Goal: Task Accomplishment & Management: Manage account settings

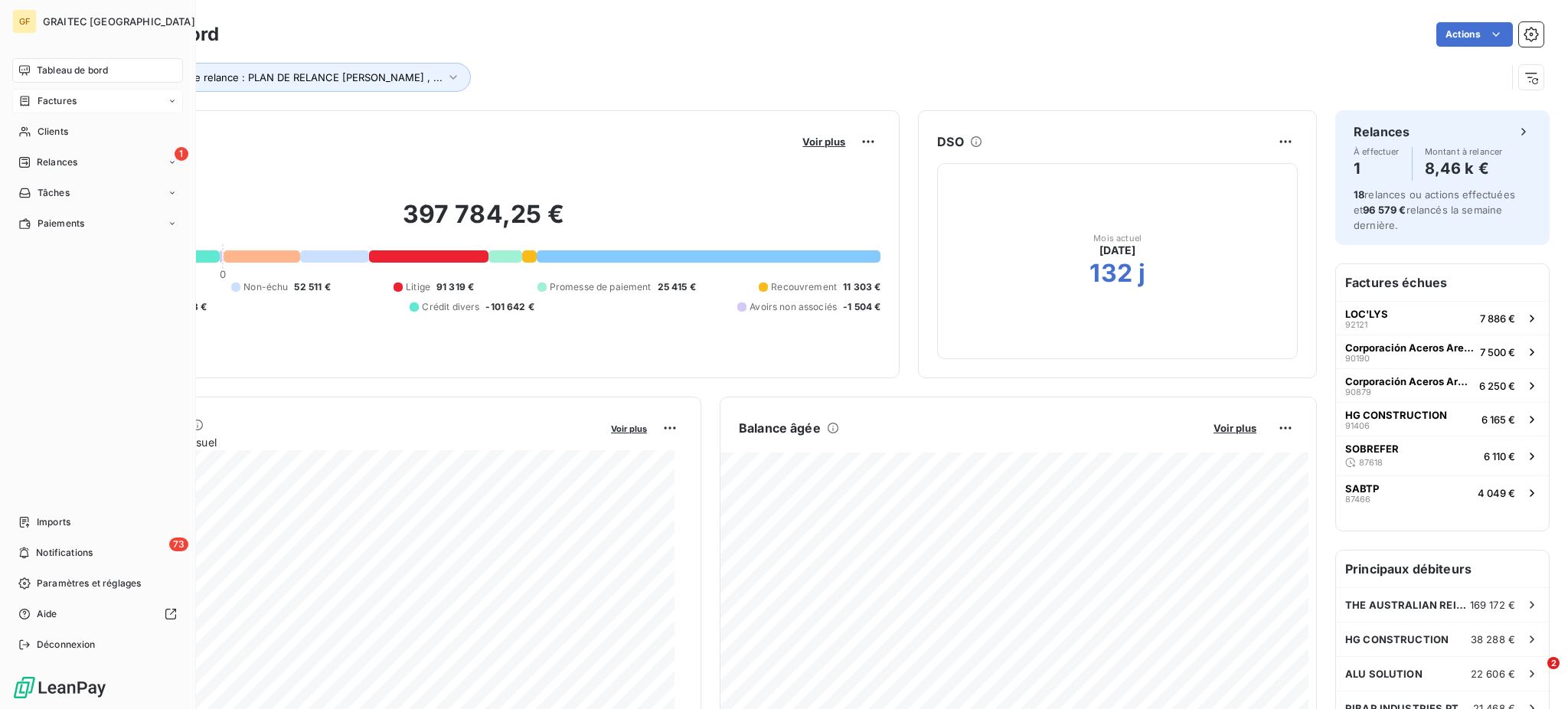
click at [49, 96] on span "Factures" at bounding box center [57, 101] width 39 height 14
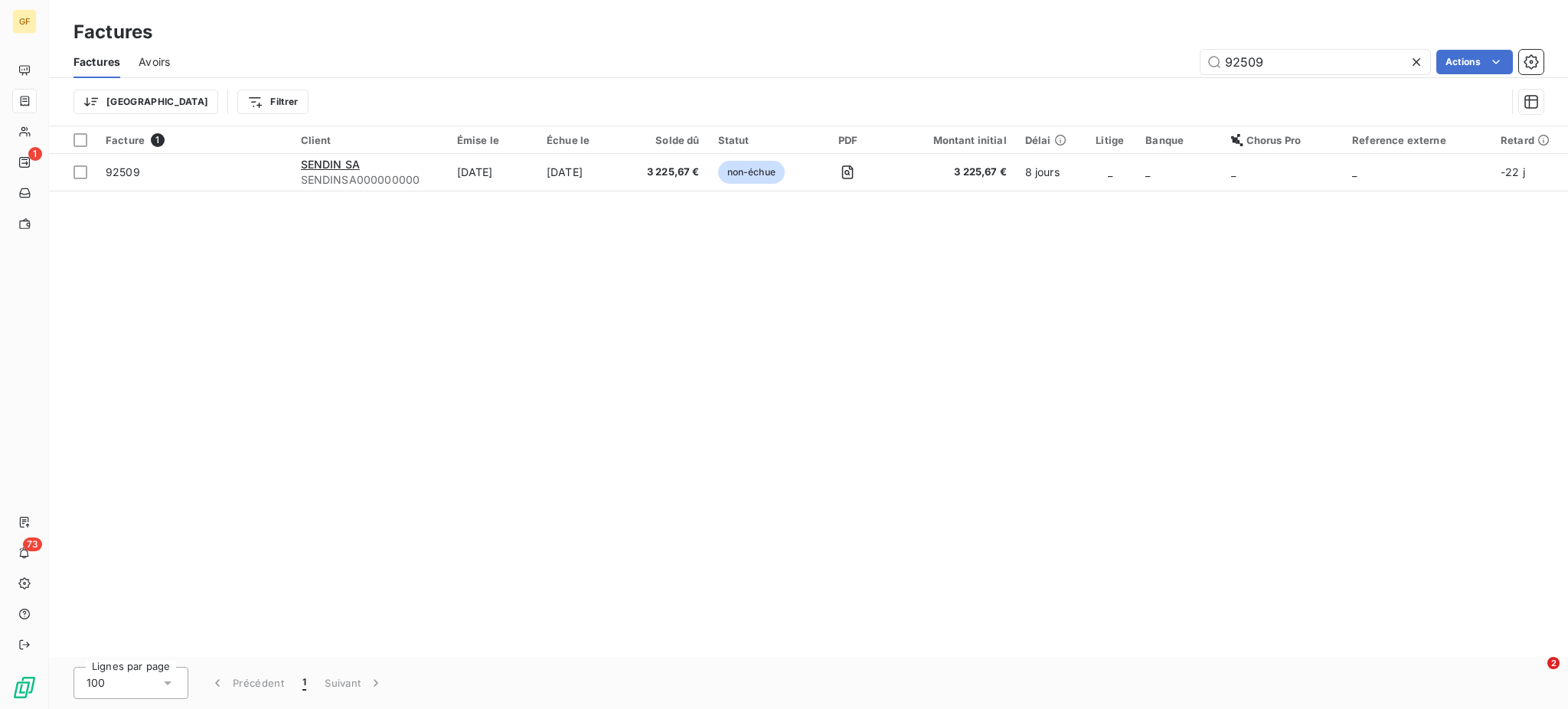
drag, startPoint x: 1225, startPoint y: 60, endPoint x: 1291, endPoint y: 101, distance: 77.7
click at [1300, 86] on div "Factures Avoirs 92509 Actions Trier Filtrer" at bounding box center [808, 86] width 1519 height 80
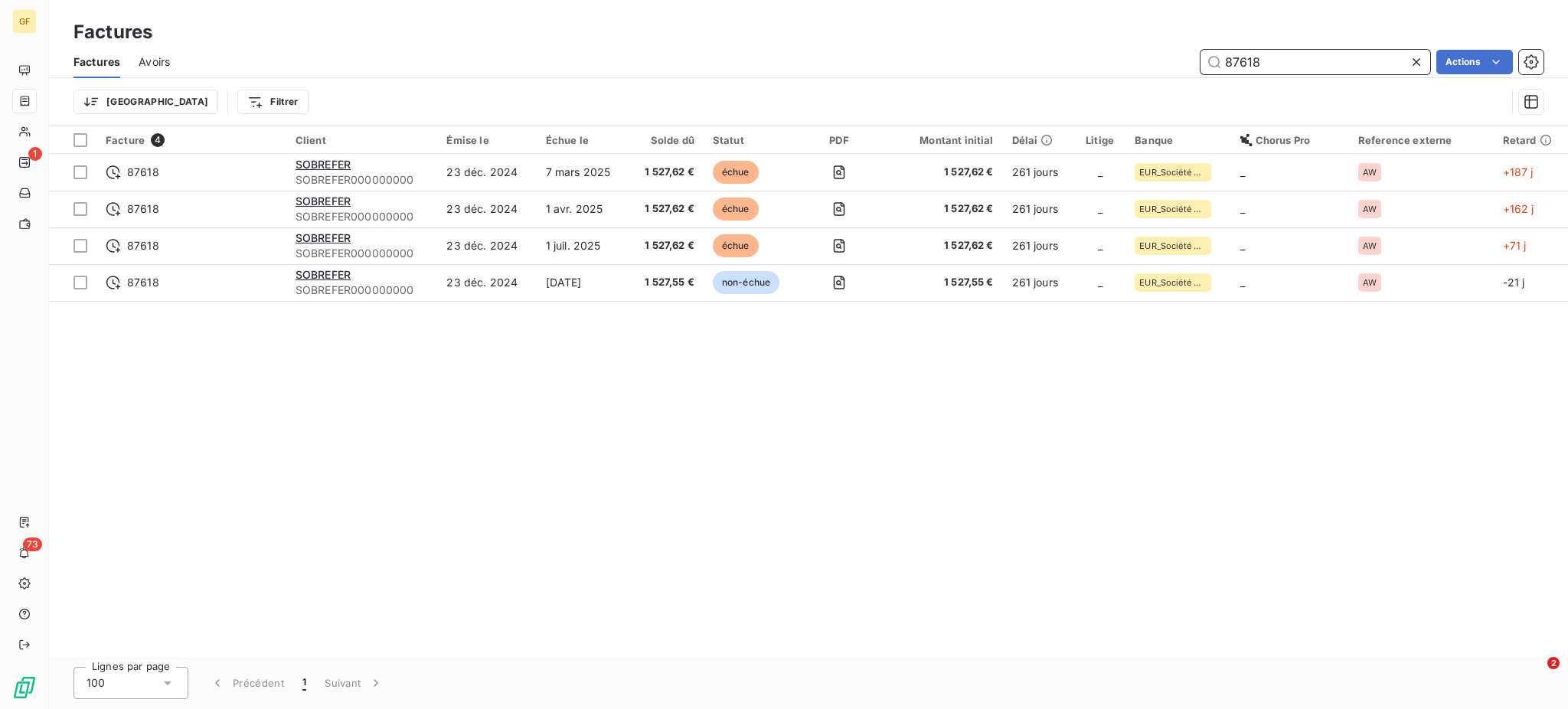
drag, startPoint x: 1227, startPoint y: 65, endPoint x: 1275, endPoint y: 69, distance: 48.2
click at [1275, 69] on input "87618" at bounding box center [1315, 62] width 230 height 25
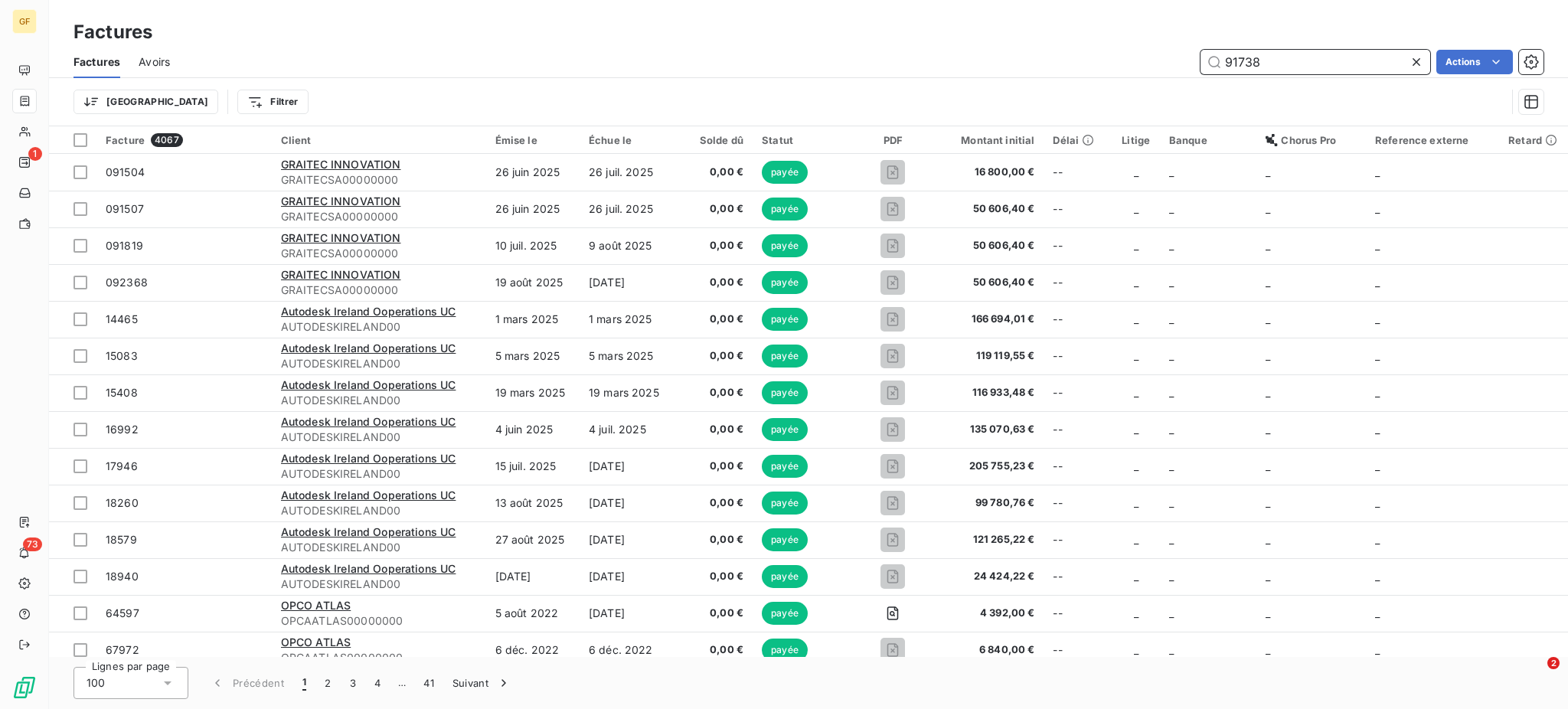
type input "91738"
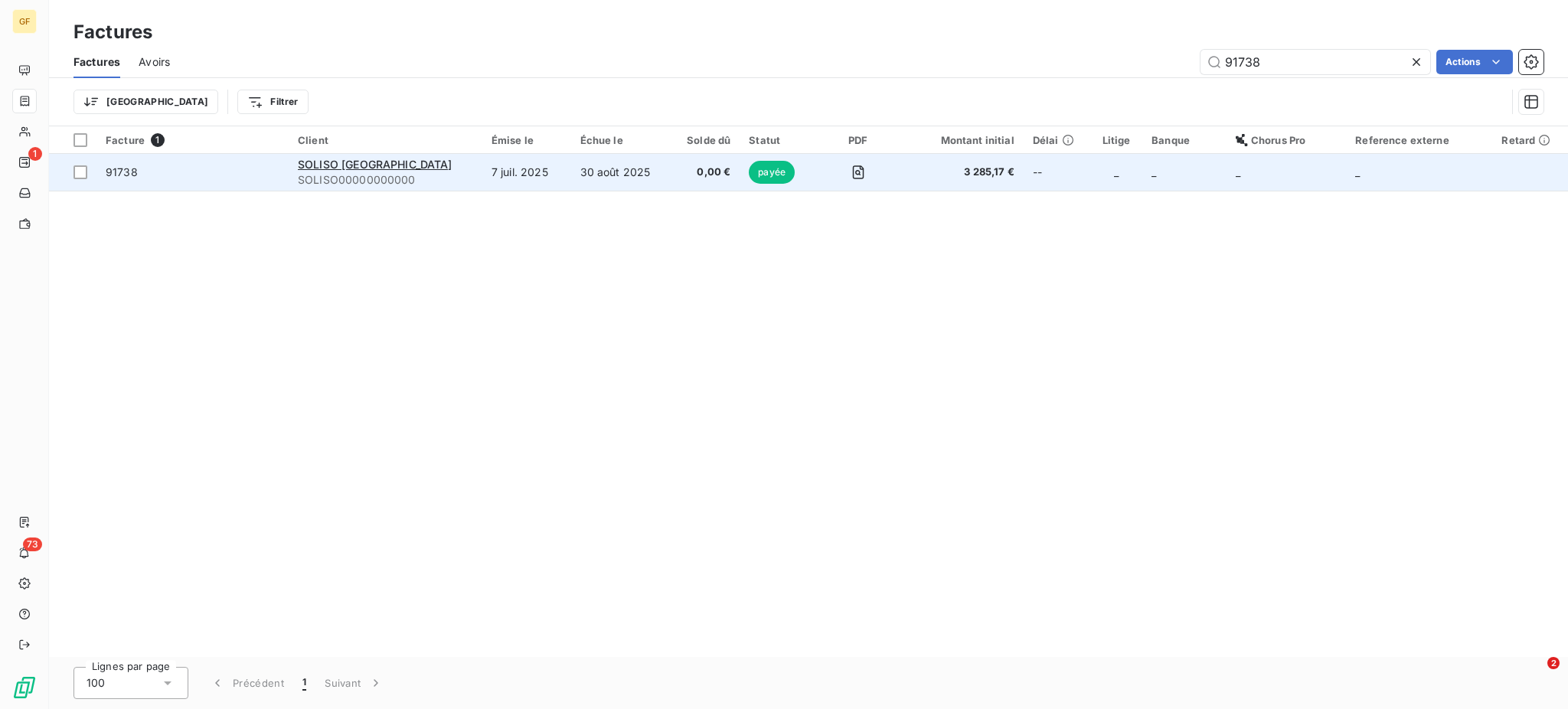
click at [593, 178] on td "30 août 2025" at bounding box center [621, 172] width 99 height 37
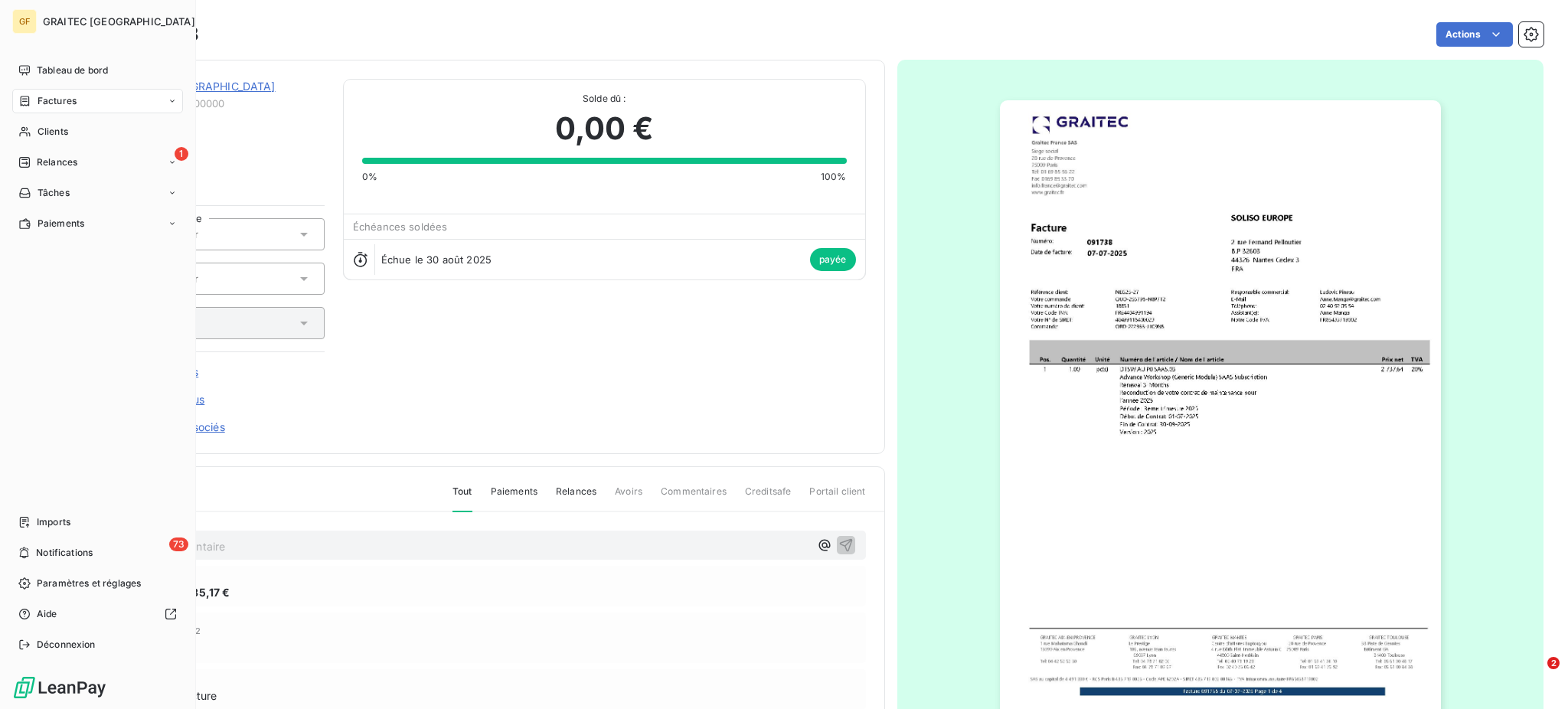
click at [55, 102] on span "Factures" at bounding box center [57, 101] width 39 height 14
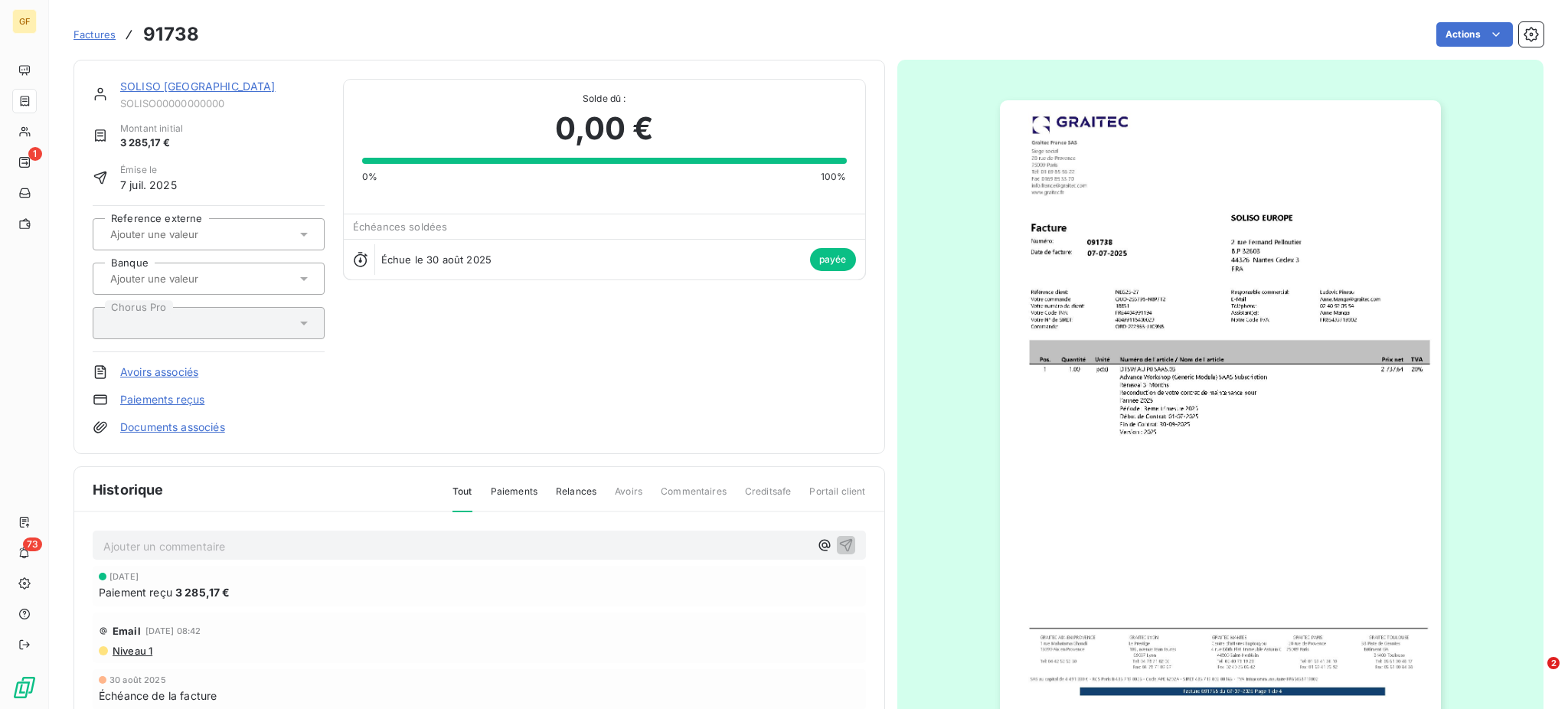
click at [89, 31] on span "Factures" at bounding box center [94, 34] width 42 height 12
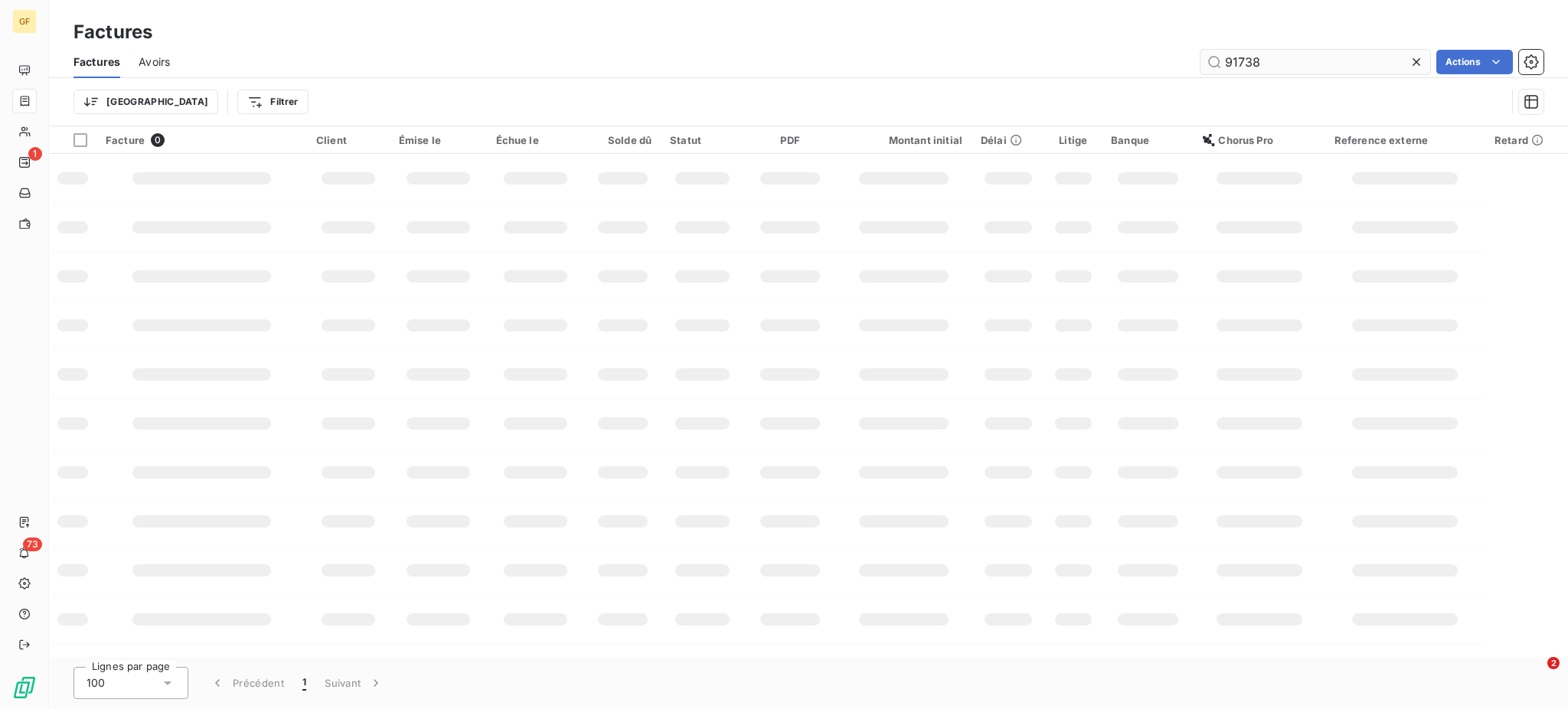
drag, startPoint x: 1229, startPoint y: 62, endPoint x: 1281, endPoint y: 70, distance: 52.6
click at [1281, 70] on input "91738" at bounding box center [1315, 62] width 230 height 25
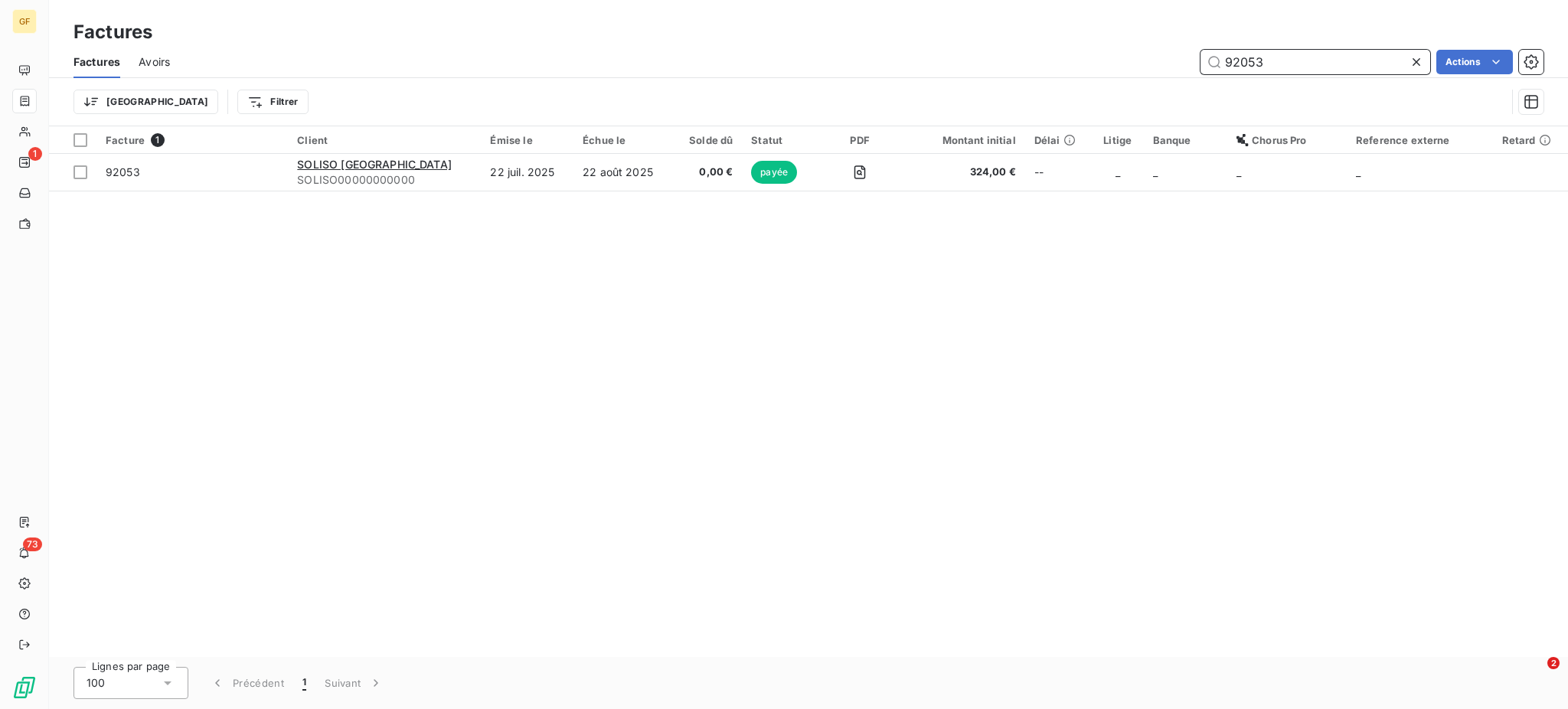
drag, startPoint x: 1222, startPoint y: 62, endPoint x: 1310, endPoint y: 68, distance: 88.2
click at [1310, 68] on input "92053" at bounding box center [1315, 62] width 230 height 25
type input "77311"
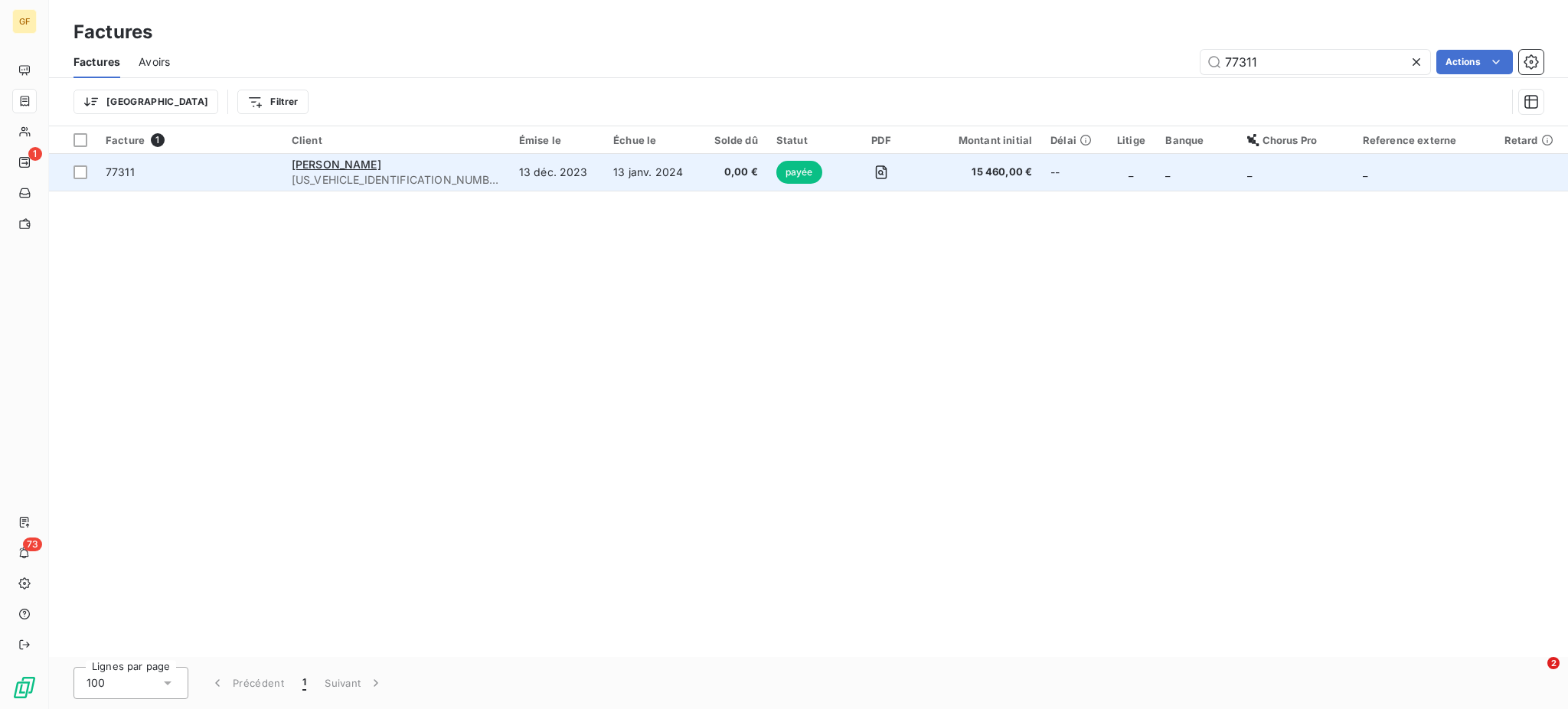
click at [604, 164] on td "13 janv. 2024" at bounding box center [652, 172] width 96 height 37
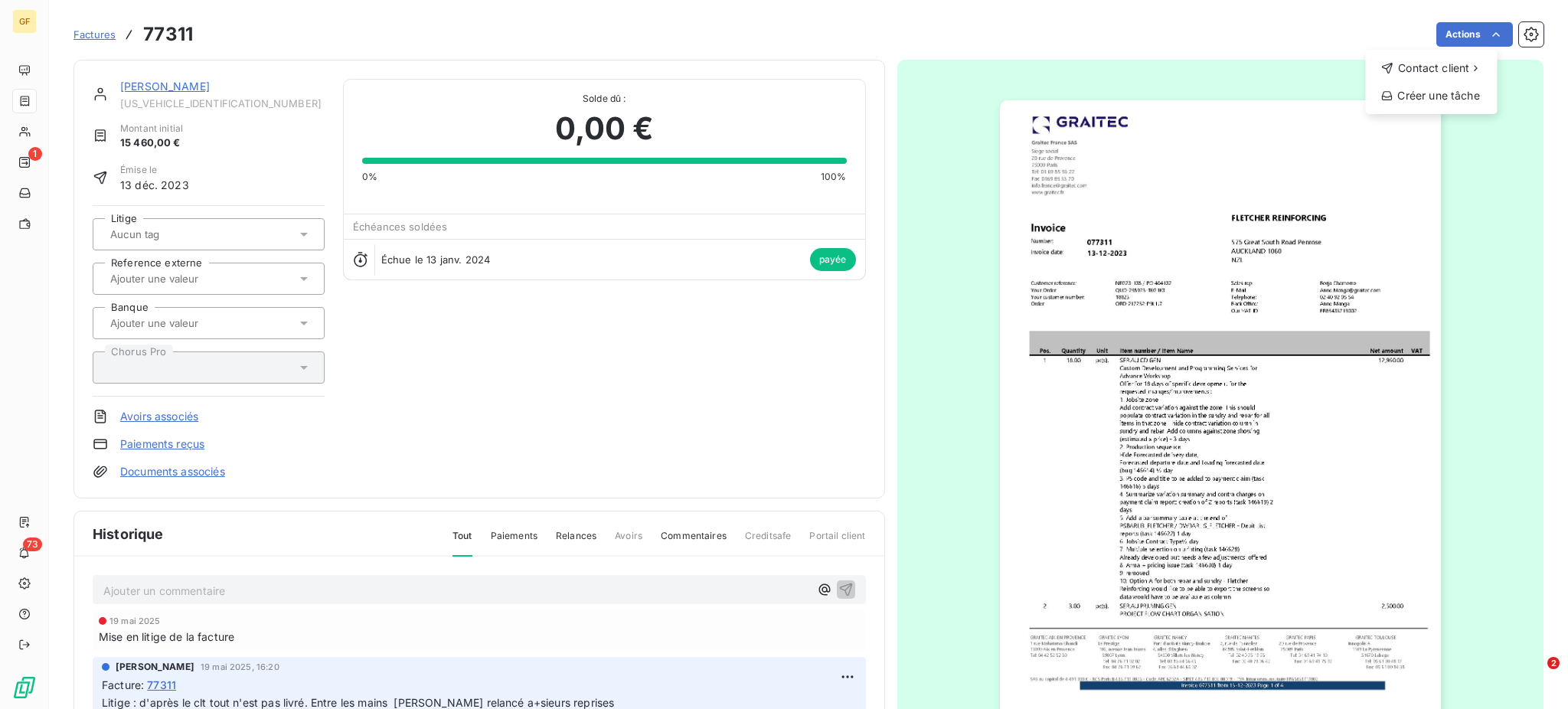
click at [1386, 163] on html "GF 1 73 Factures 77311 Actions Contact client Créer une tâche [PERSON_NAME] [US…" at bounding box center [784, 354] width 1568 height 709
click at [1186, 441] on img "button" at bounding box center [1220, 411] width 441 height 623
click at [160, 443] on link "Paiements reçus" at bounding box center [162, 444] width 84 height 15
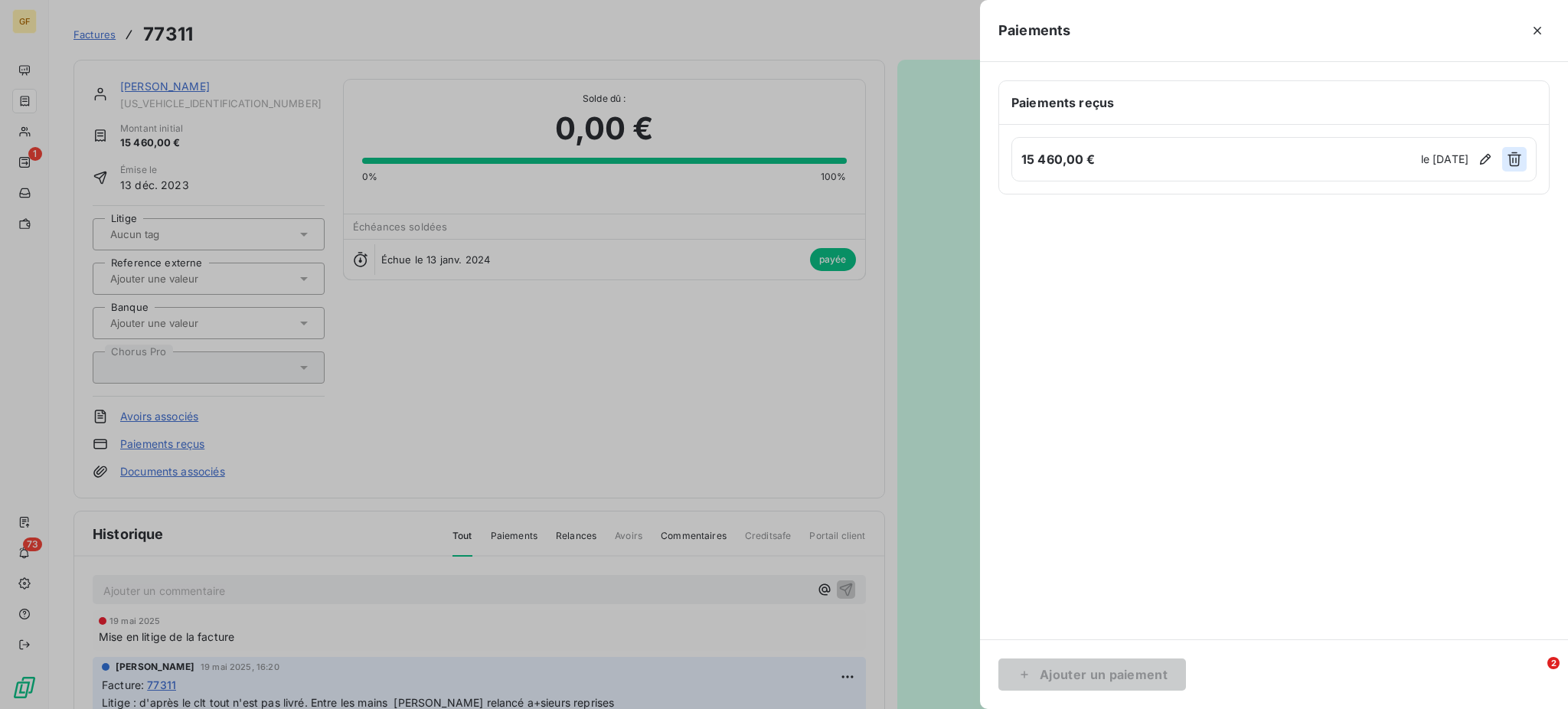
click at [1520, 162] on icon "button" at bounding box center [1514, 159] width 15 height 15
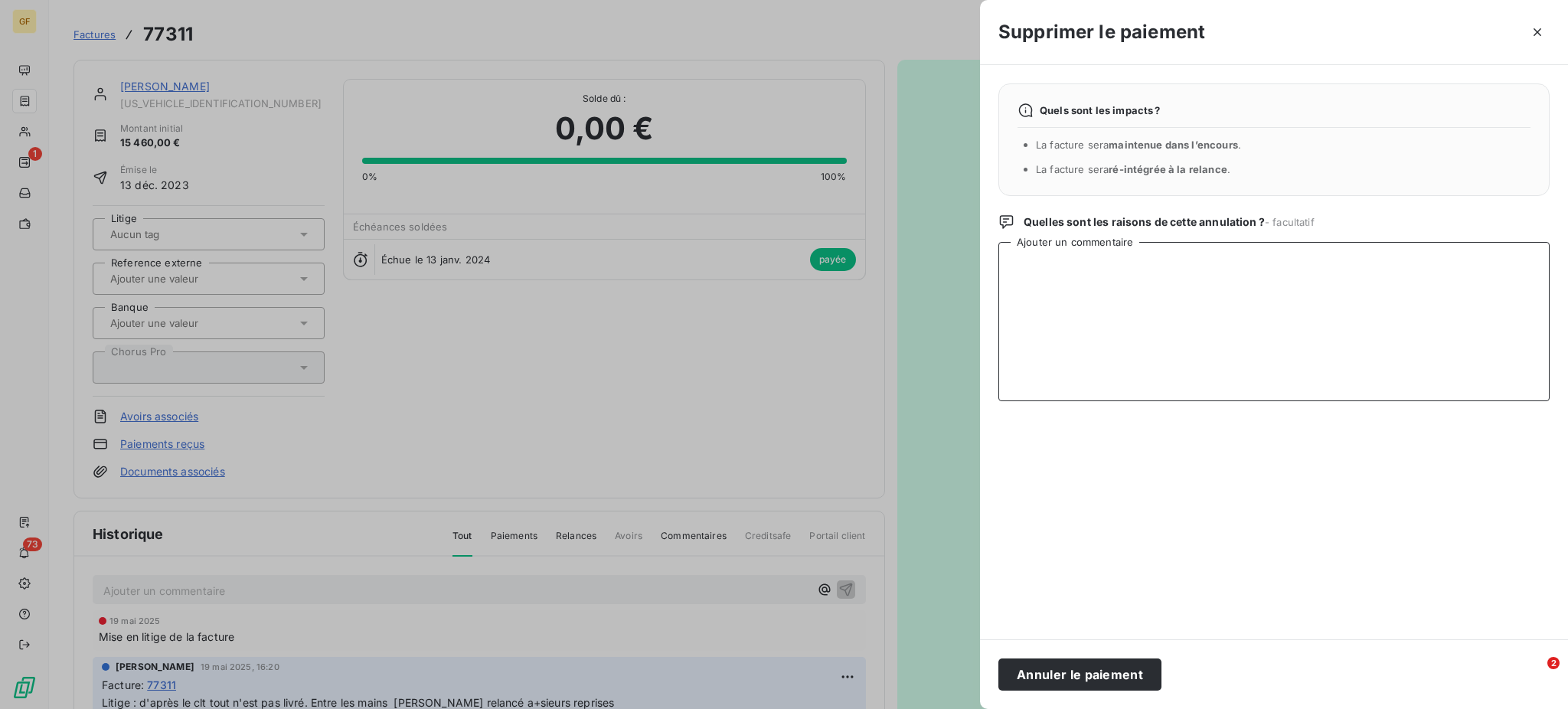
click at [1024, 265] on textarea "Ajouter un commentaire" at bounding box center [1274, 321] width 551 height 159
click at [1361, 265] on textarea "Facture Annulée par AV92703 et refacturé FA92704 pour 13 660.00€ les 1 800.00 s…" at bounding box center [1274, 321] width 551 height 159
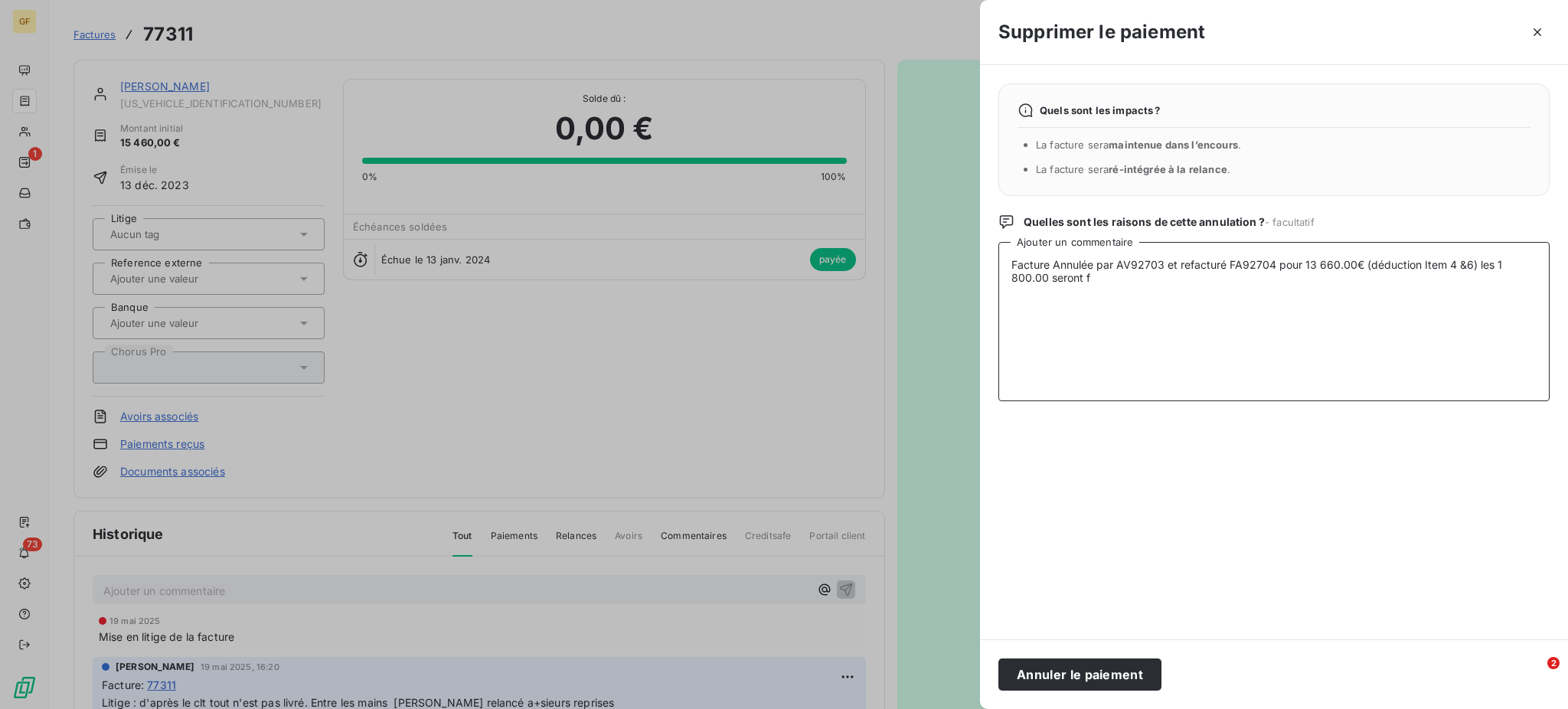
click at [1465, 265] on textarea "Facture Annulée par AV92703 et refacturé FA92704 pour 13 660.00€ (déduction Ite…" at bounding box center [1274, 321] width 551 height 159
click at [1496, 260] on textarea "Facture Annulée par AV92703 et refacturé FA92704 pour 13 660.00€ (déduction Ite…" at bounding box center [1274, 321] width 551 height 159
drag, startPoint x: 1497, startPoint y: 258, endPoint x: 1529, endPoint y: 263, distance: 32.4
click at [1529, 263] on textarea "Facture Annulée par AV92703 et refacturé FA92704 pour 13 660.00€ (déduction Ite…" at bounding box center [1274, 321] width 551 height 159
click at [1096, 277] on textarea "Facture Annulée par AV92703 et refacturé FA92704 pour 13 660.00€ (déduction Ite…" at bounding box center [1274, 321] width 551 height 159
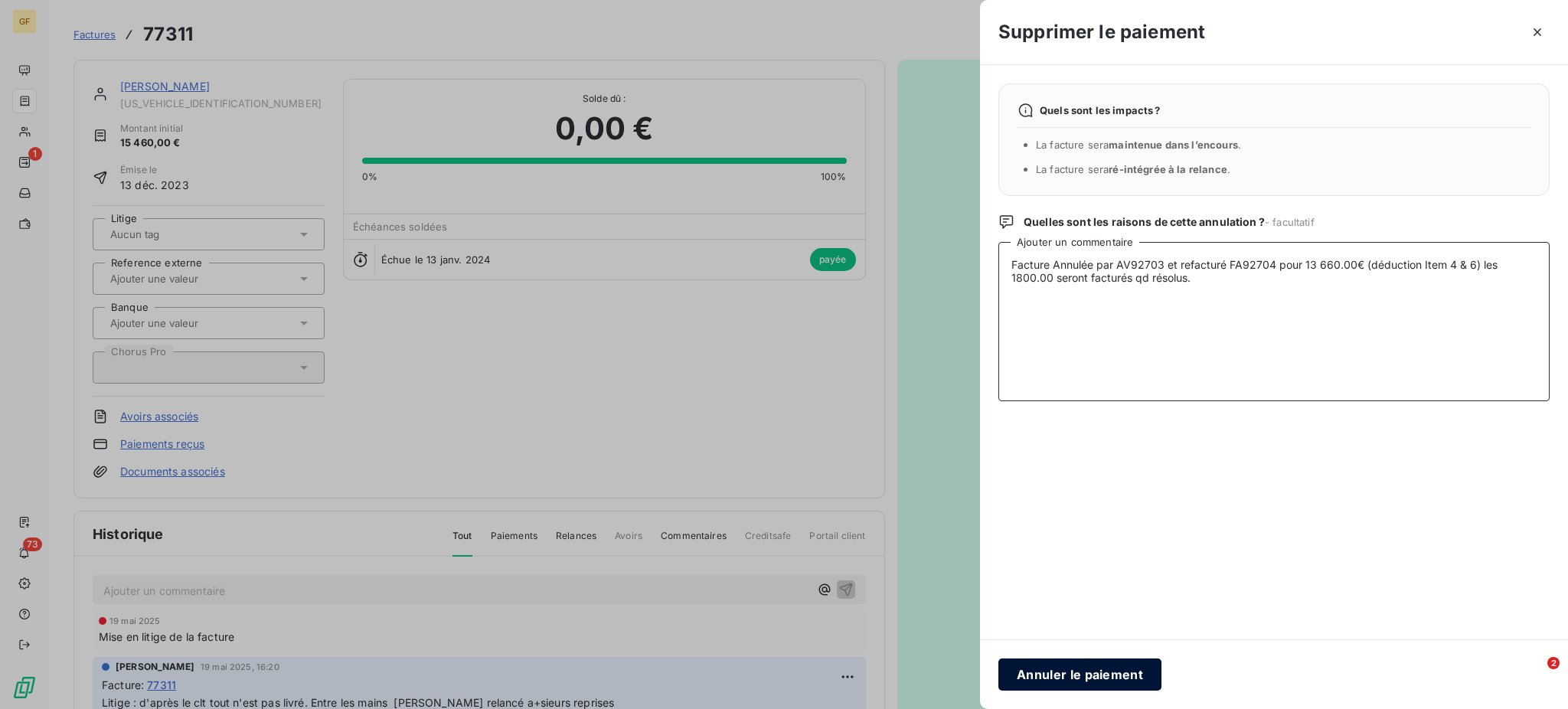
type textarea "Facture Annulée par AV92703 et refacturé FA92704 pour 13 660.00€ (déduction Ite…"
click at [1050, 675] on button "Annuler le paiement" at bounding box center [1080, 675] width 163 height 32
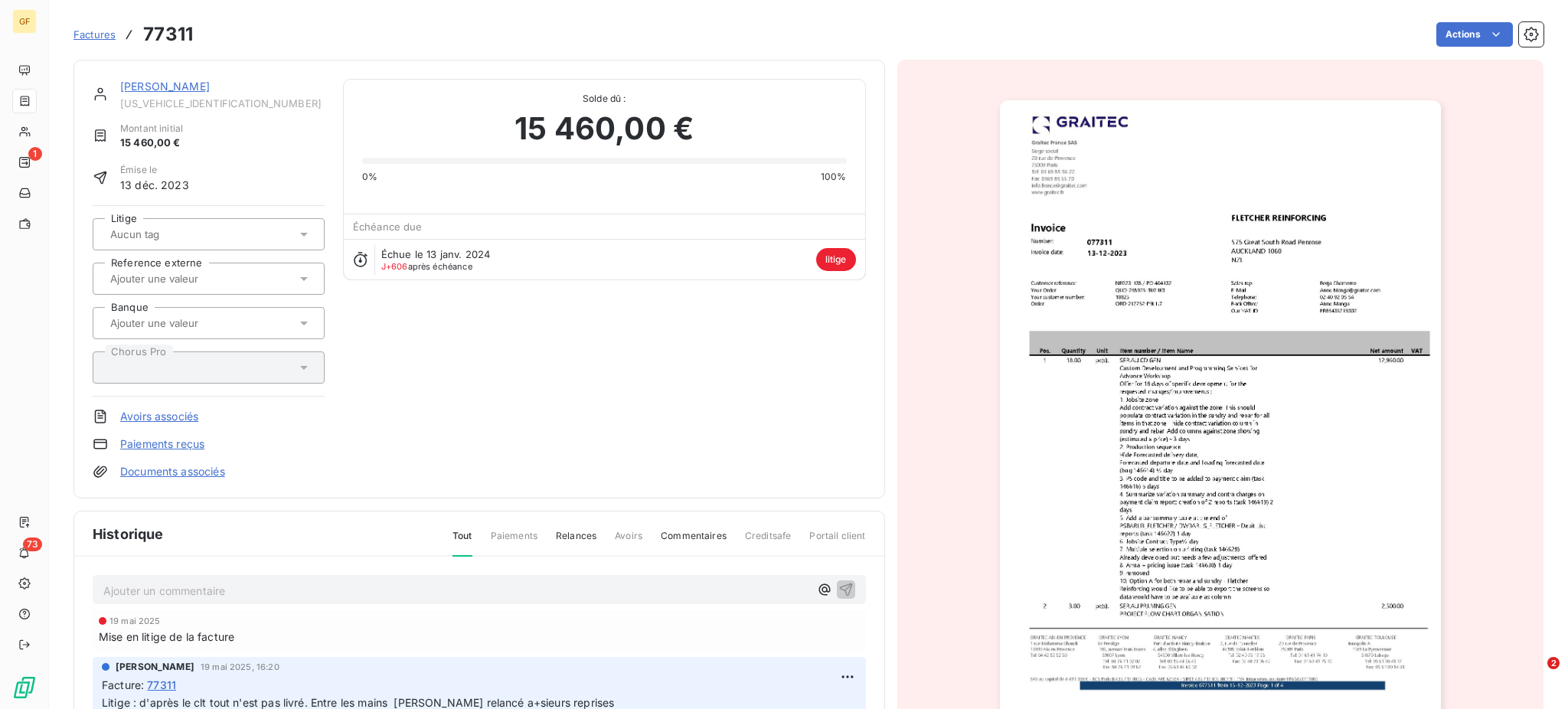
click at [135, 592] on p "Ajouter un commentaire ﻿" at bounding box center [456, 591] width 706 height 19
click at [584, 587] on p "Facture Annulée par AV92703 et refacturé FA92704 our 13 660.00 (Déduction Item …" at bounding box center [456, 590] width 706 height 18
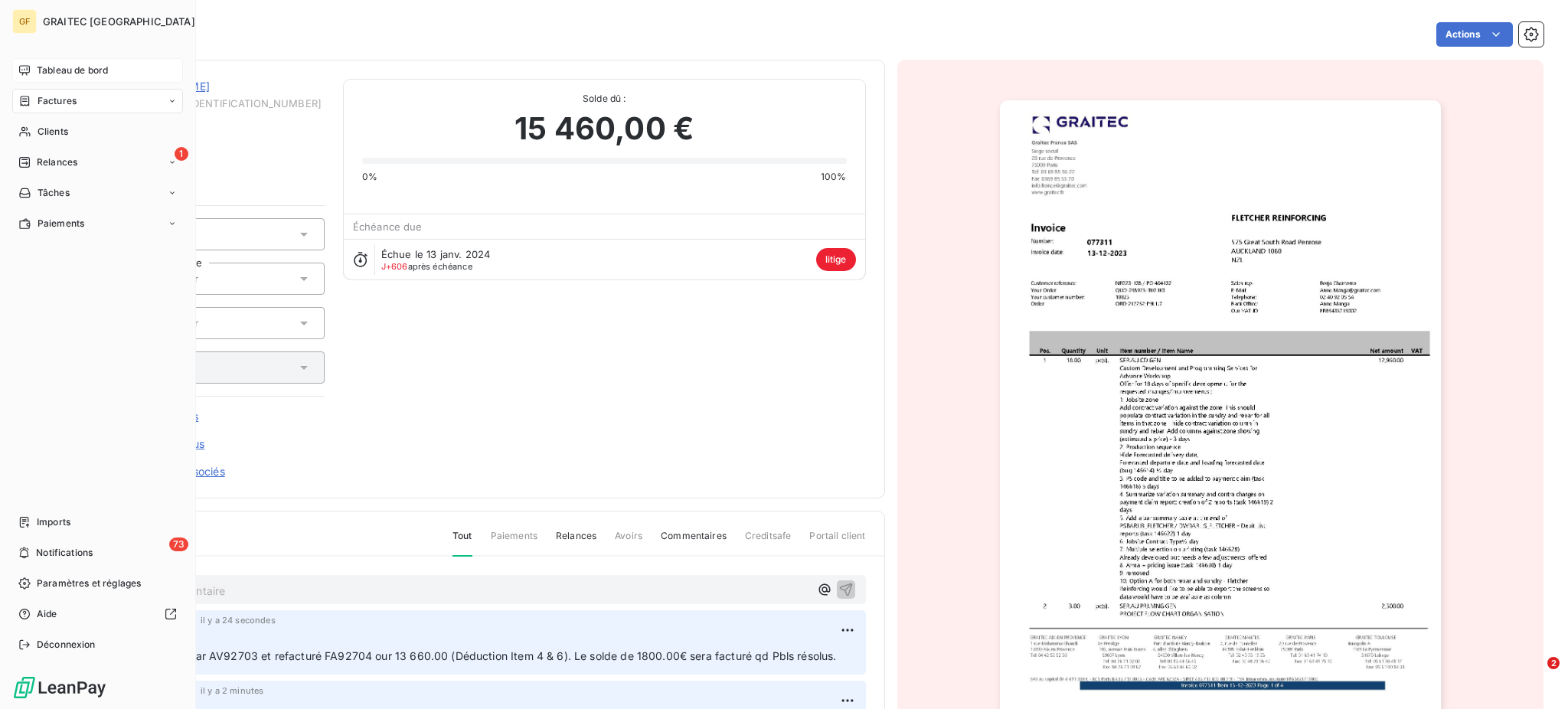
click at [83, 71] on span "Tableau de bord" at bounding box center [72, 70] width 71 height 14
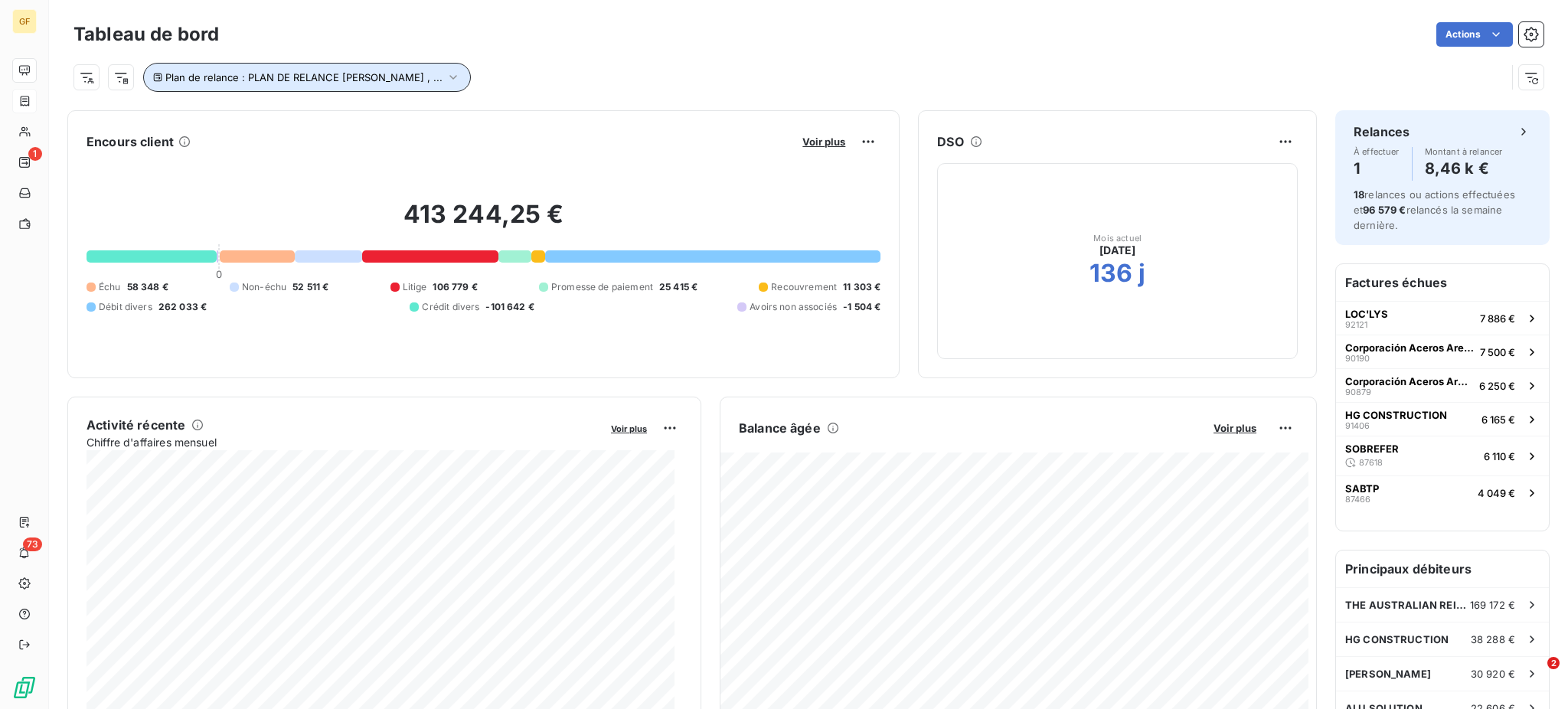
click at [446, 79] on icon "button" at bounding box center [453, 77] width 15 height 15
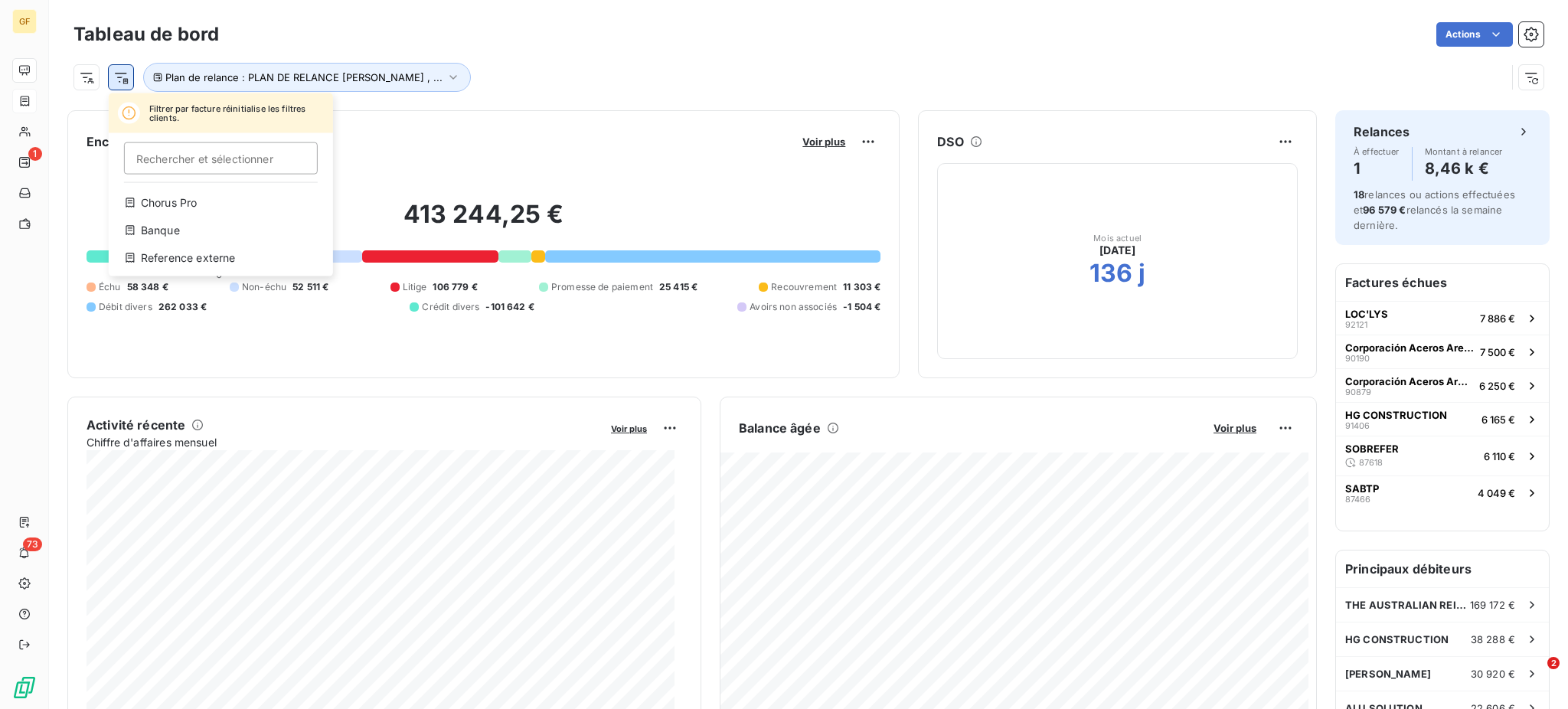
click at [120, 78] on html "GF 1 73 Tableau de bord Actions Filtrer par facture réinitialise les filtres cl…" at bounding box center [784, 354] width 1568 height 709
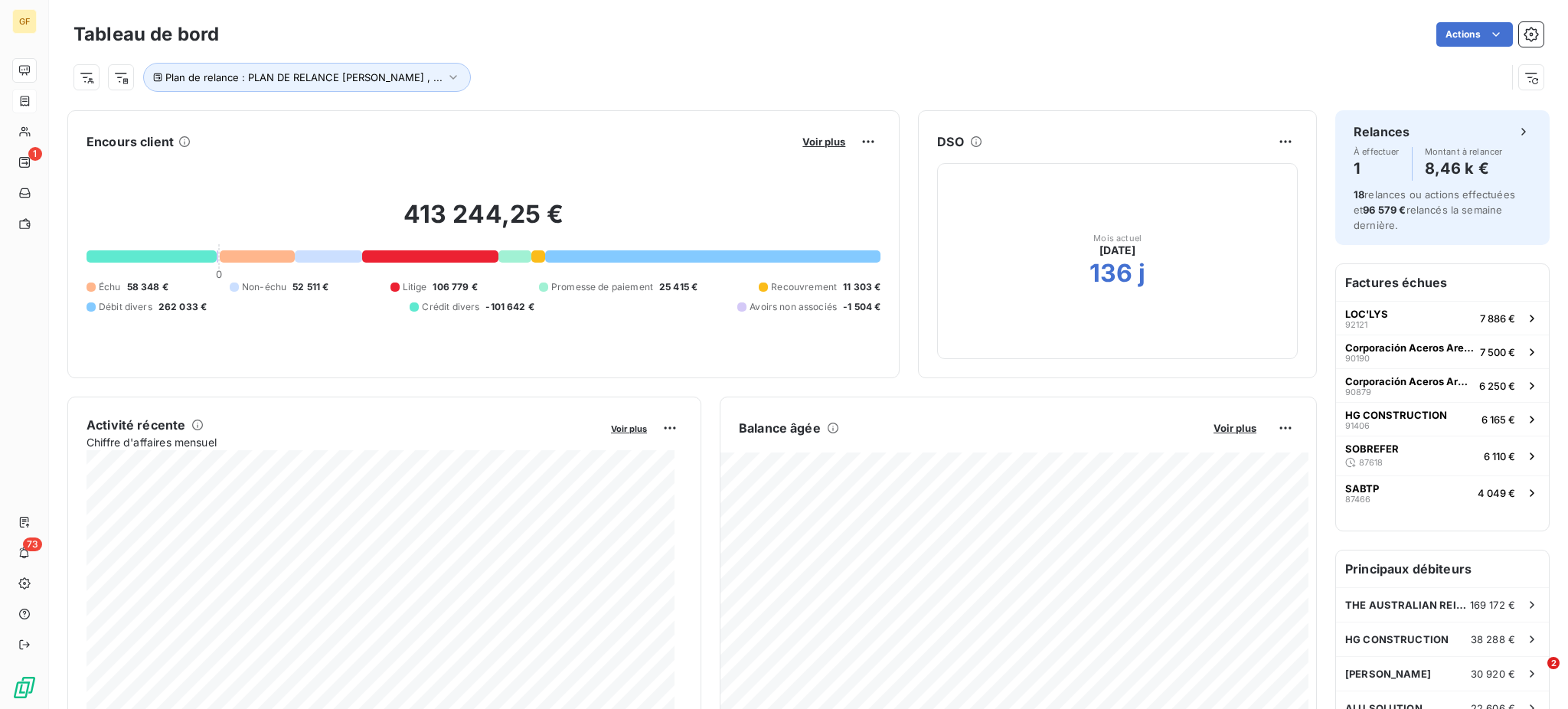
click at [87, 75] on html "GF 1 73 Tableau de bord Actions Plan de relance : PLAN DE RELANCE [PERSON_NAME]…" at bounding box center [784, 354] width 1568 height 709
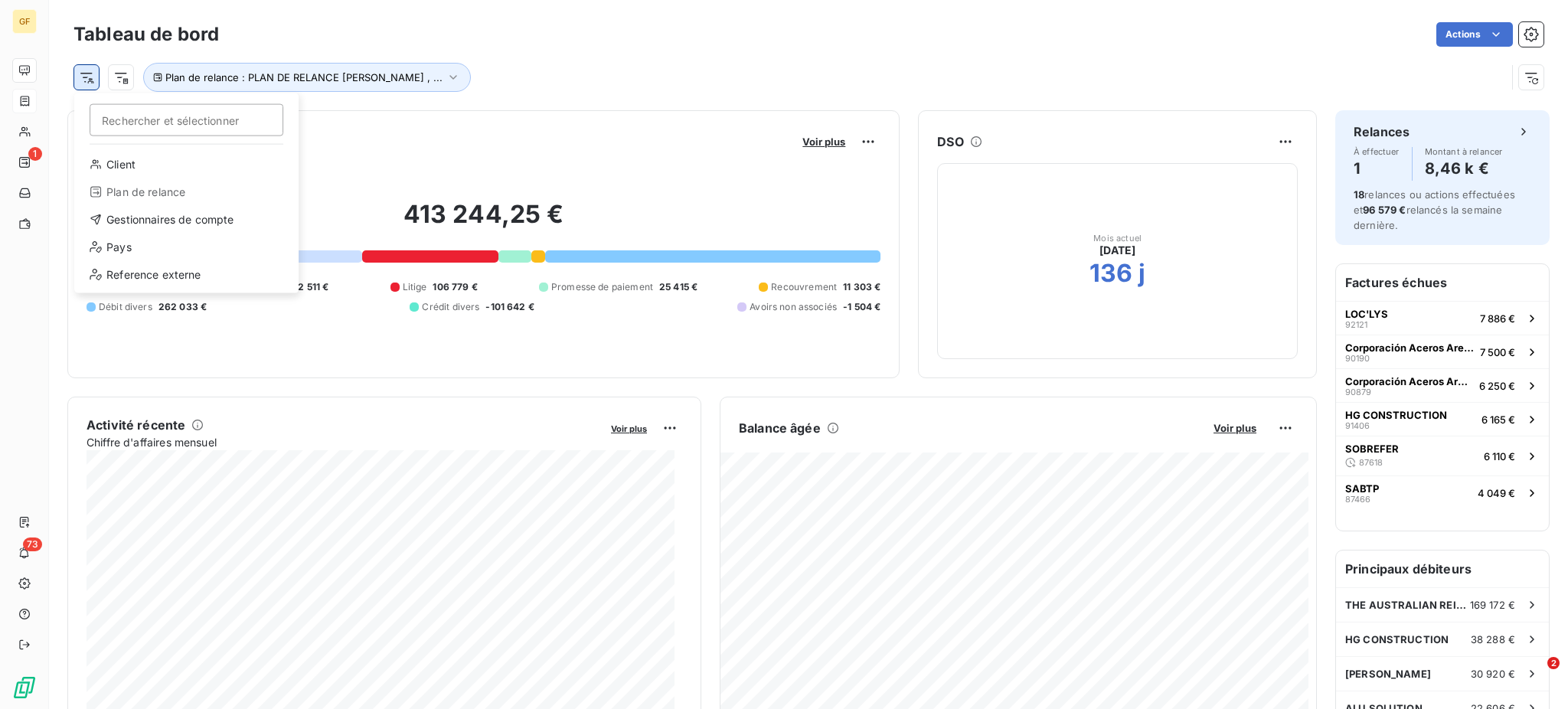
click at [87, 78] on html "GF 1 73 Tableau de bord Actions Rechercher et sélectionner Client Plan de relan…" at bounding box center [784, 354] width 1568 height 709
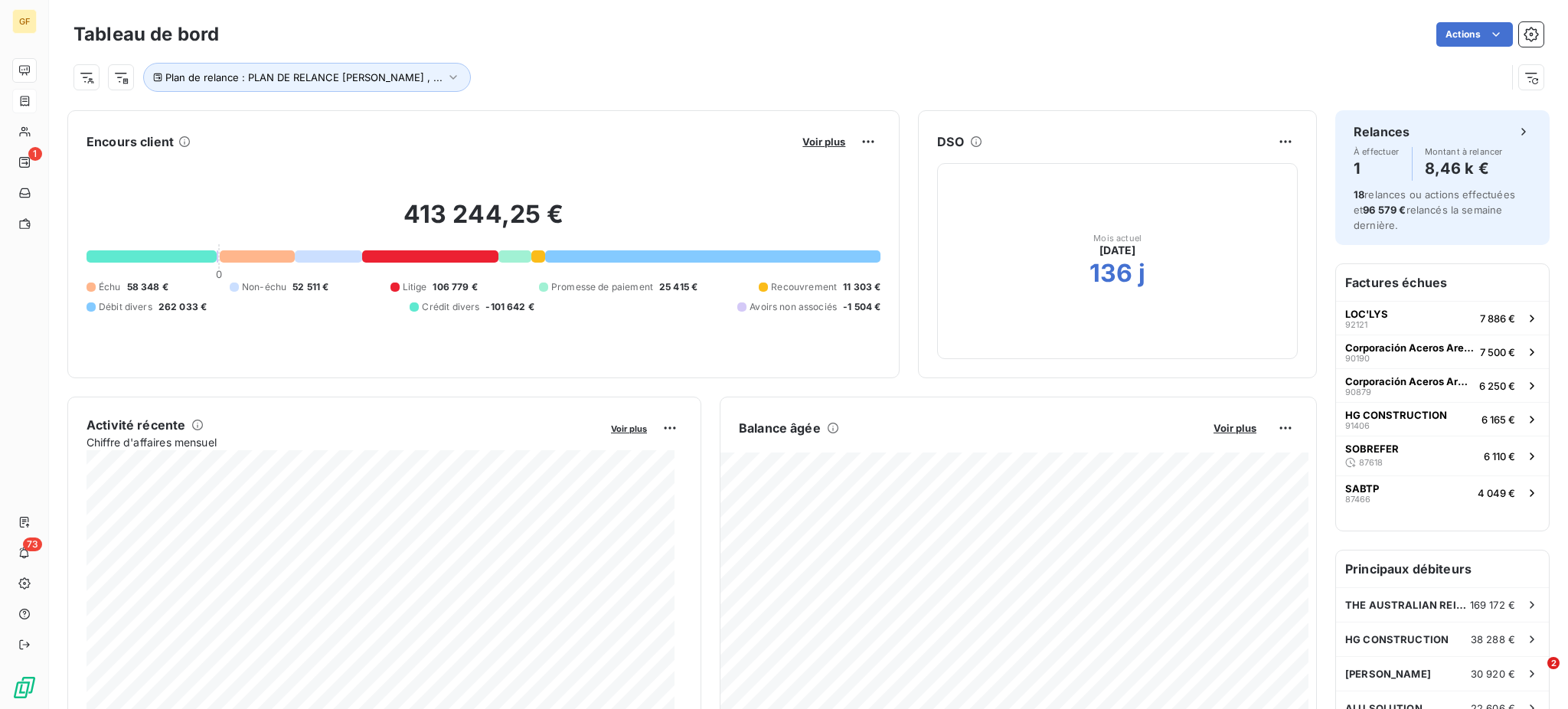
click at [423, 78] on html "GF 1 73 Tableau de bord Actions Plan de relance : PLAN DE RELANCE [PERSON_NAME]…" at bounding box center [784, 354] width 1568 height 709
click at [414, 72] on button "Plan de relance : PLAN DE RELANCE [PERSON_NAME] , ..." at bounding box center [307, 77] width 328 height 29
click at [339, 116] on icon at bounding box center [338, 118] width 15 height 15
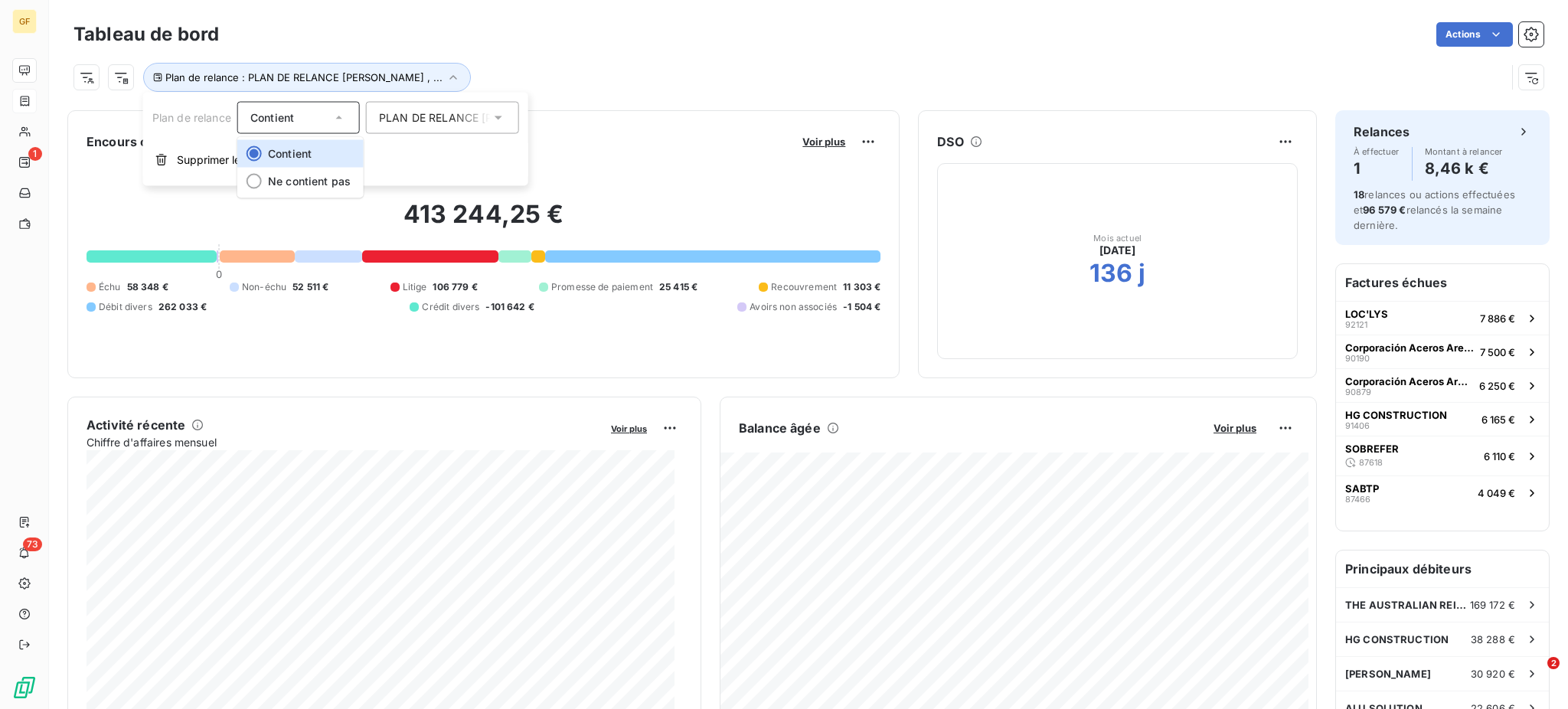
click at [339, 116] on icon at bounding box center [339, 118] width 6 height 3
click at [503, 111] on icon at bounding box center [498, 118] width 15 height 15
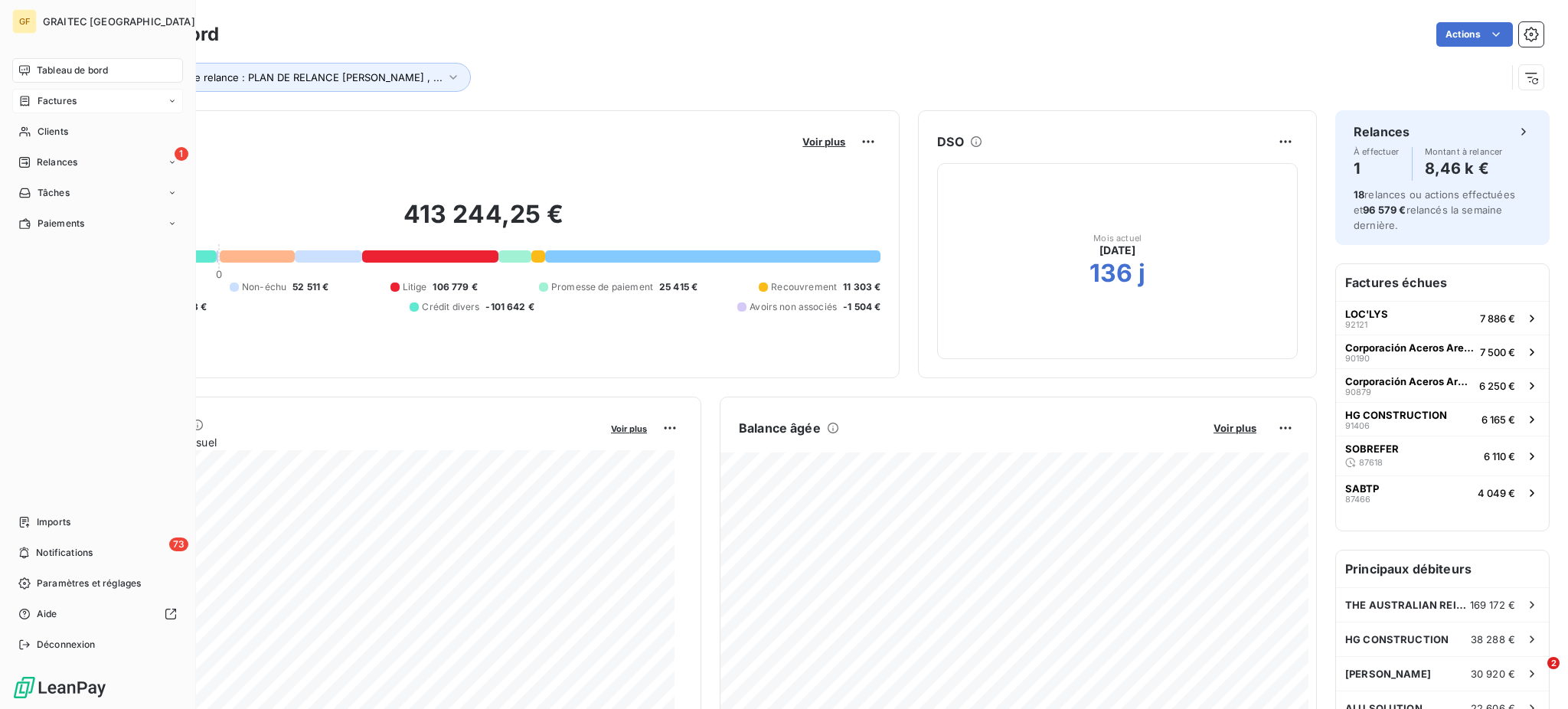
click at [59, 102] on span "Factures" at bounding box center [57, 101] width 39 height 14
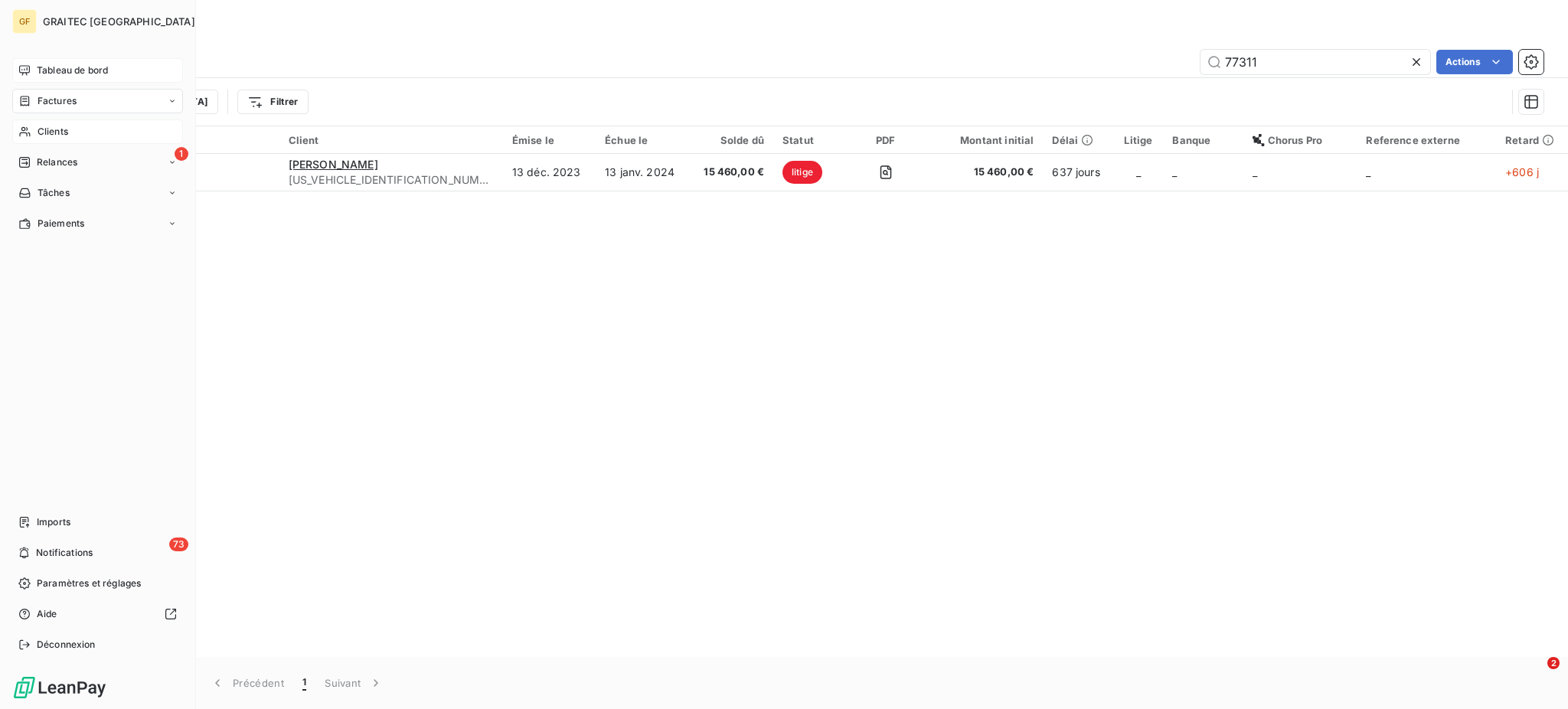
click at [46, 130] on span "Clients" at bounding box center [53, 131] width 30 height 14
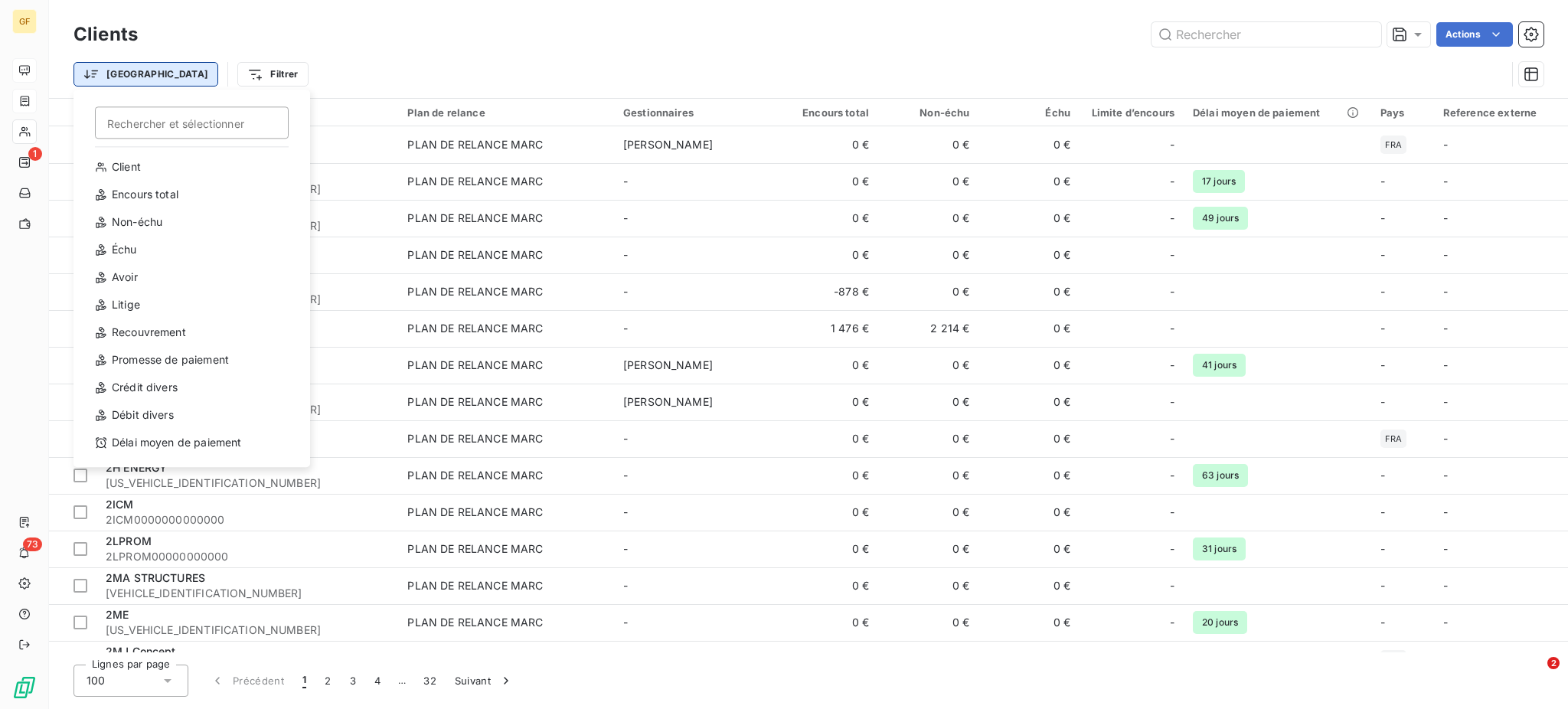
click at [110, 70] on html "GF 1 73 Clients Actions Trier Rechercher et sélectionner Client Encours total N…" at bounding box center [784, 354] width 1568 height 709
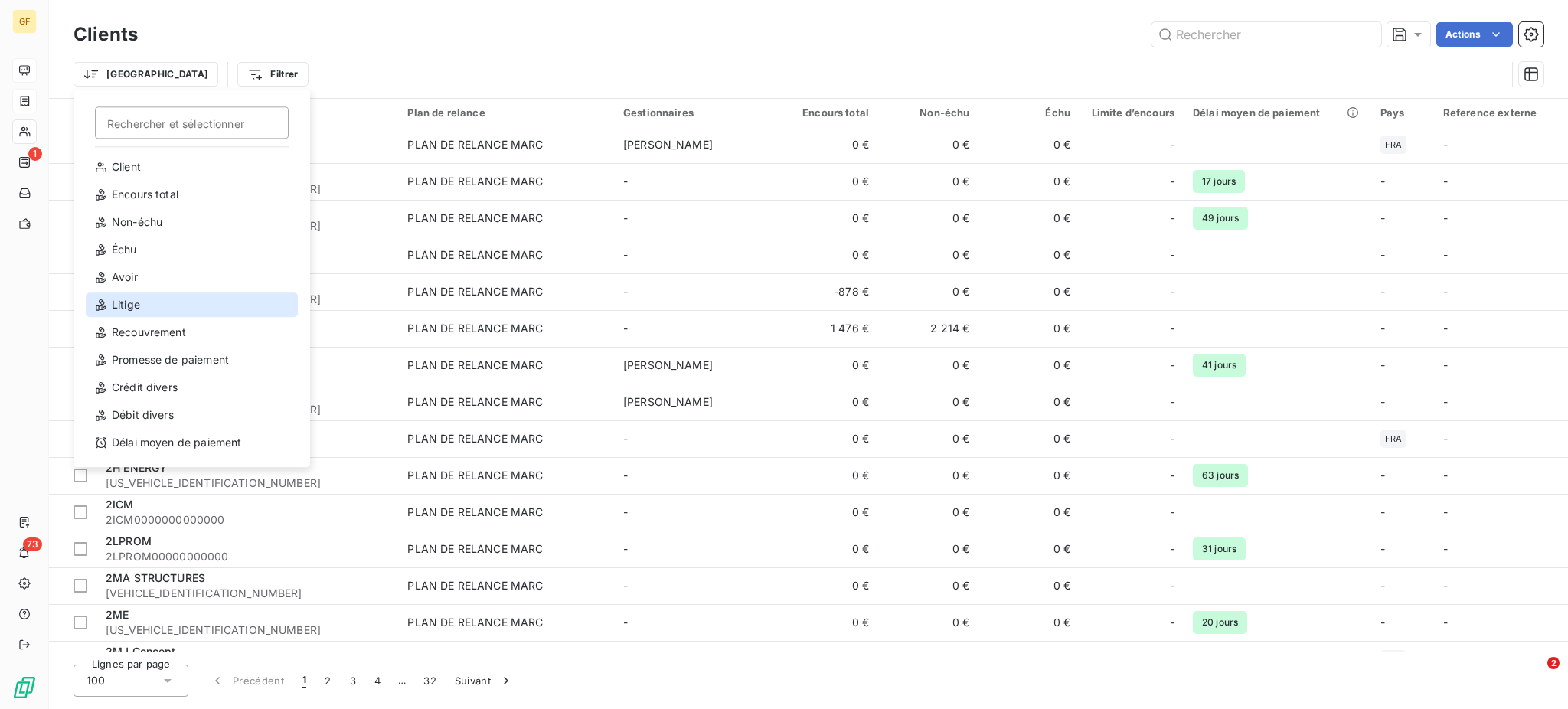
click at [114, 306] on div "Litige" at bounding box center [191, 305] width 212 height 25
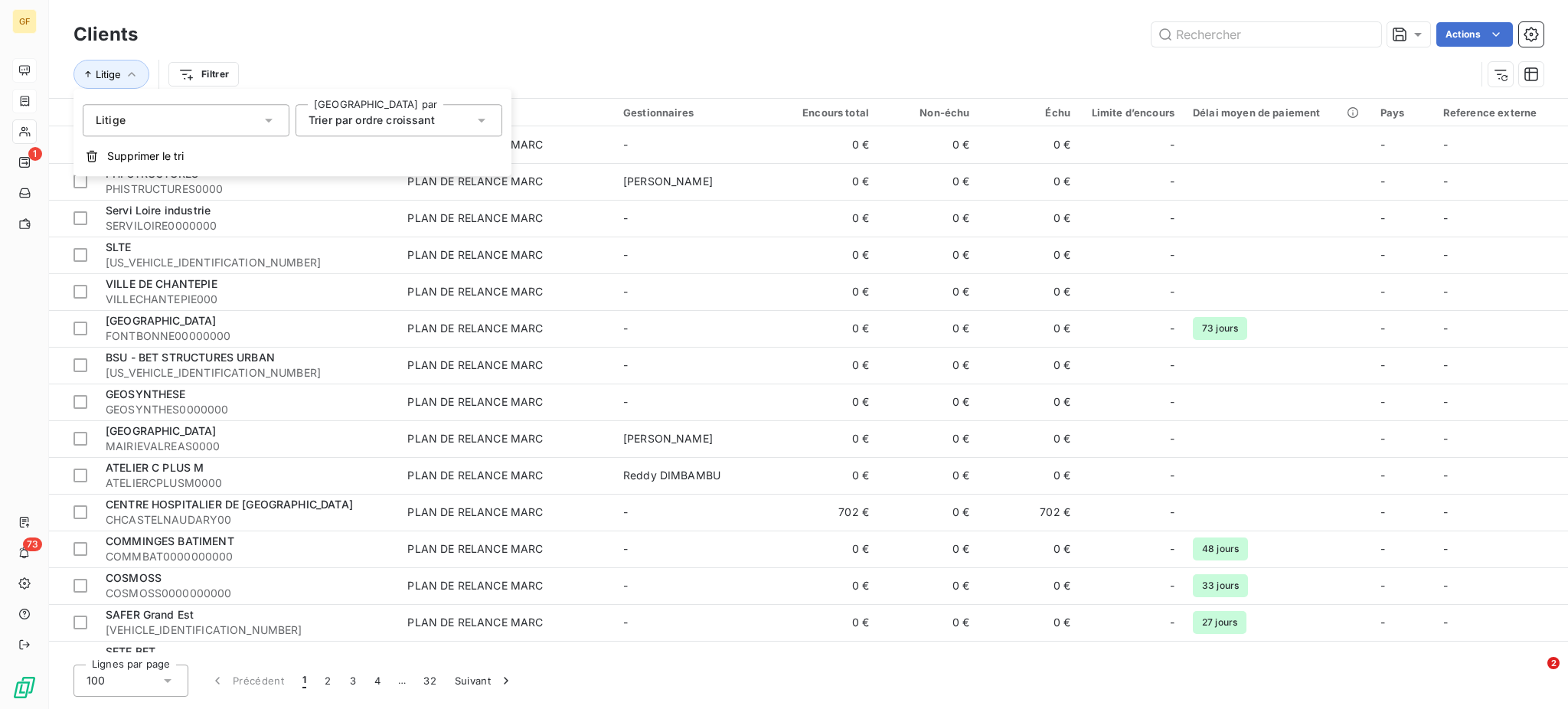
click at [486, 113] on icon at bounding box center [481, 120] width 15 height 15
click at [270, 122] on icon at bounding box center [268, 120] width 15 height 15
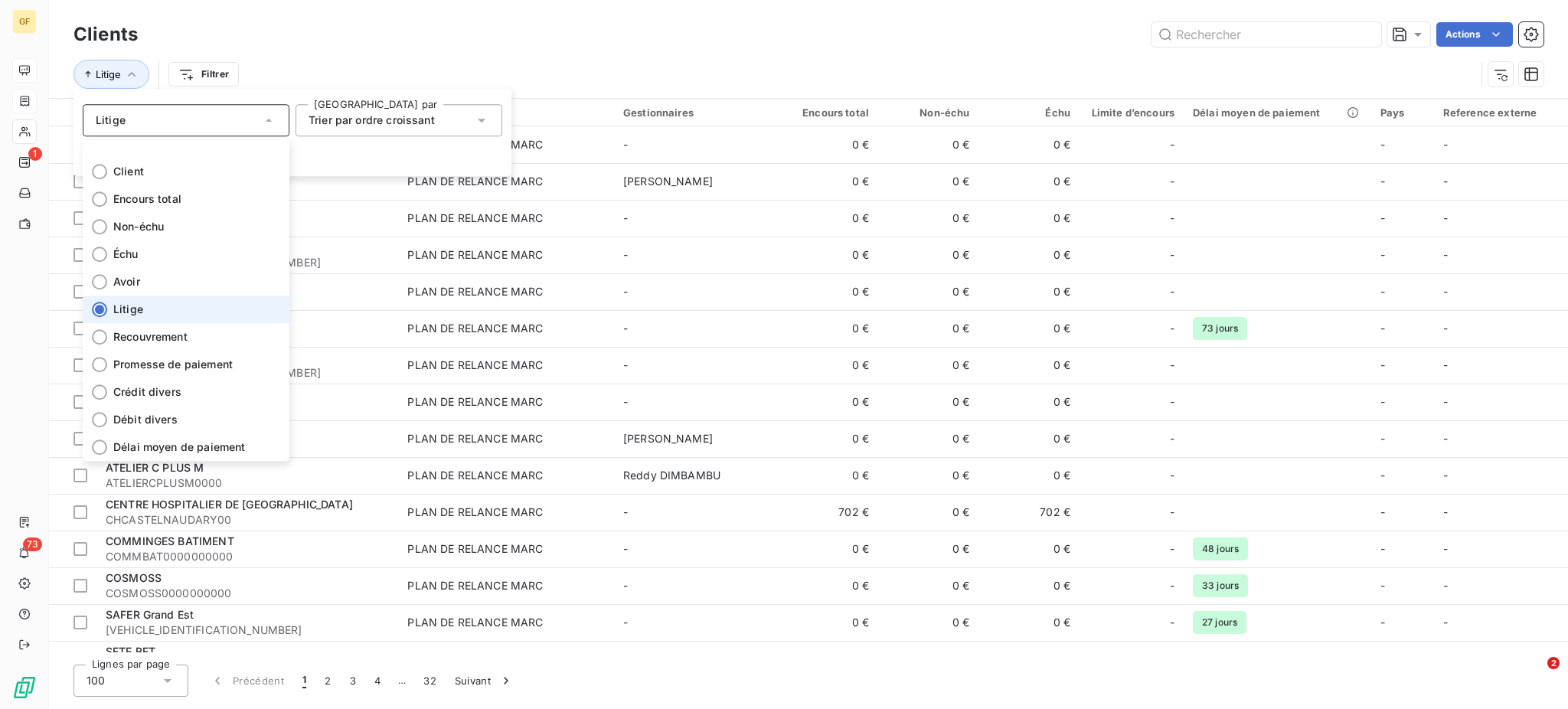
click at [270, 122] on icon at bounding box center [268, 120] width 15 height 15
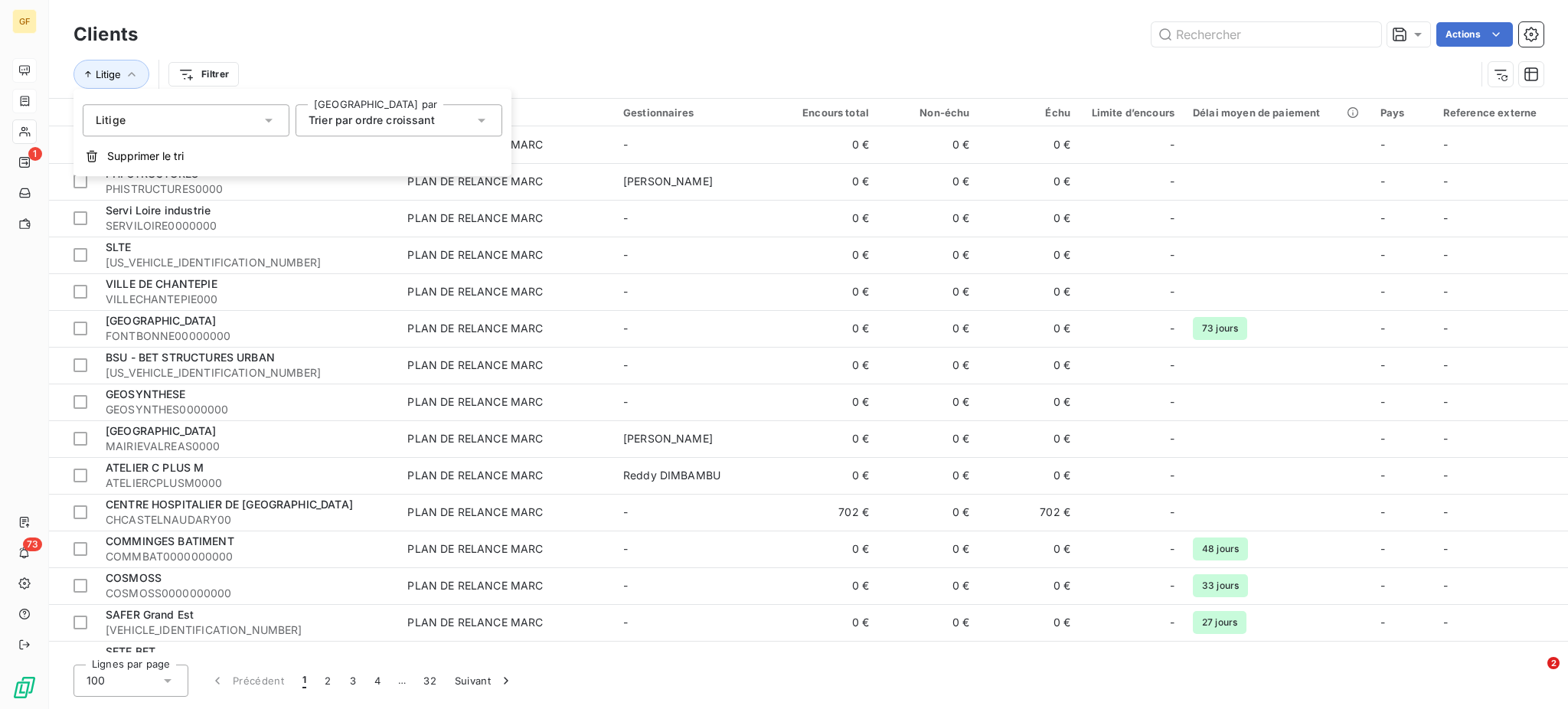
click at [273, 114] on icon at bounding box center [268, 120] width 15 height 15
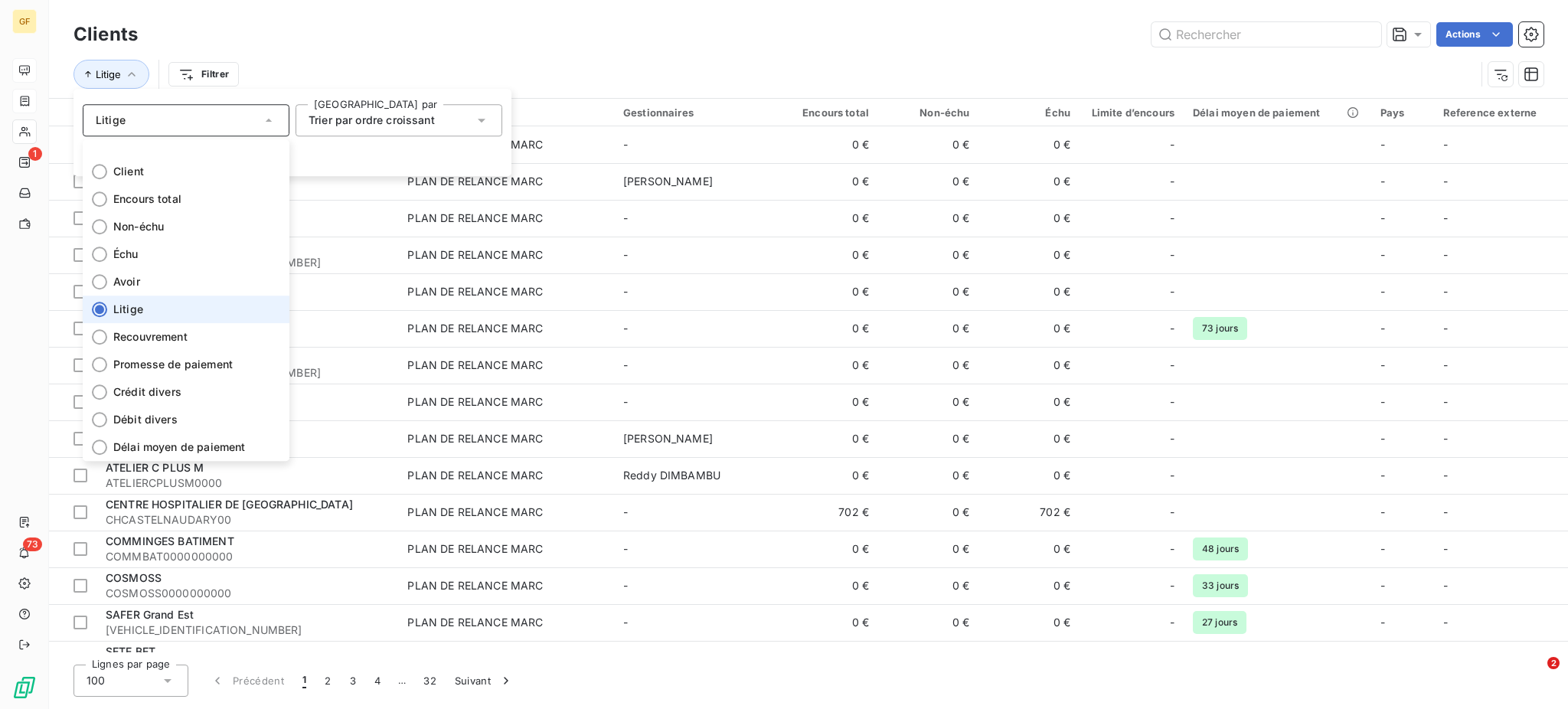
click at [122, 312] on span "Litige" at bounding box center [128, 309] width 30 height 15
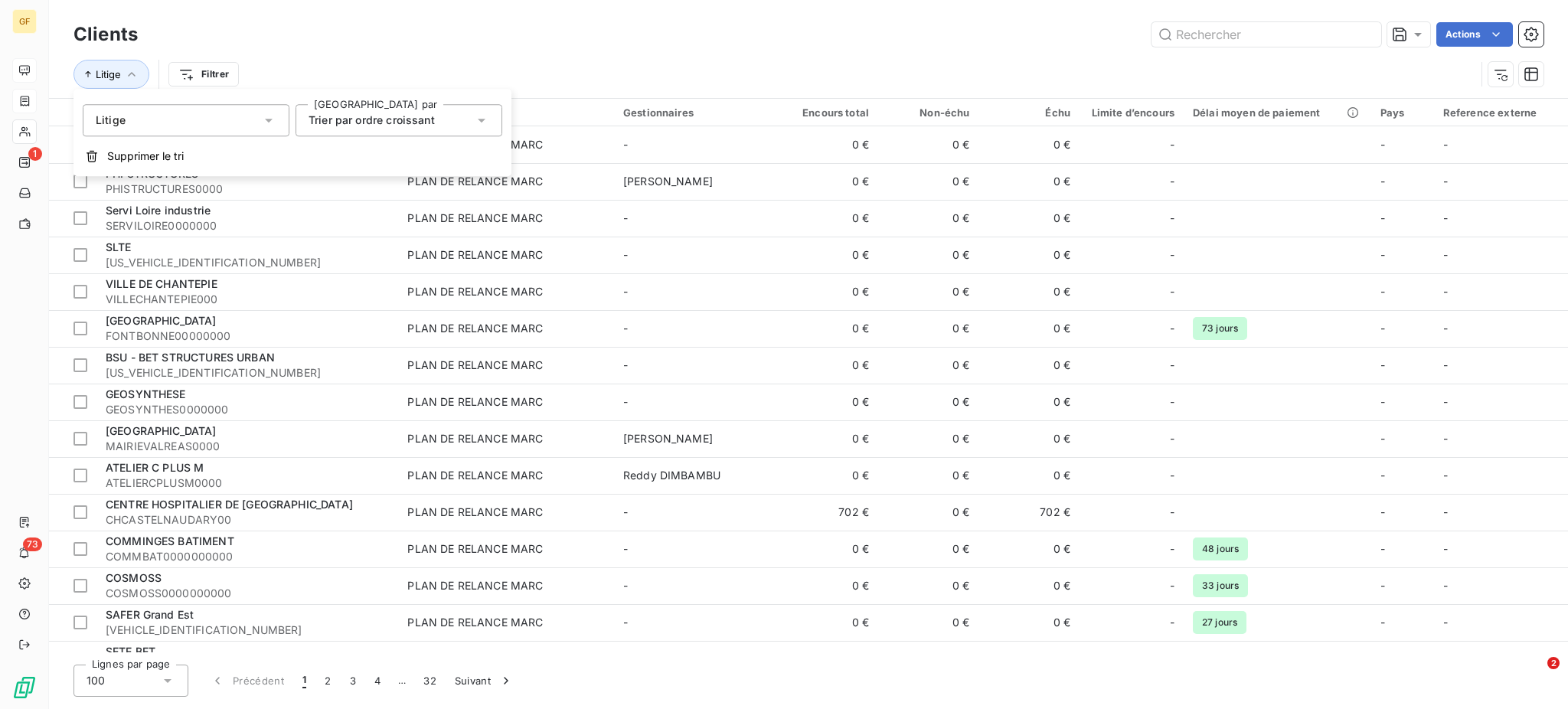
click at [486, 120] on icon at bounding box center [481, 120] width 15 height 15
click at [419, 151] on span "Trier par ordre croissant" at bounding box center [390, 156] width 126 height 13
click at [1497, 80] on icon "button" at bounding box center [1500, 74] width 15 height 15
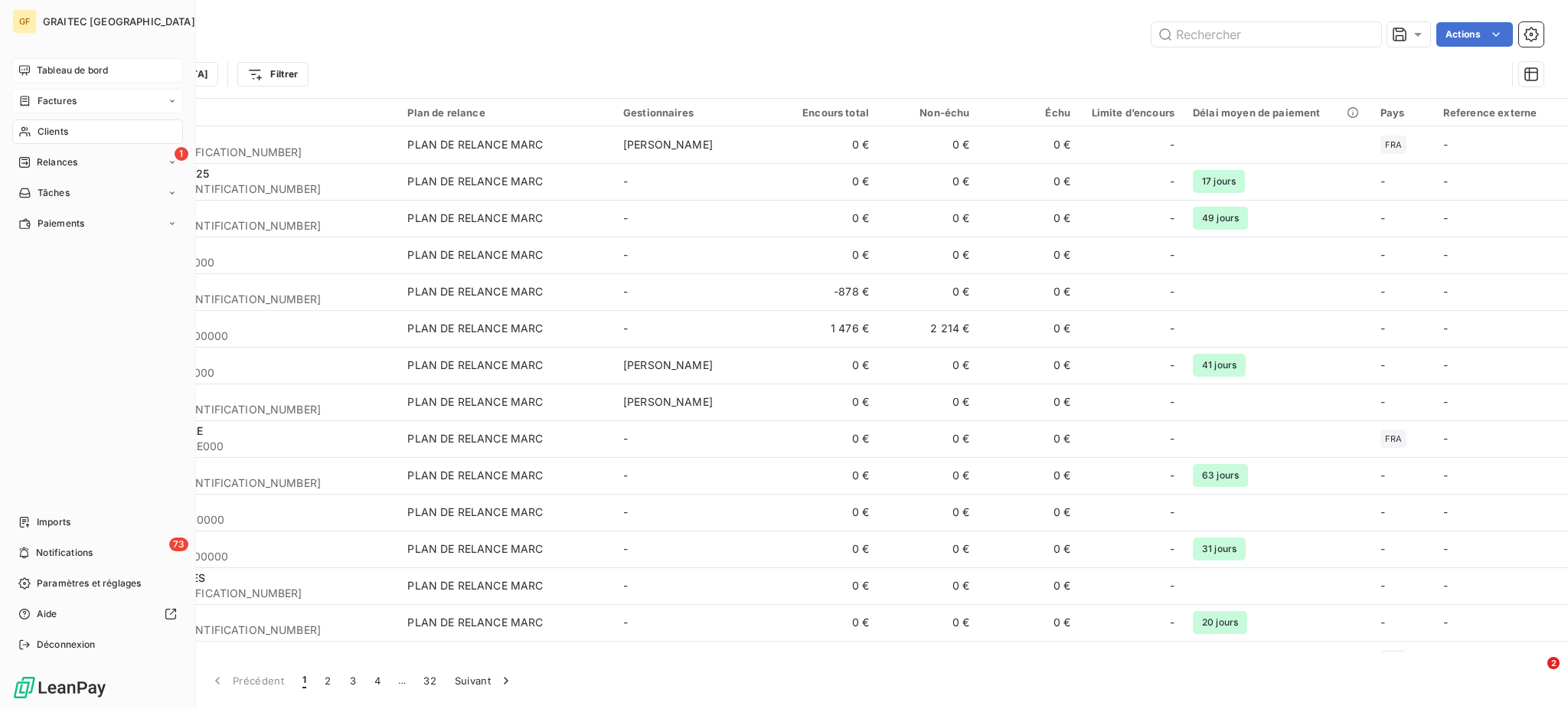
click at [89, 65] on span "Tableau de bord" at bounding box center [72, 70] width 71 height 14
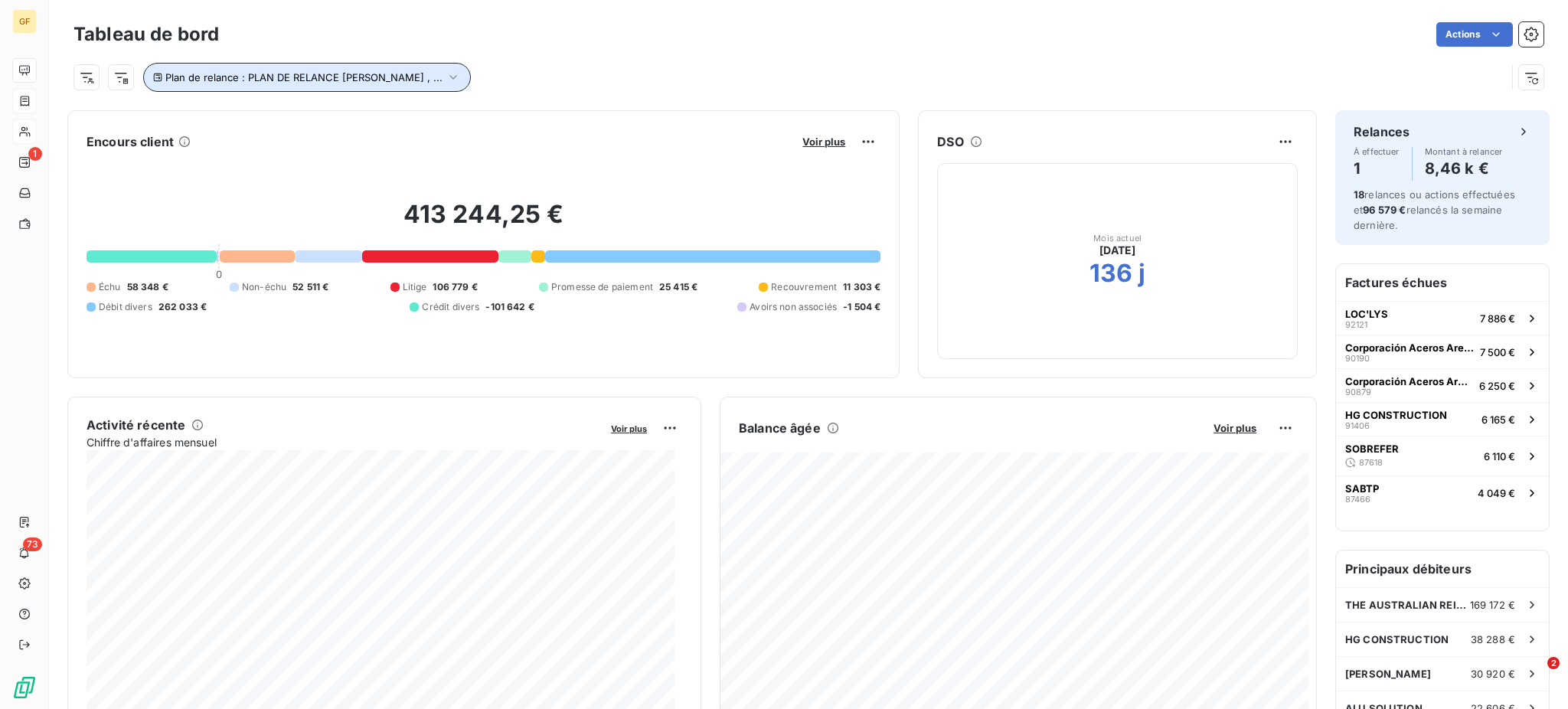
click at [446, 74] on icon "button" at bounding box center [453, 77] width 15 height 15
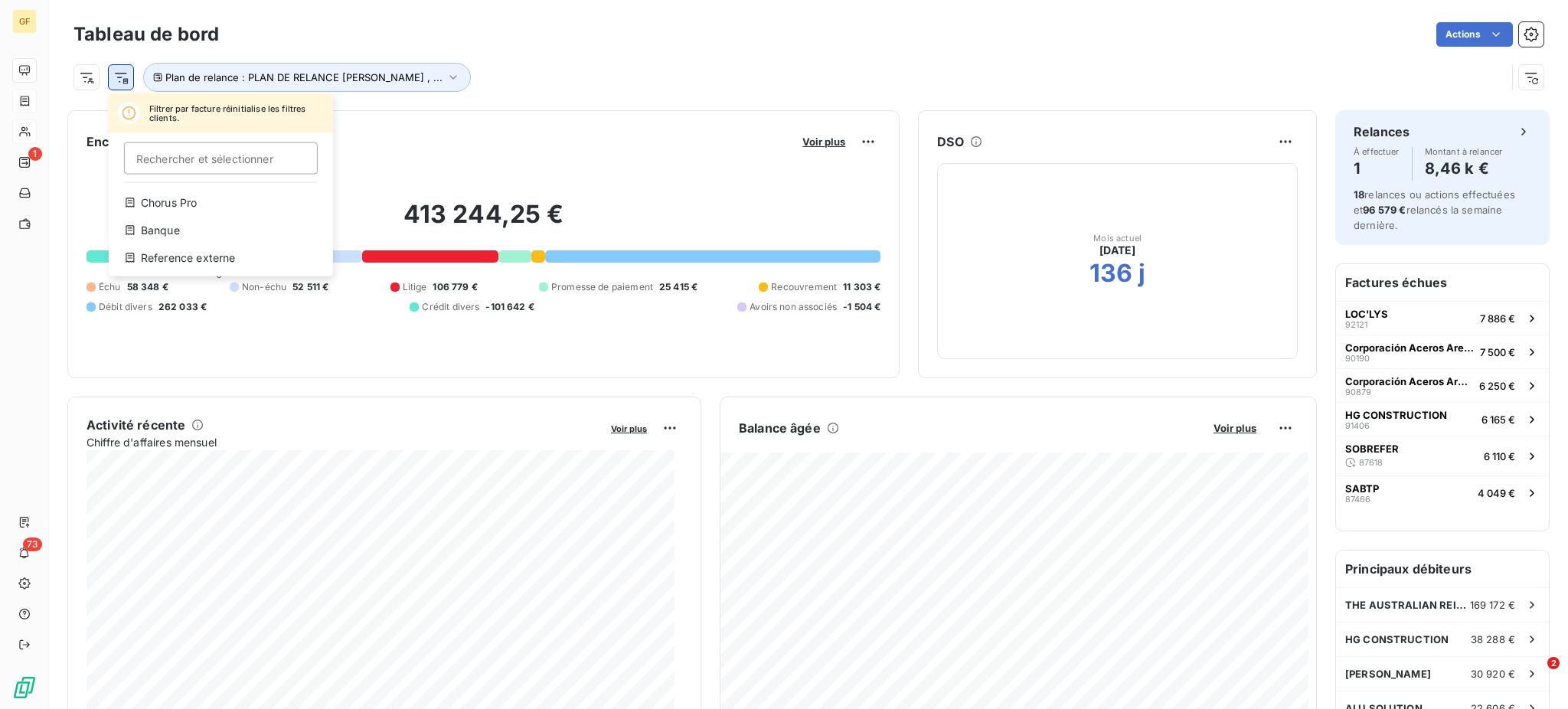
click at [123, 78] on html "GF 1 73 Tableau de bord Actions Filtrer par facture réinitialise les filtres cl…" at bounding box center [784, 354] width 1568 height 709
click at [28, 138] on html "GF 1 73 Tableau de bord Actions Filtrer par facture réinitialise les filtres cl…" at bounding box center [784, 354] width 1568 height 709
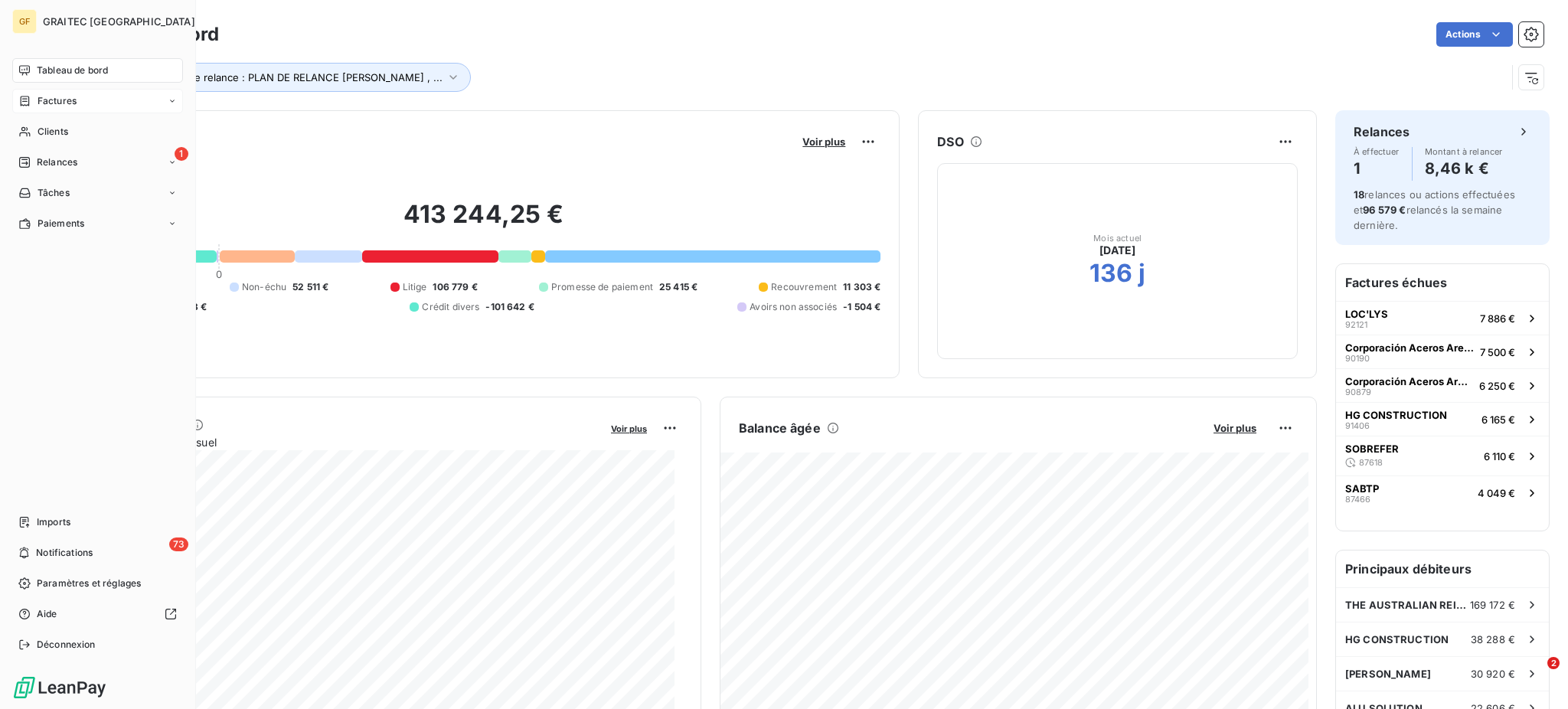
click at [60, 97] on span "Factures" at bounding box center [57, 101] width 39 height 14
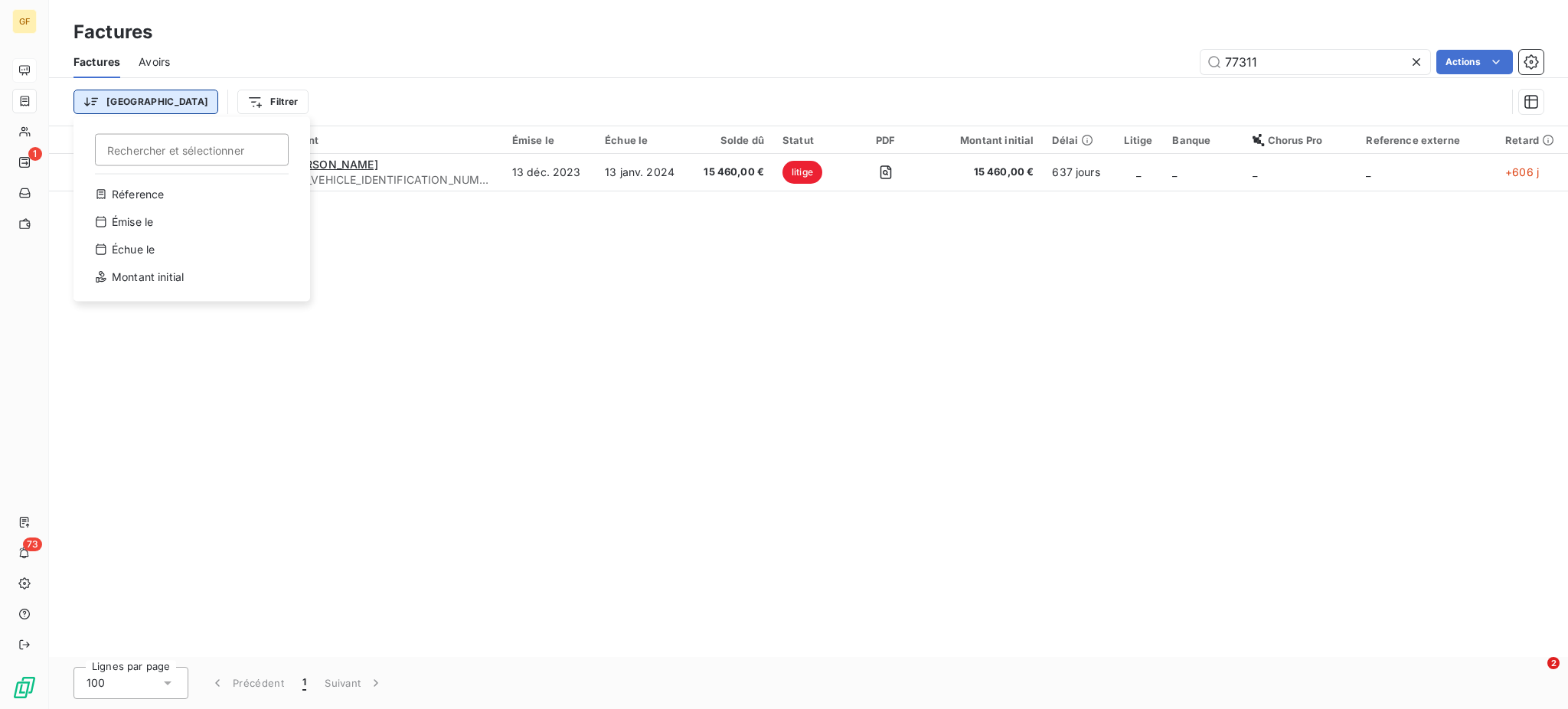
click at [117, 103] on html "GF 1 73 Factures Factures Avoirs 77311 Actions Trier Rechercher et sélectionner…" at bounding box center [784, 354] width 1568 height 709
click at [215, 103] on html "GF 1 73 Factures Factures Avoirs 77311 Actions Trier Rechercher et sélectionner…" at bounding box center [784, 354] width 1568 height 709
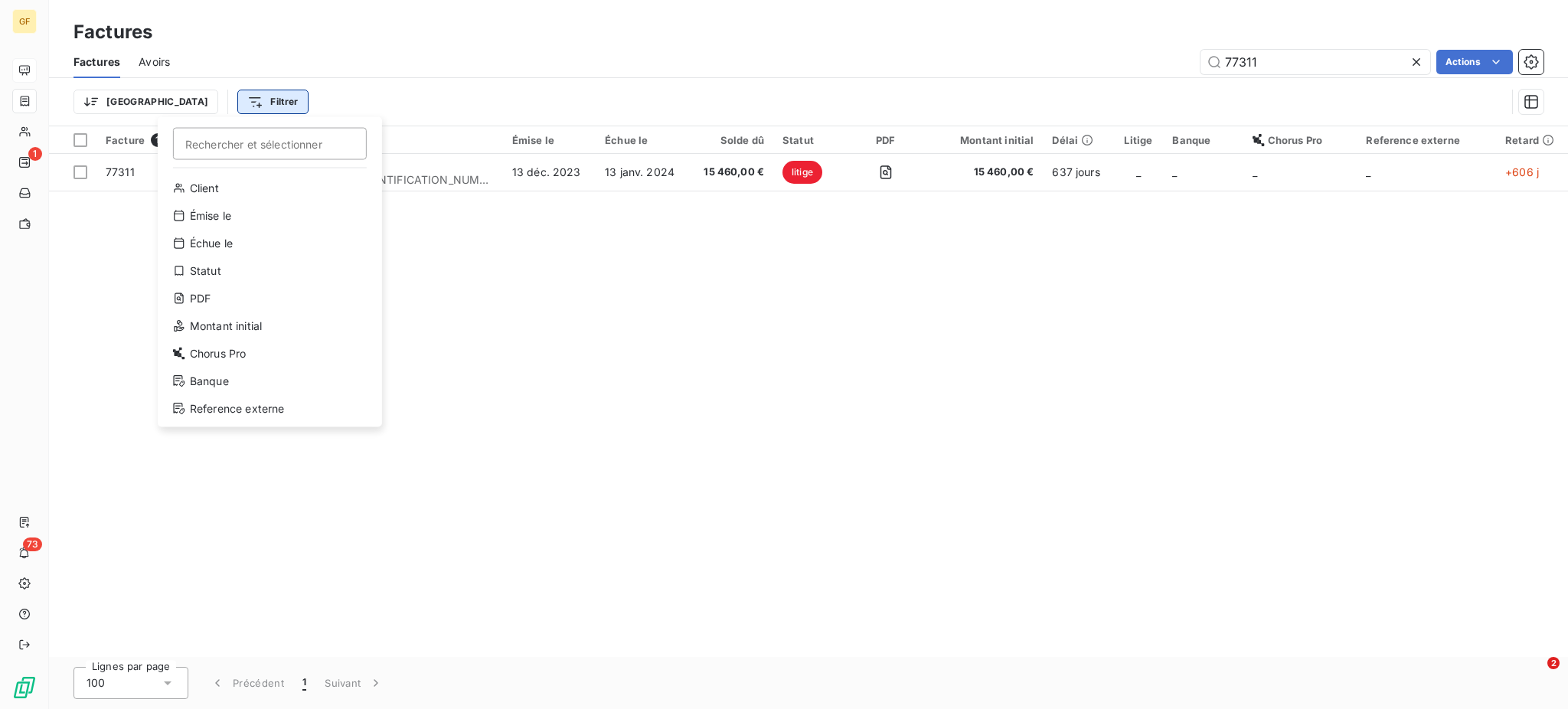
click at [212, 102] on html "GF 1 73 Factures Factures Avoirs 77311 Actions Trier Filtrer Rechercher et séle…" at bounding box center [784, 354] width 1568 height 709
click at [662, 176] on html "GF 1 73 Factures Factures Avoirs 77311 Actions Trier Filtrer Rechercher et séle…" at bounding box center [784, 354] width 1568 height 709
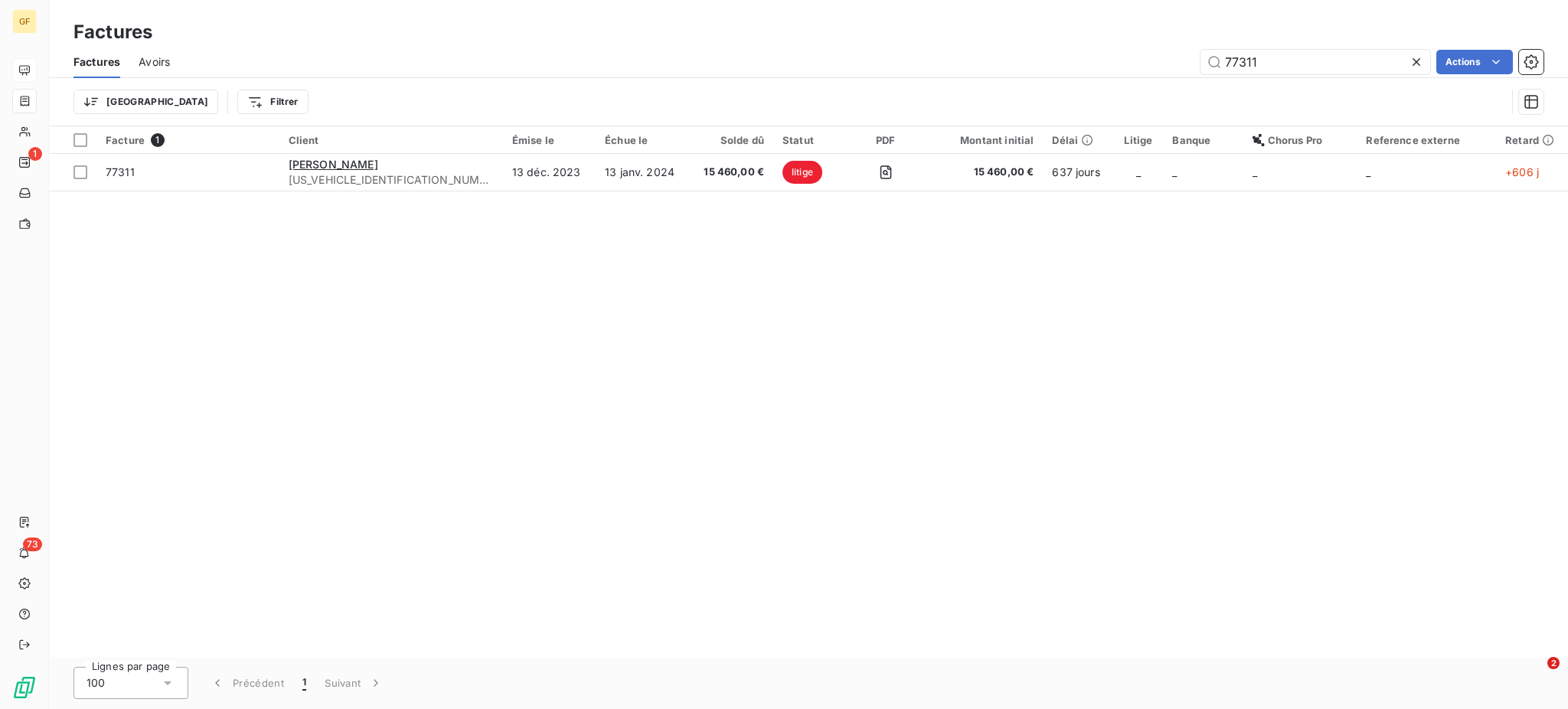
click at [699, 176] on span "15 460,00 €" at bounding box center [731, 172] width 65 height 15
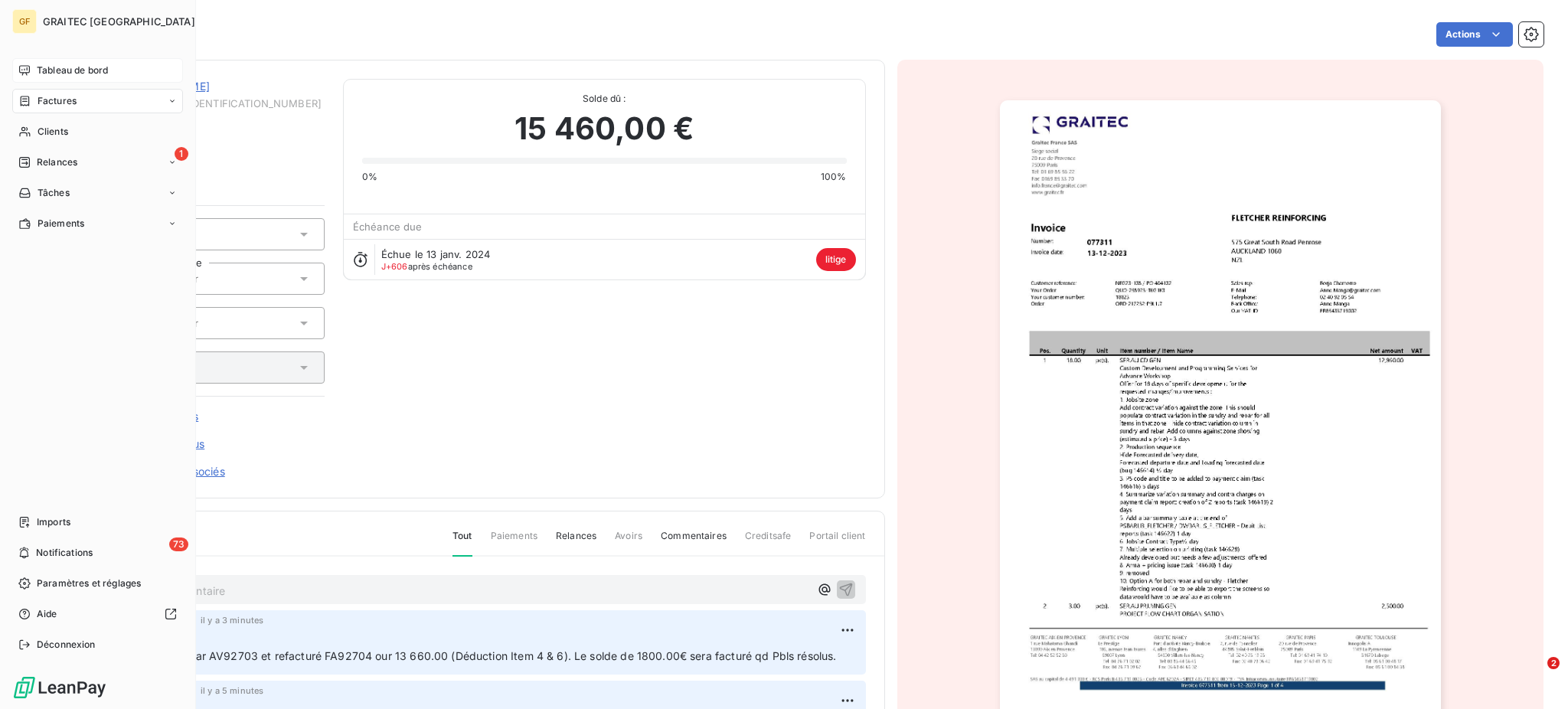
click at [80, 68] on span "Tableau de bord" at bounding box center [72, 70] width 71 height 14
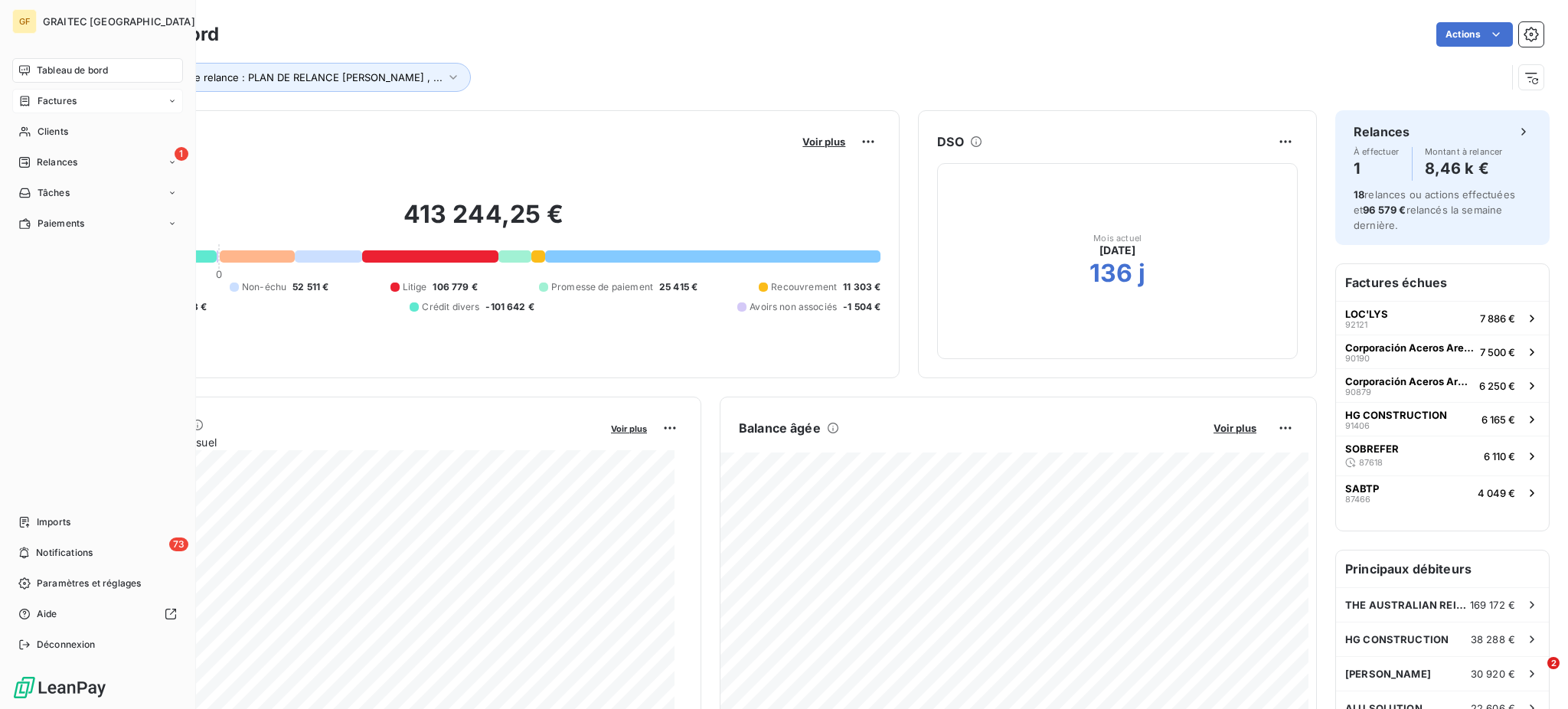
click at [205, 22] on icon "button" at bounding box center [212, 21] width 15 height 15
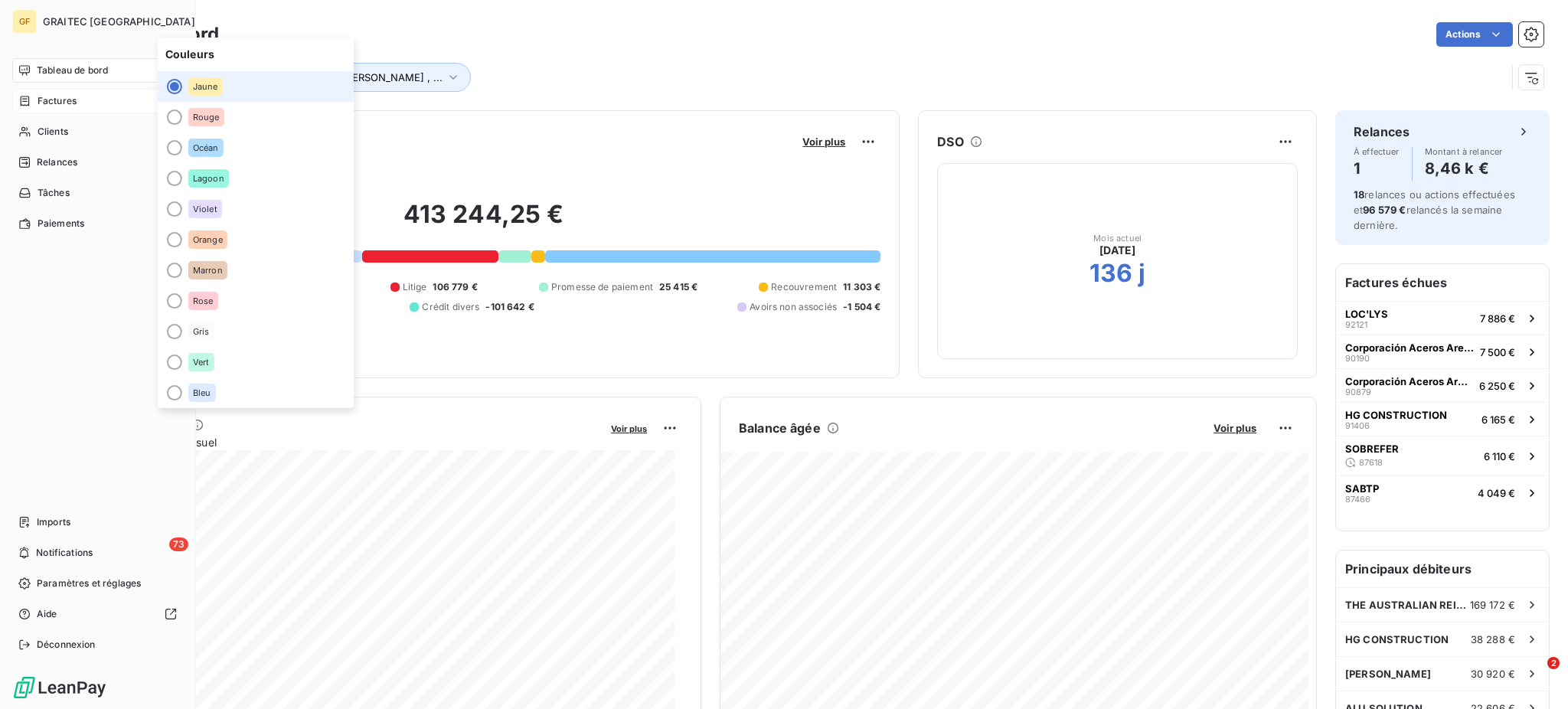
click at [78, 72] on span "Tableau de bord" at bounding box center [72, 70] width 71 height 14
click at [101, 66] on span "Tableau de bord" at bounding box center [72, 70] width 71 height 14
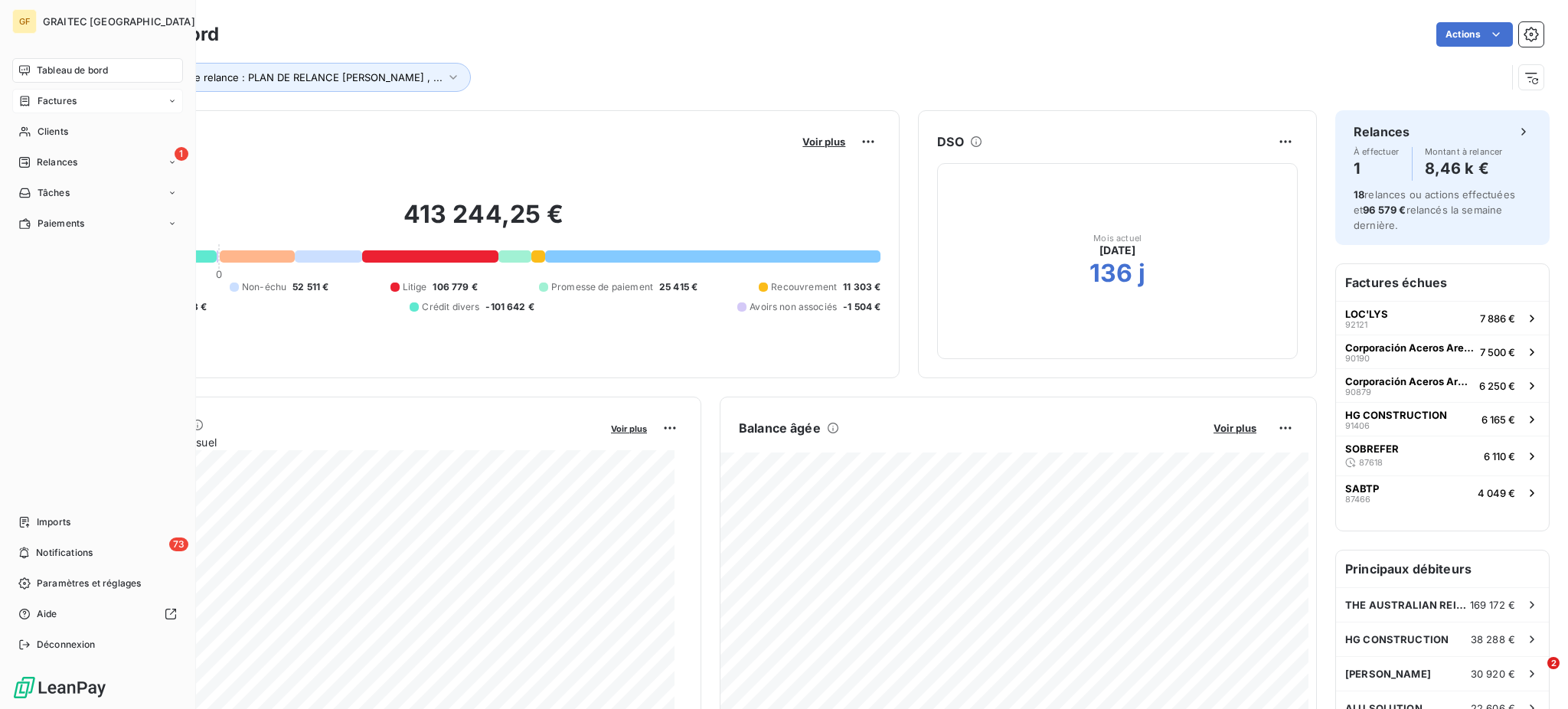
click at [96, 68] on span "Tableau de bord" at bounding box center [72, 70] width 71 height 14
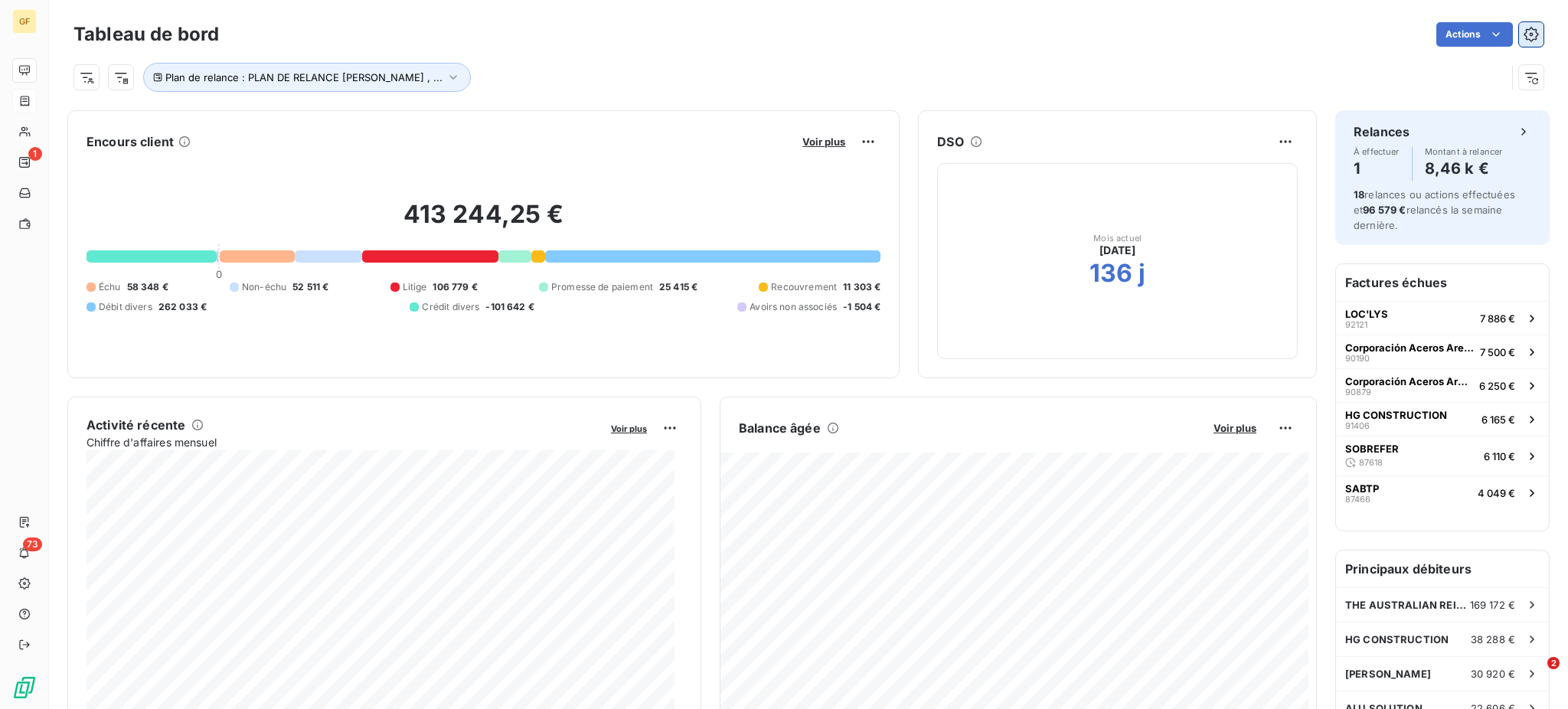
click at [1524, 30] on icon "button" at bounding box center [1531, 34] width 15 height 15
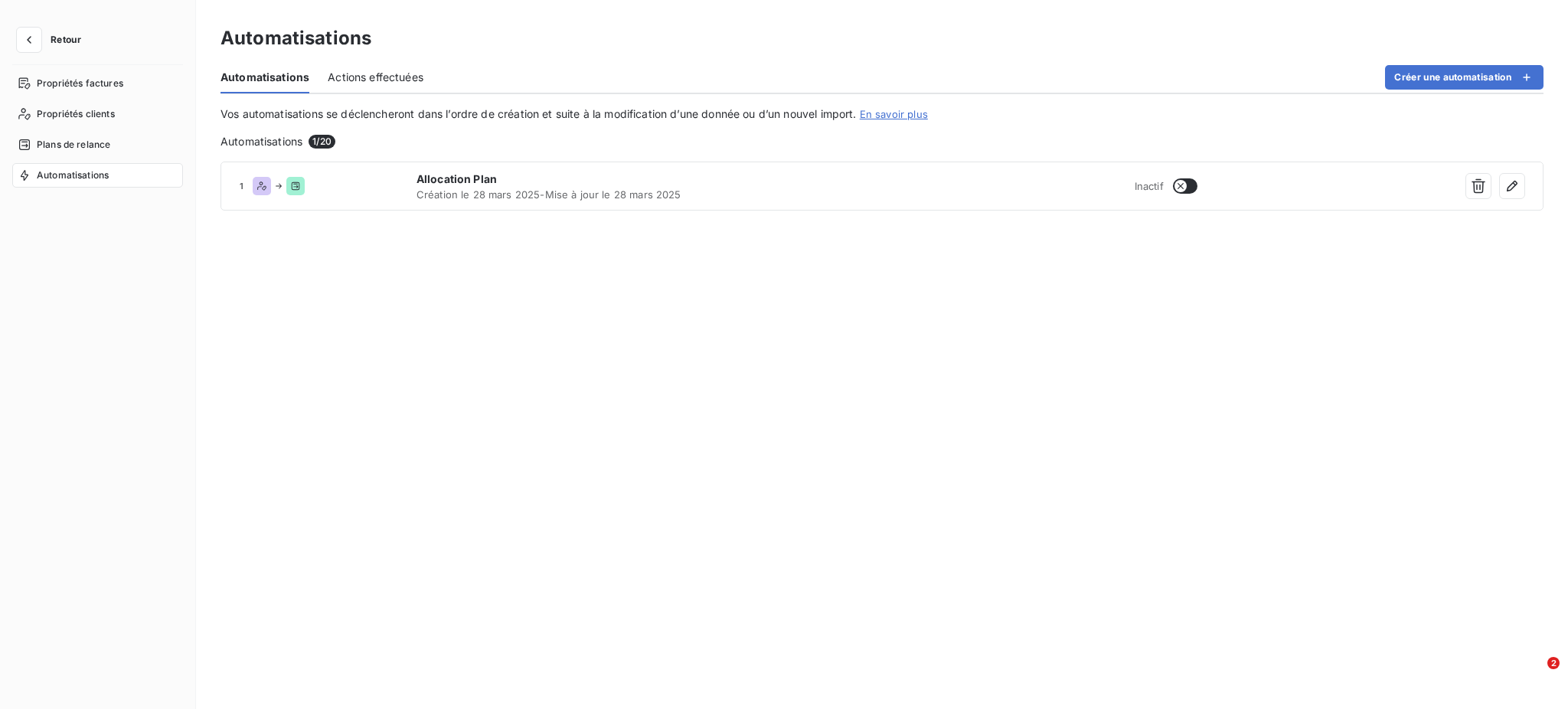
click at [378, 75] on span "Actions effectuées" at bounding box center [376, 77] width 96 height 15
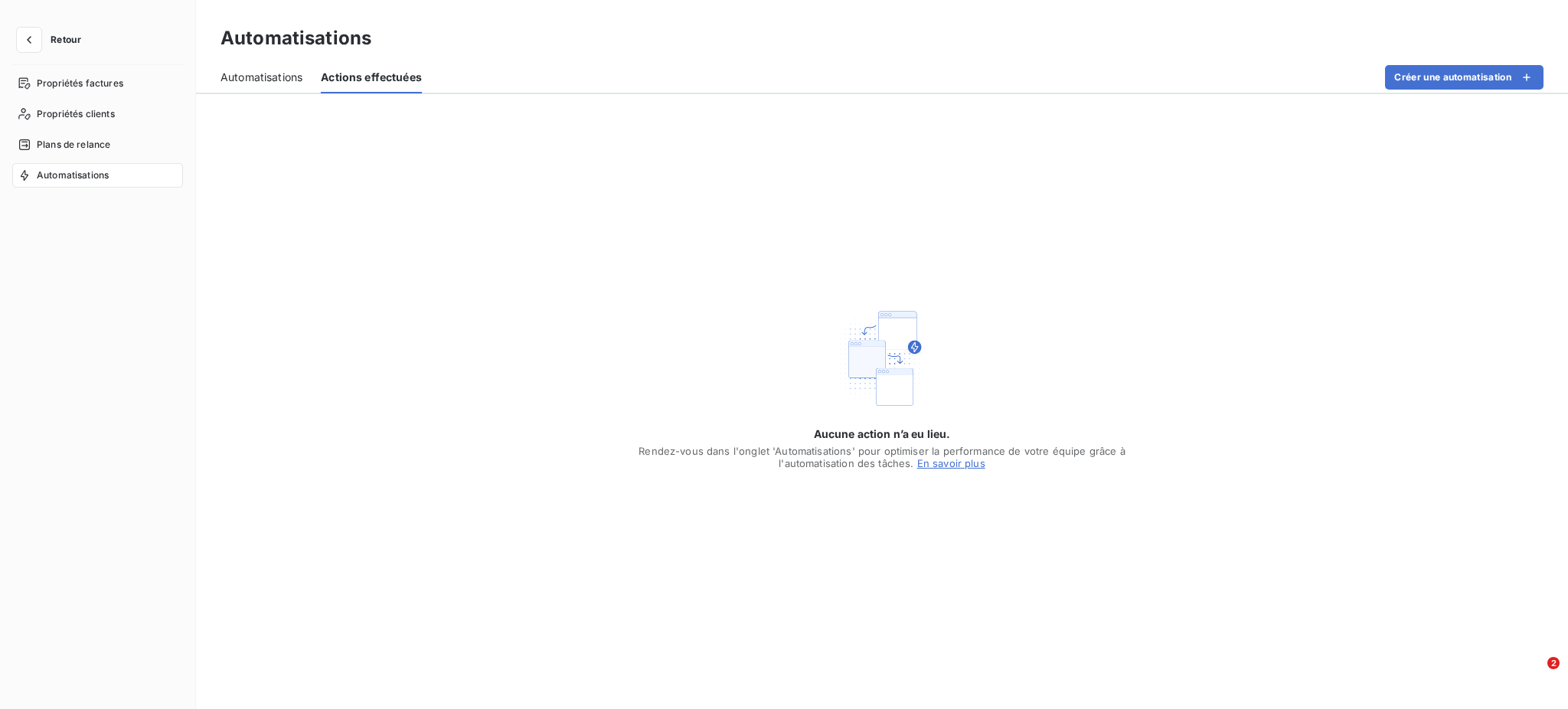
click at [293, 72] on span "Automatisations" at bounding box center [262, 77] width 82 height 15
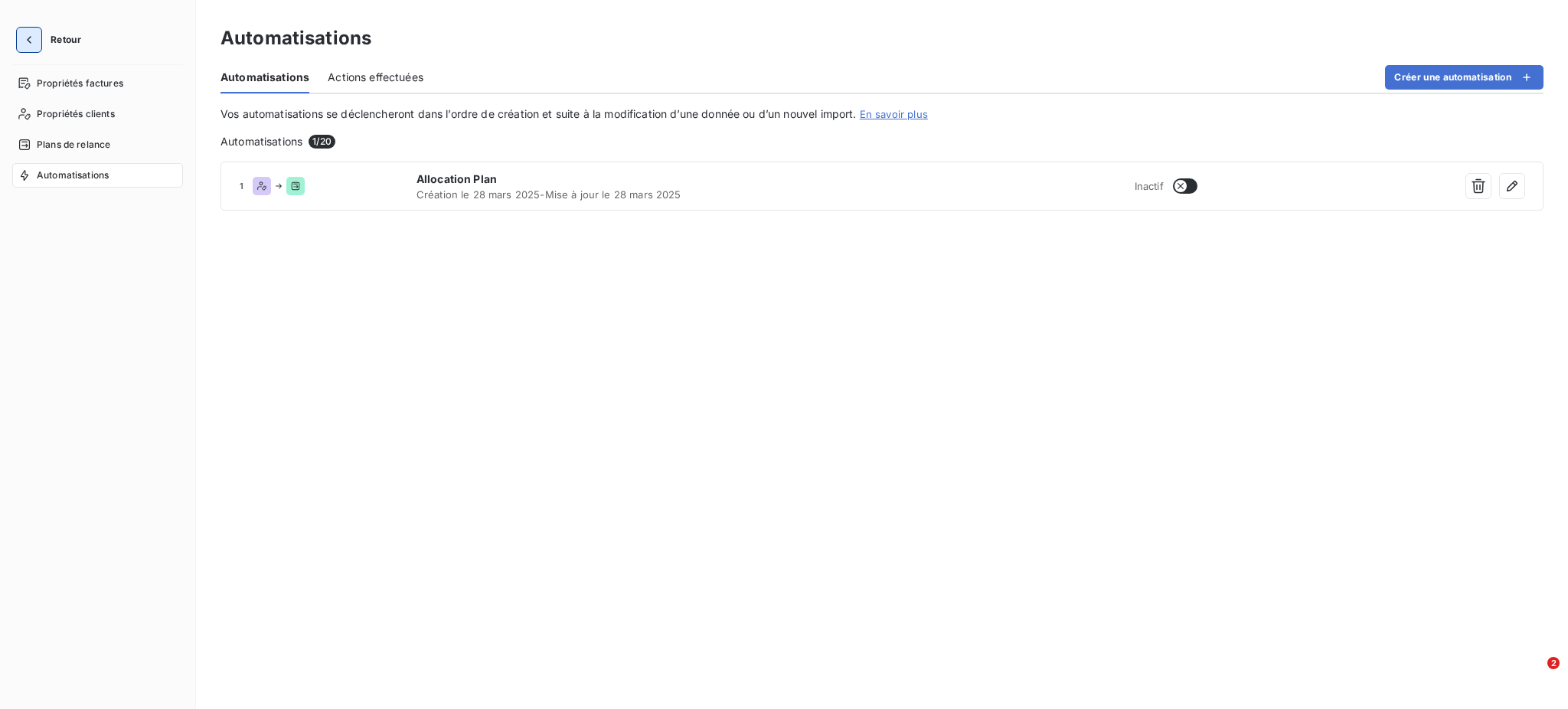
click at [28, 38] on icon "button" at bounding box center [29, 40] width 5 height 8
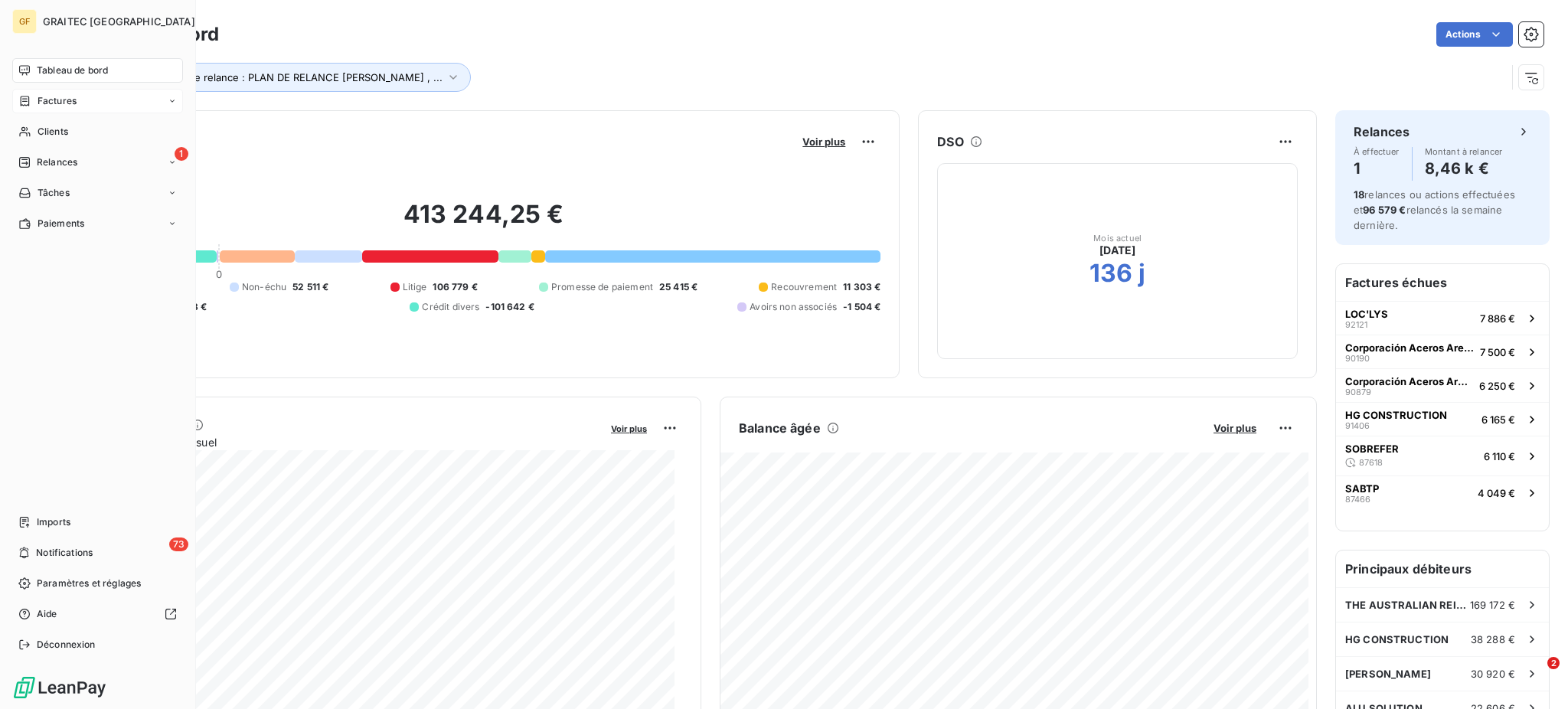
click at [56, 95] on span "Factures" at bounding box center [57, 101] width 39 height 14
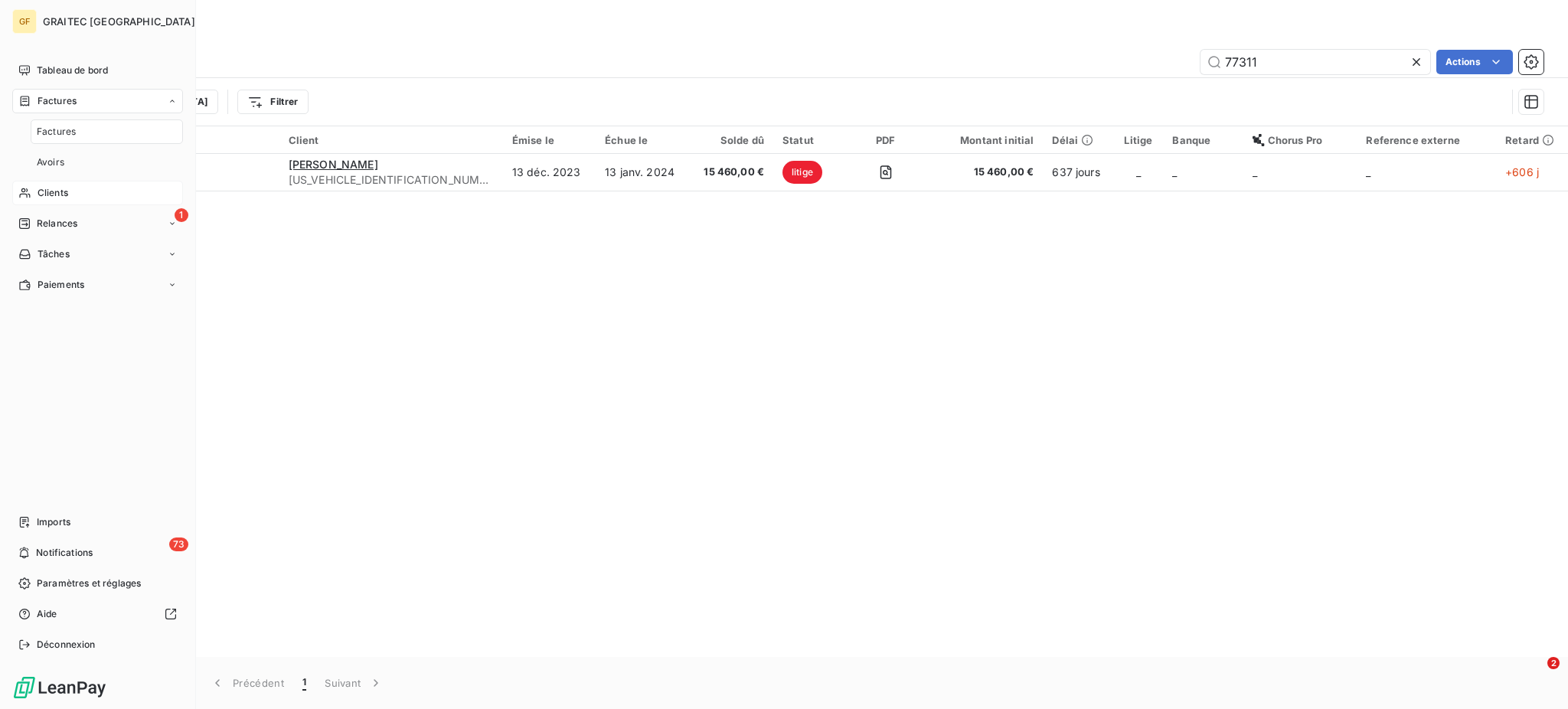
click at [58, 193] on span "Clients" at bounding box center [53, 193] width 30 height 14
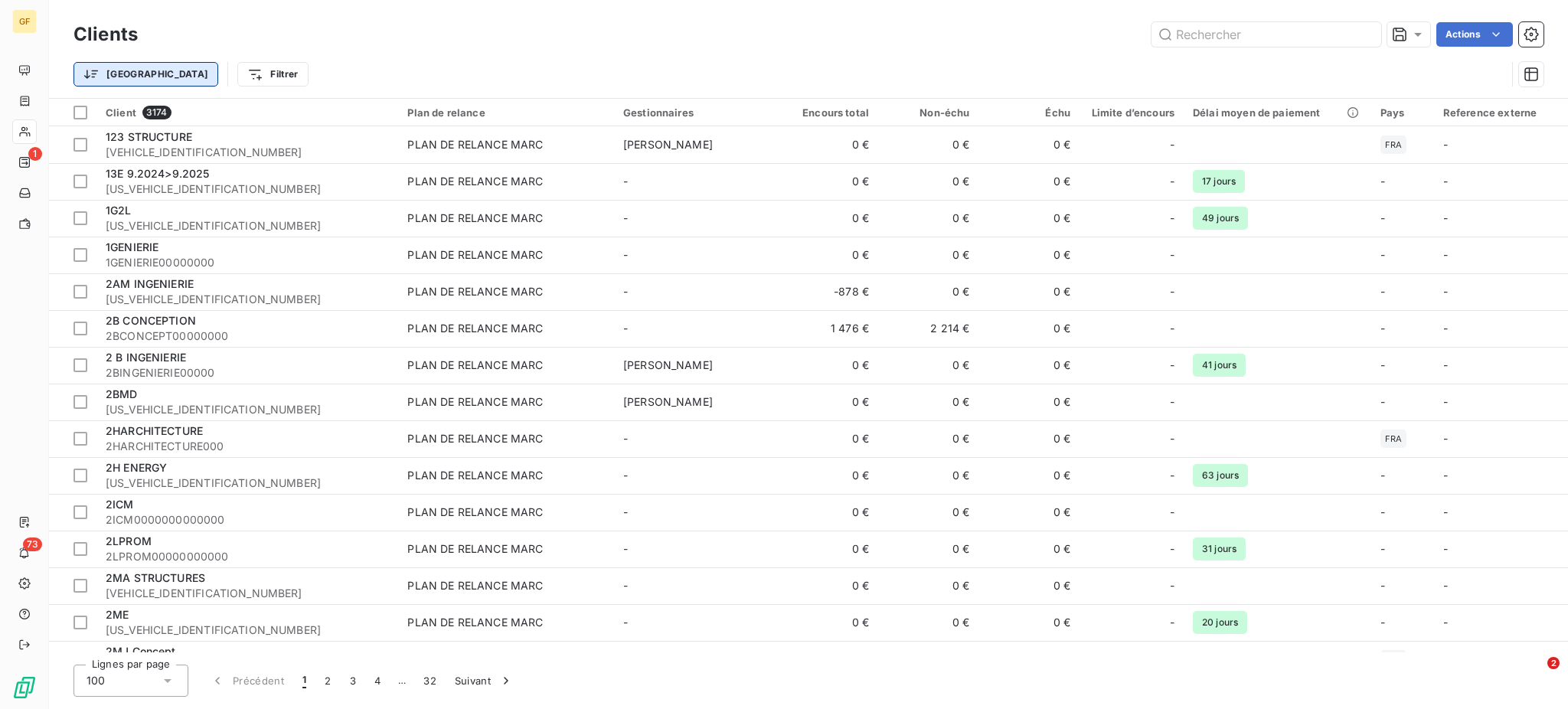
click at [110, 70] on html "GF 1 73 Clients Actions Trier Filtrer Client 3174 Plan de relance Gestionnaires…" at bounding box center [784, 354] width 1568 height 709
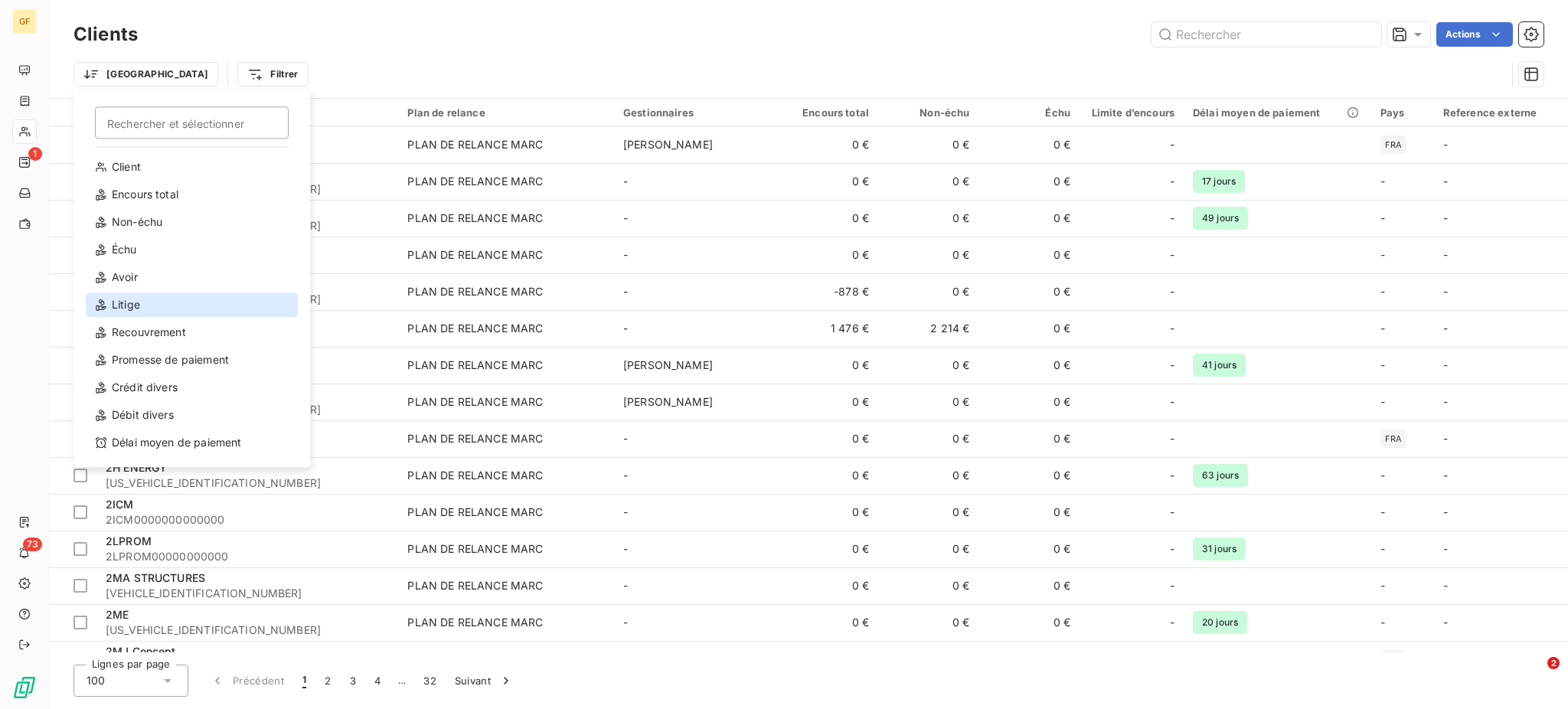
click at [132, 306] on div "Litige" at bounding box center [191, 305] width 212 height 25
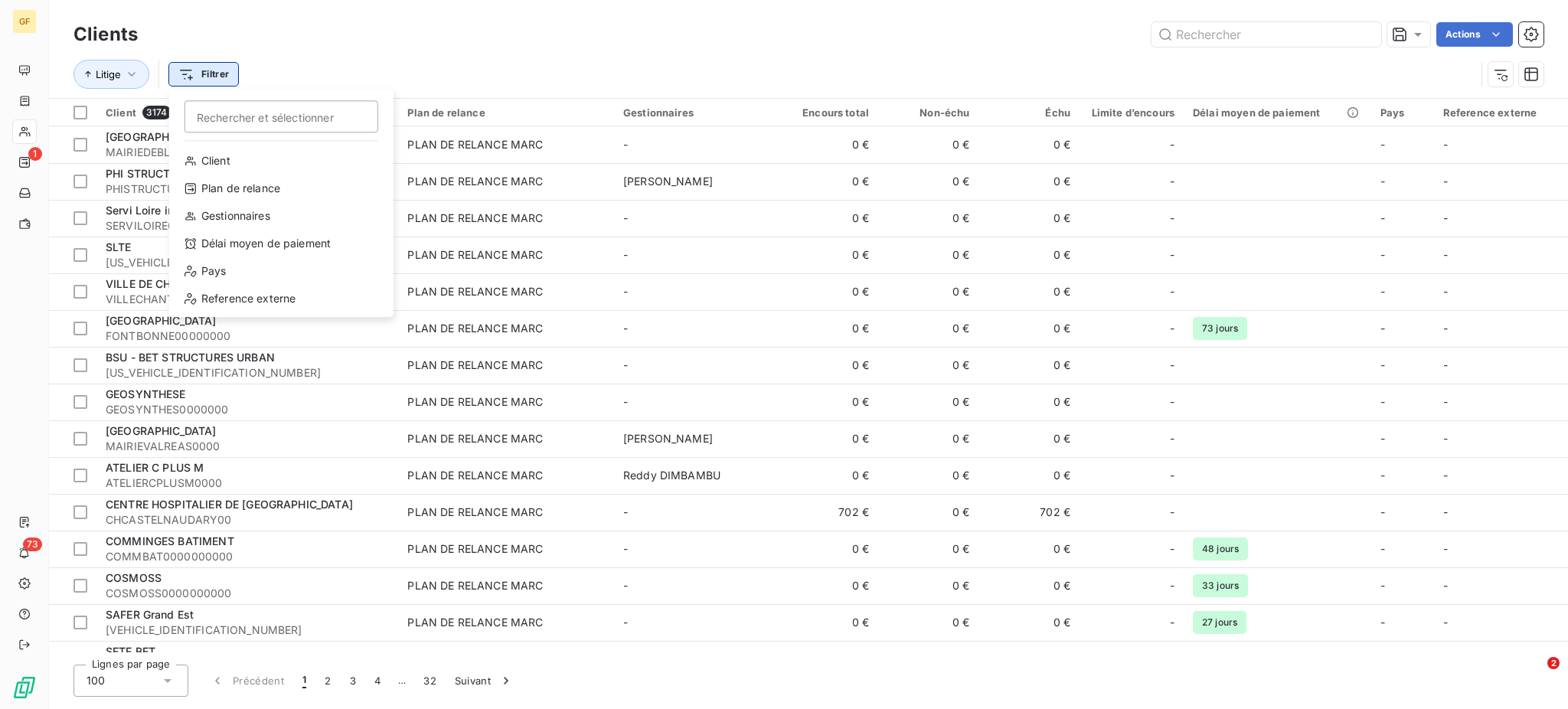
click at [214, 74] on html "GF 1 73 Clients Actions Litige Filtrer Rechercher et sélectionner Client Plan d…" at bounding box center [784, 354] width 1568 height 709
click at [275, 189] on div "Plan de relance" at bounding box center [281, 188] width 212 height 25
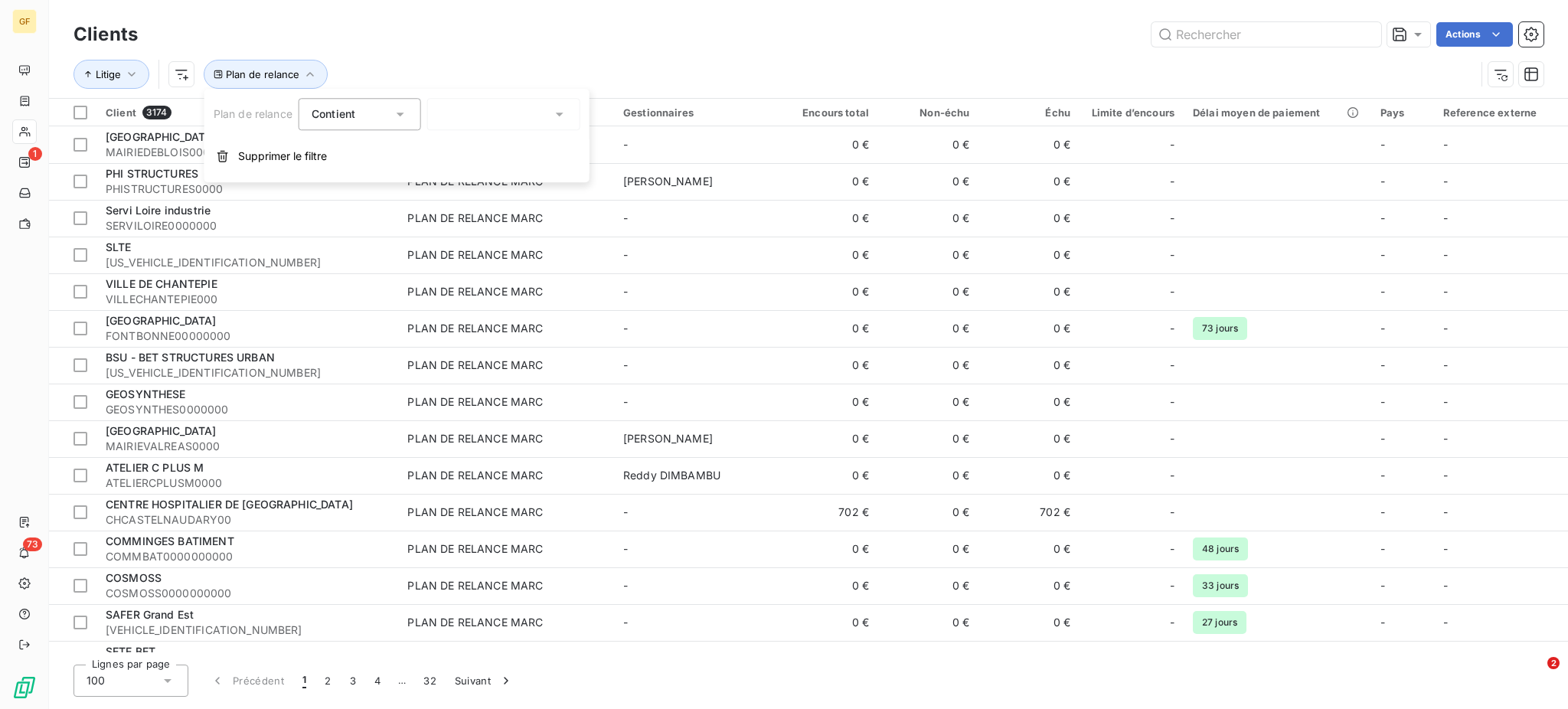
click at [562, 112] on icon at bounding box center [559, 114] width 15 height 15
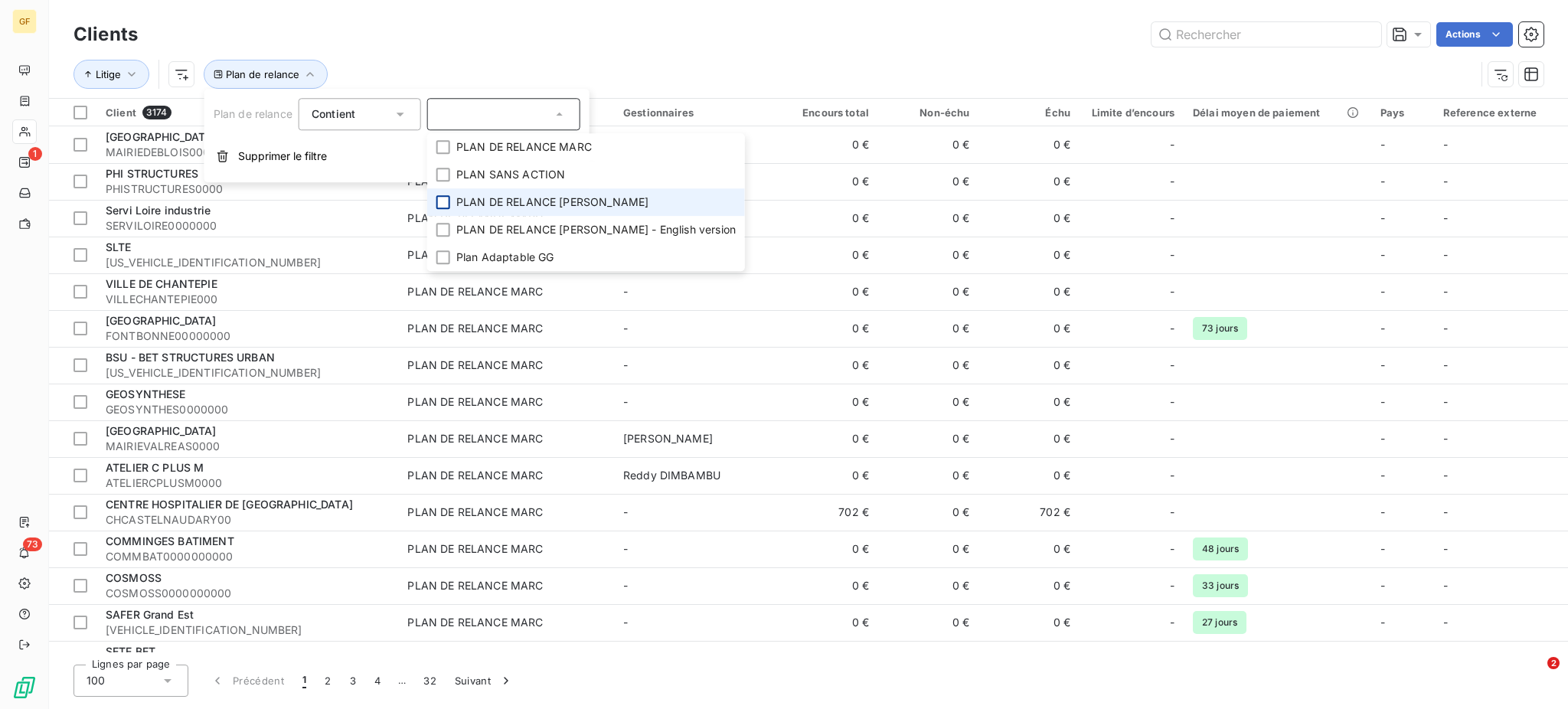
click at [443, 204] on div at bounding box center [443, 202] width 14 height 14
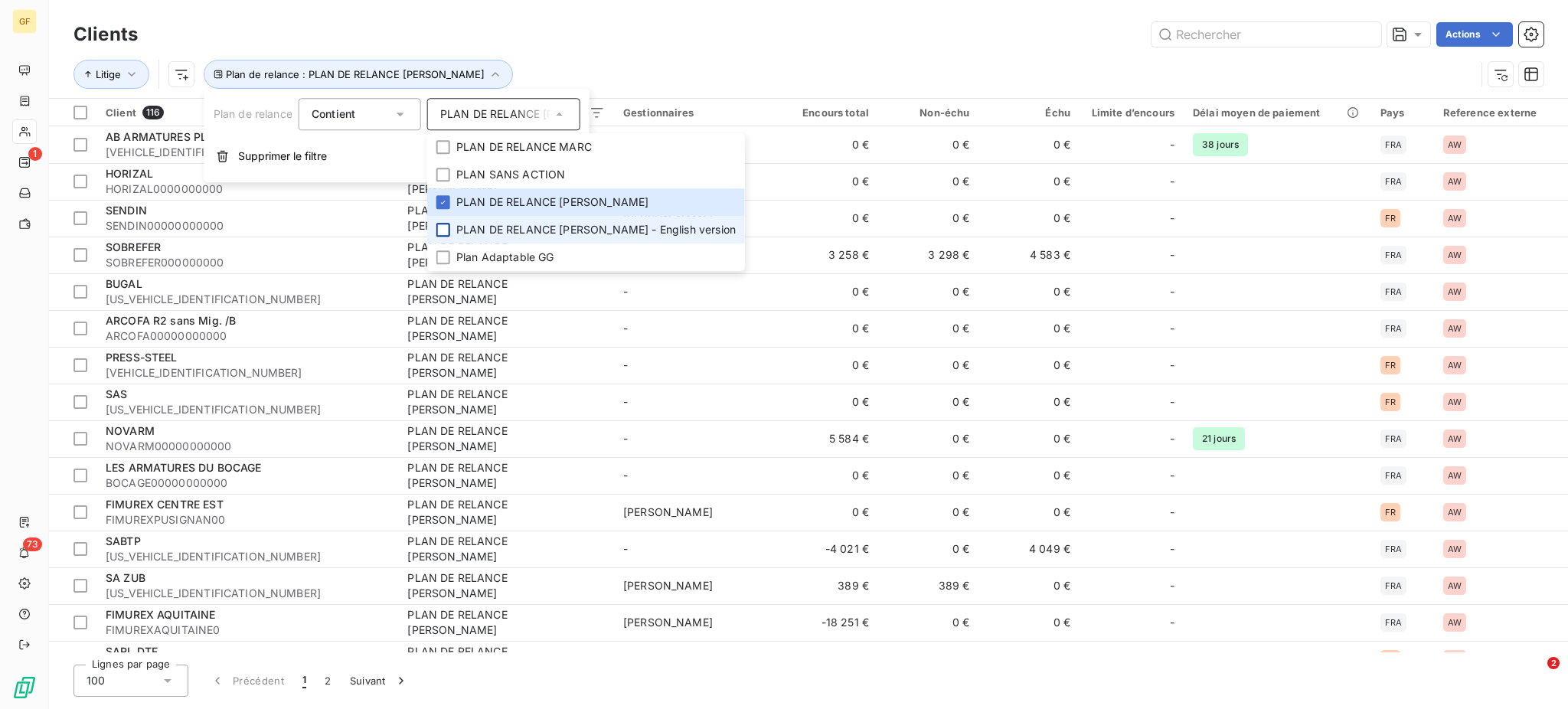
click at [443, 226] on div at bounding box center [443, 230] width 14 height 14
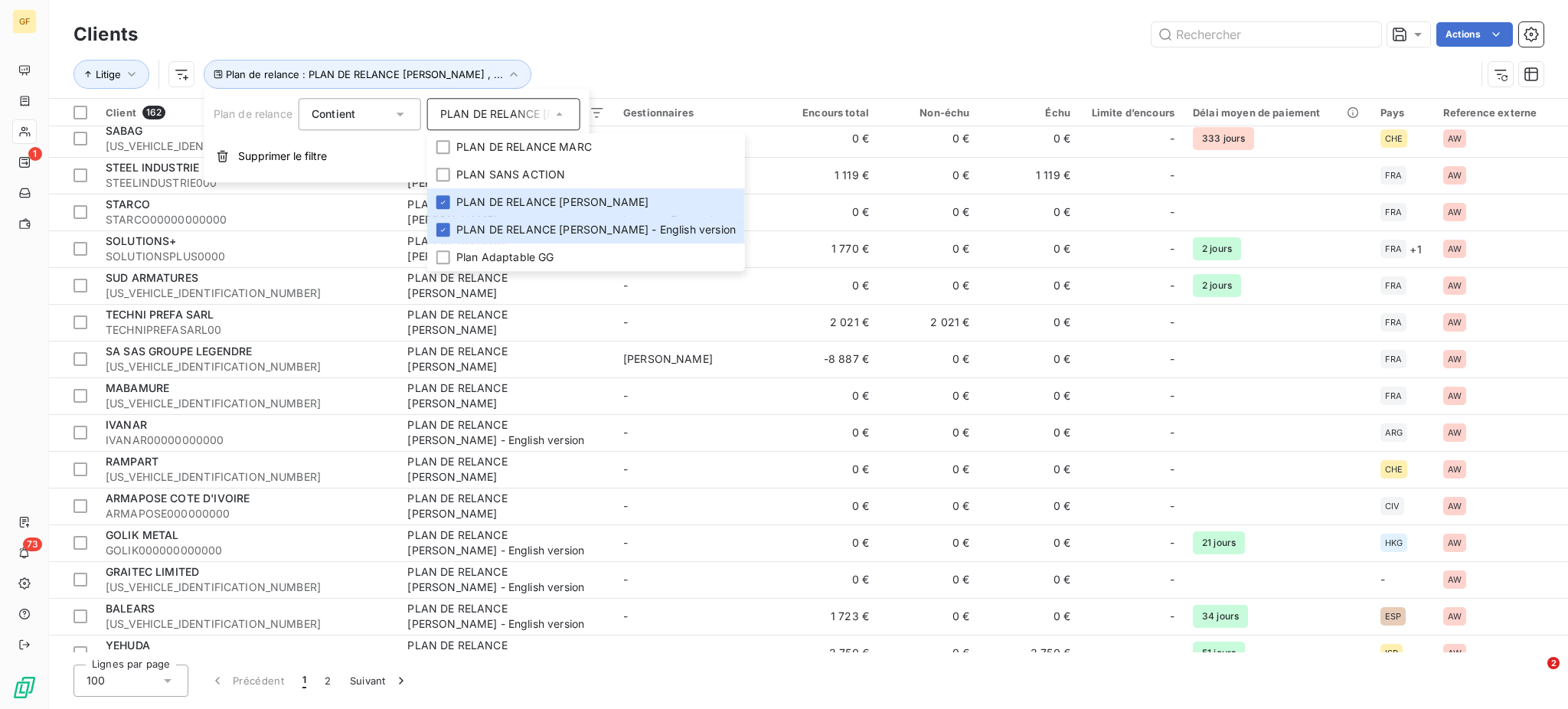
scroll to position [2654, 0]
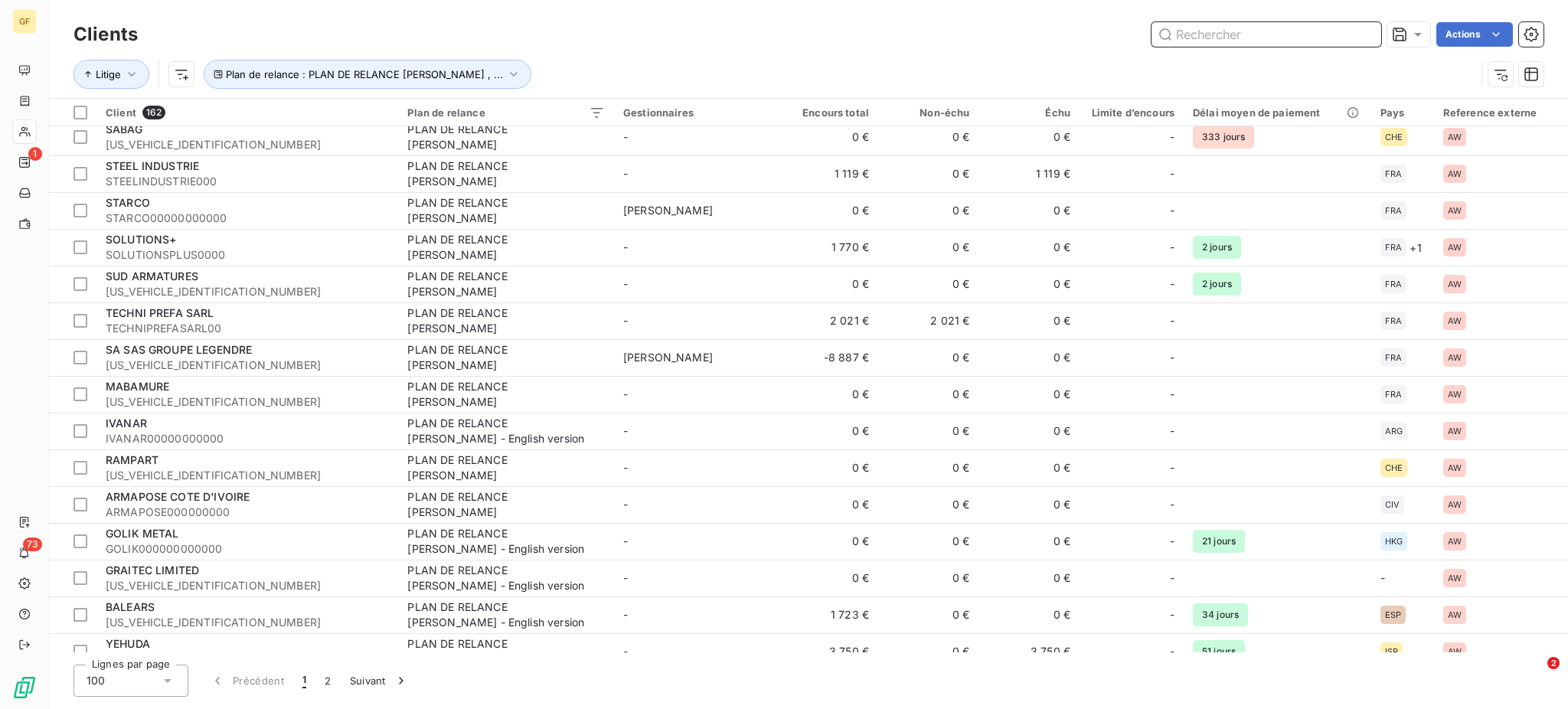
click at [1167, 41] on input "text" at bounding box center [1266, 34] width 230 height 25
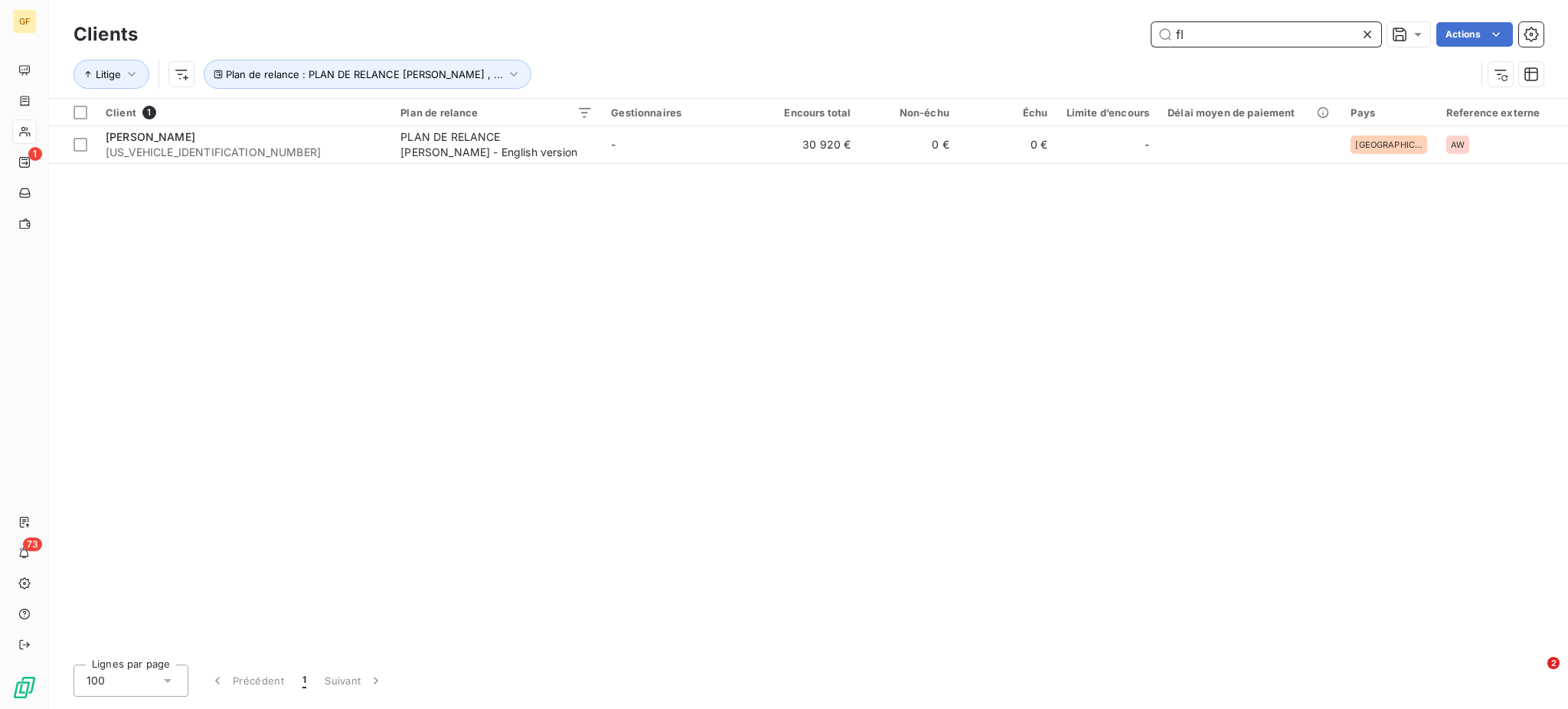
scroll to position [0, 0]
type input "[PERSON_NAME]"
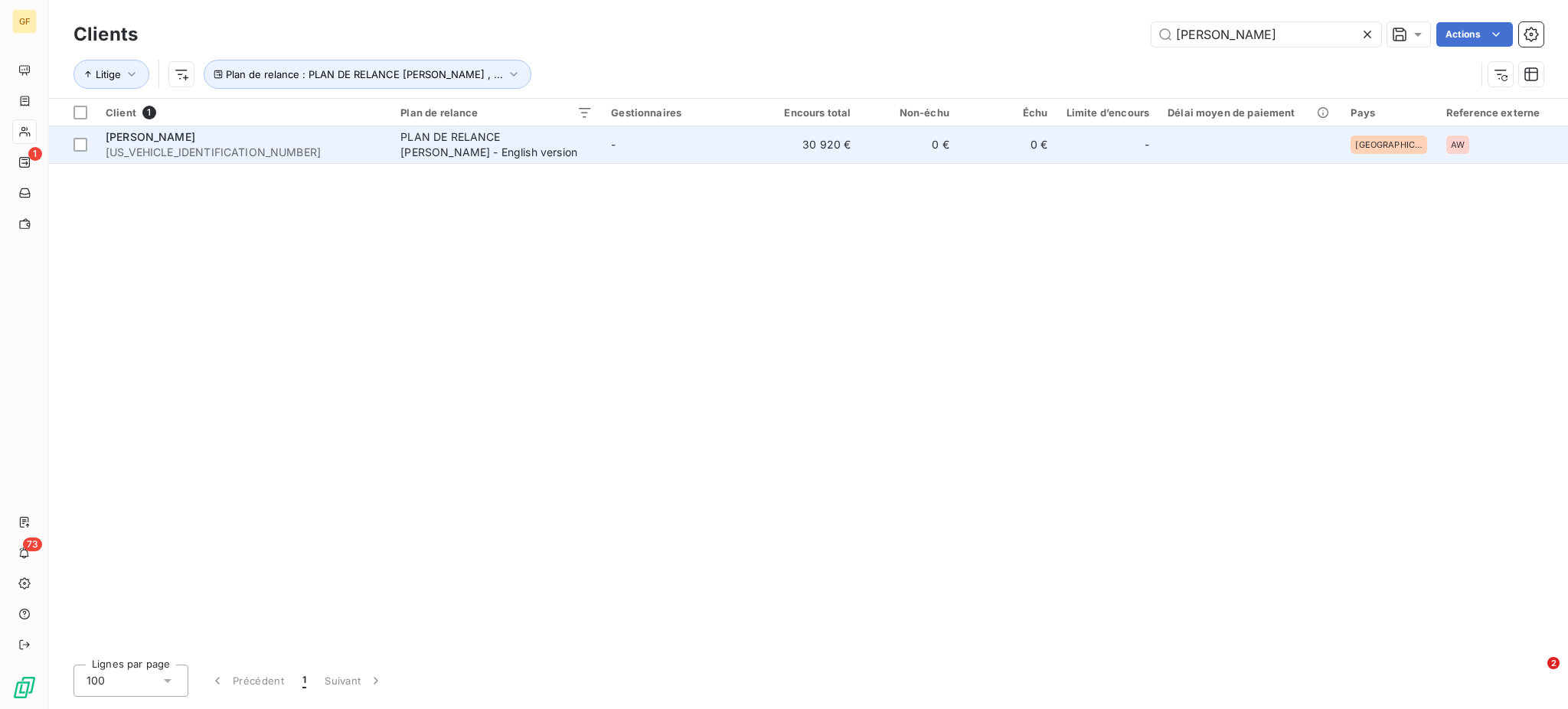
click at [496, 140] on div "PLAN DE RELANCE [PERSON_NAME] - English version" at bounding box center [496, 145] width 191 height 30
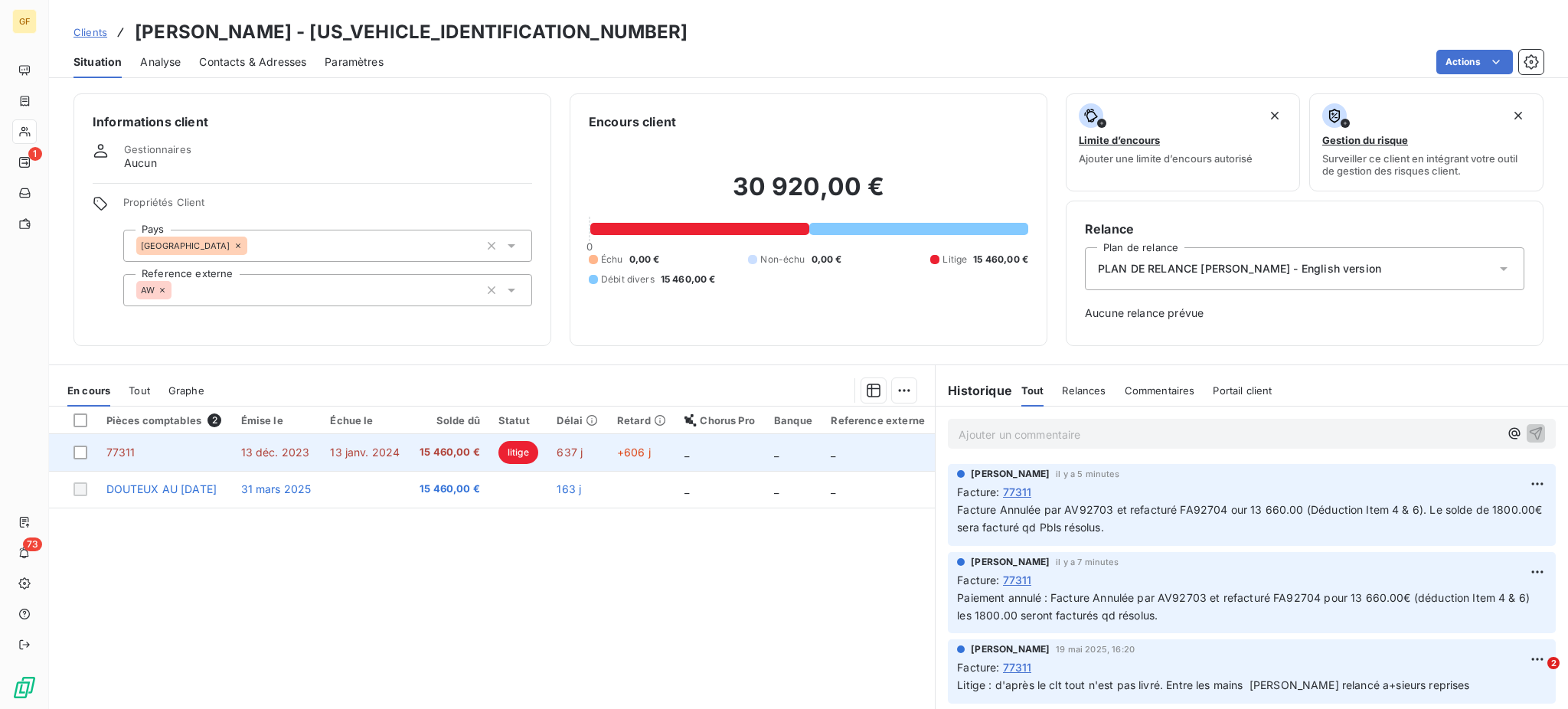
click at [461, 447] on span "15 460,00 €" at bounding box center [450, 452] width 62 height 15
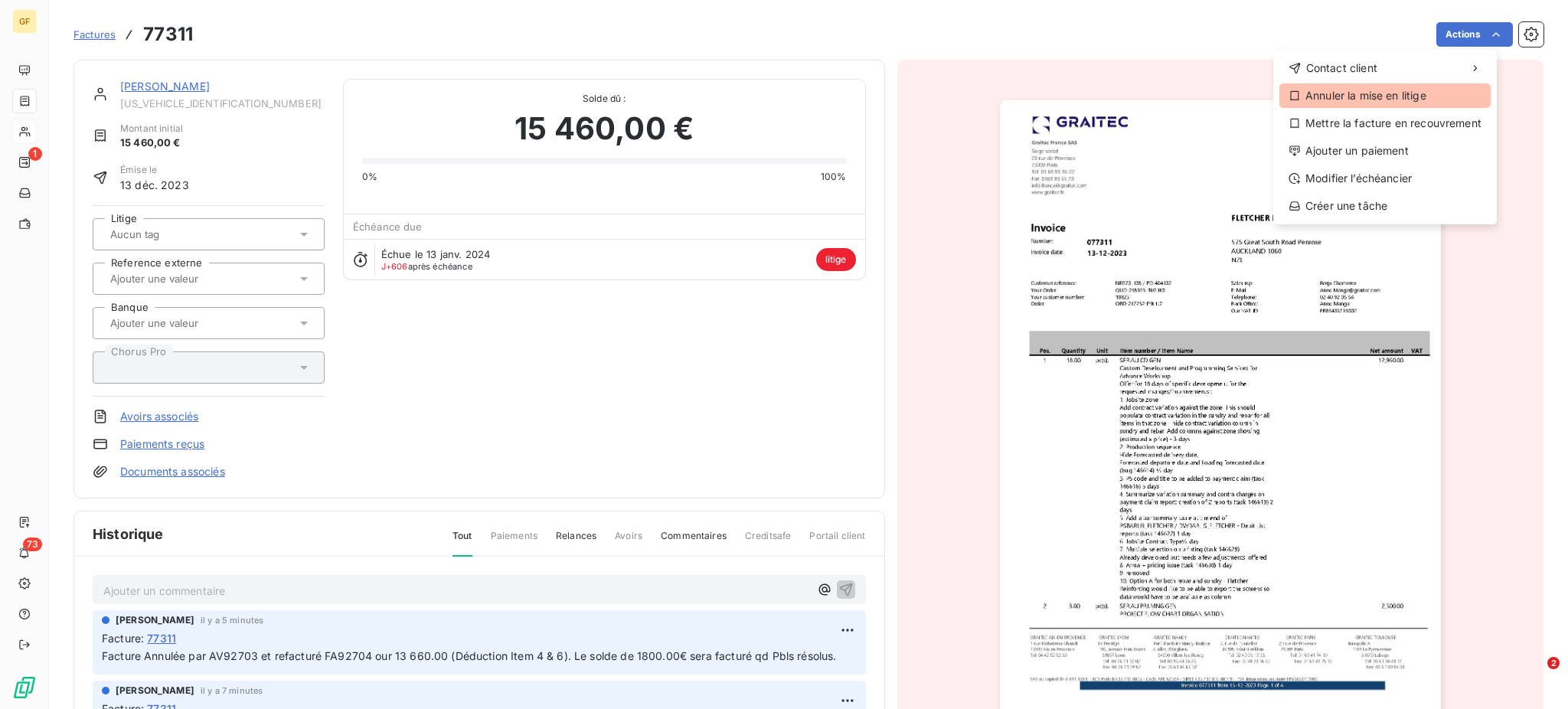
click at [1414, 94] on div "Annuler la mise en litige" at bounding box center [1385, 95] width 211 height 25
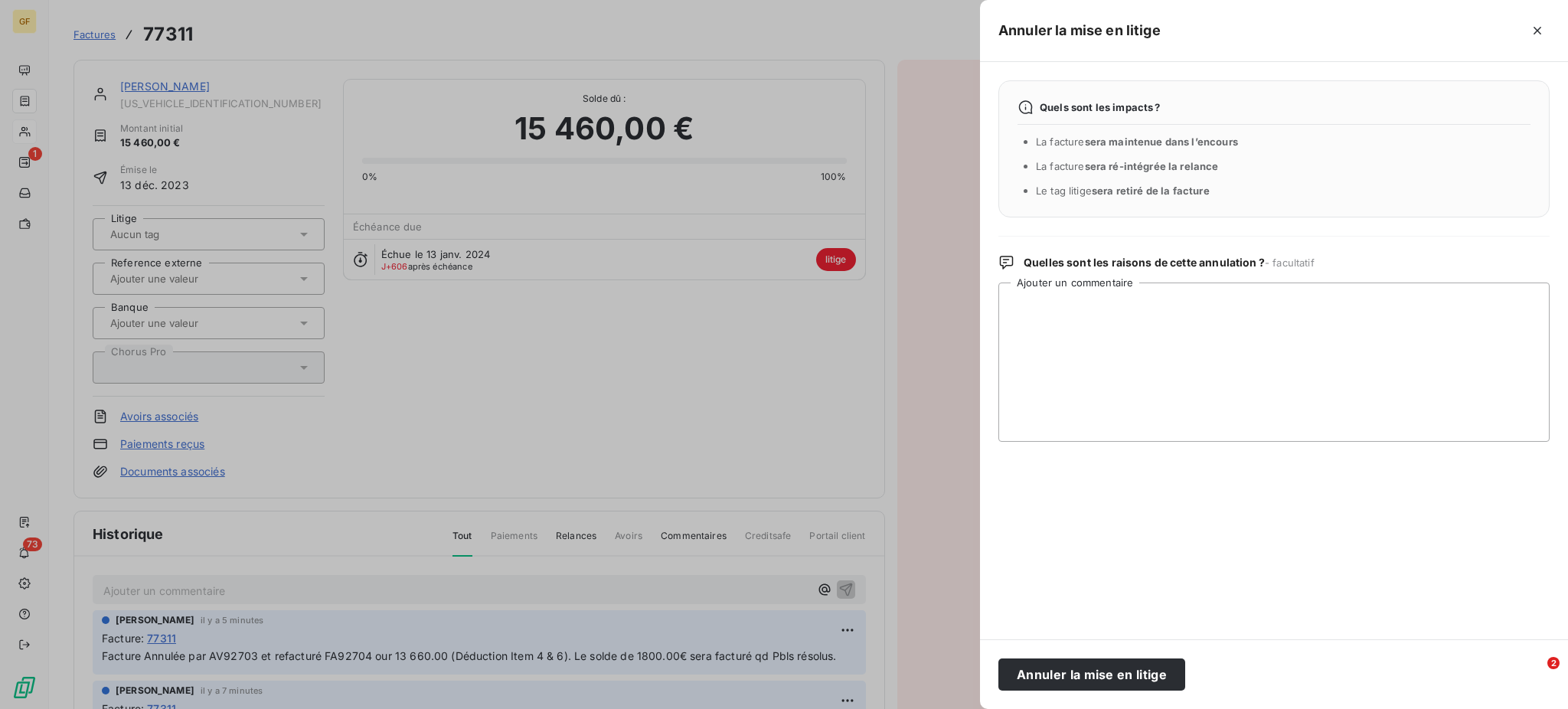
click at [104, 654] on div at bounding box center [784, 354] width 1568 height 709
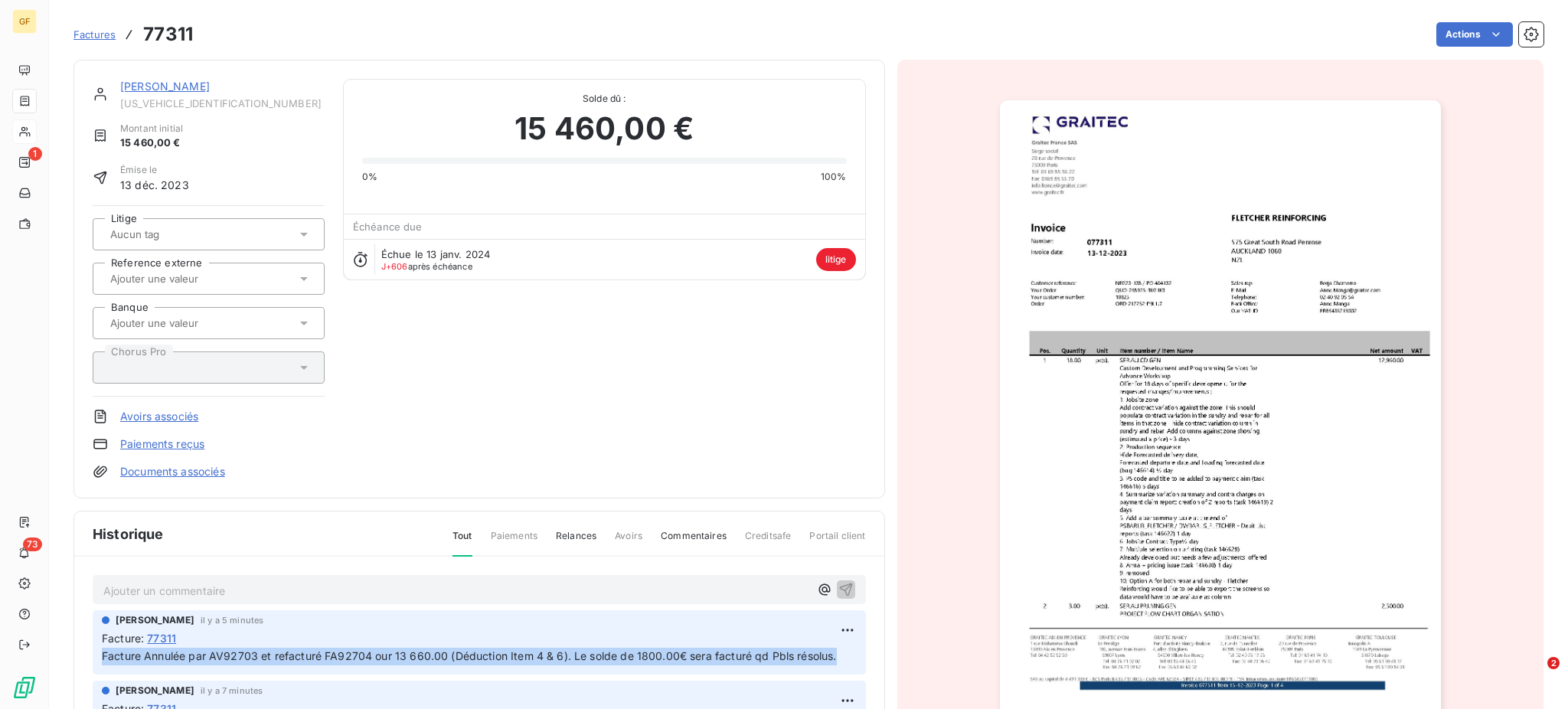
drag, startPoint x: 102, startPoint y: 655, endPoint x: 838, endPoint y: 660, distance: 736.0
click at [838, 660] on div "[PERSON_NAME] il y a 5 minutes Facture : 77311 Facture Annulée par AV92703 et r…" at bounding box center [479, 643] width 774 height 64
copy span "Facture Annulée par AV92703 et refacturé FA92704 our 13 660.00 (Déduction Item …"
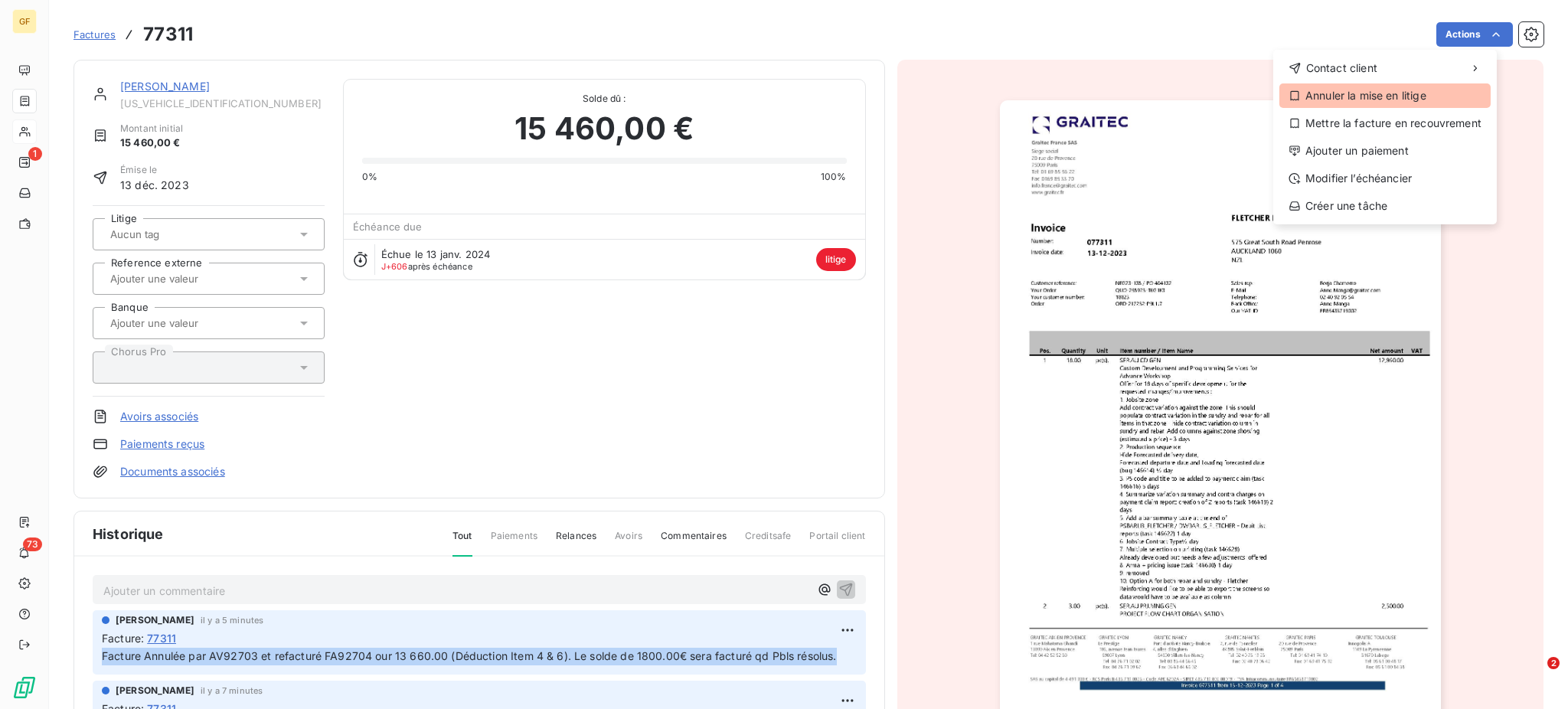
click at [1393, 98] on div "Annuler la mise en litige" at bounding box center [1385, 95] width 211 height 25
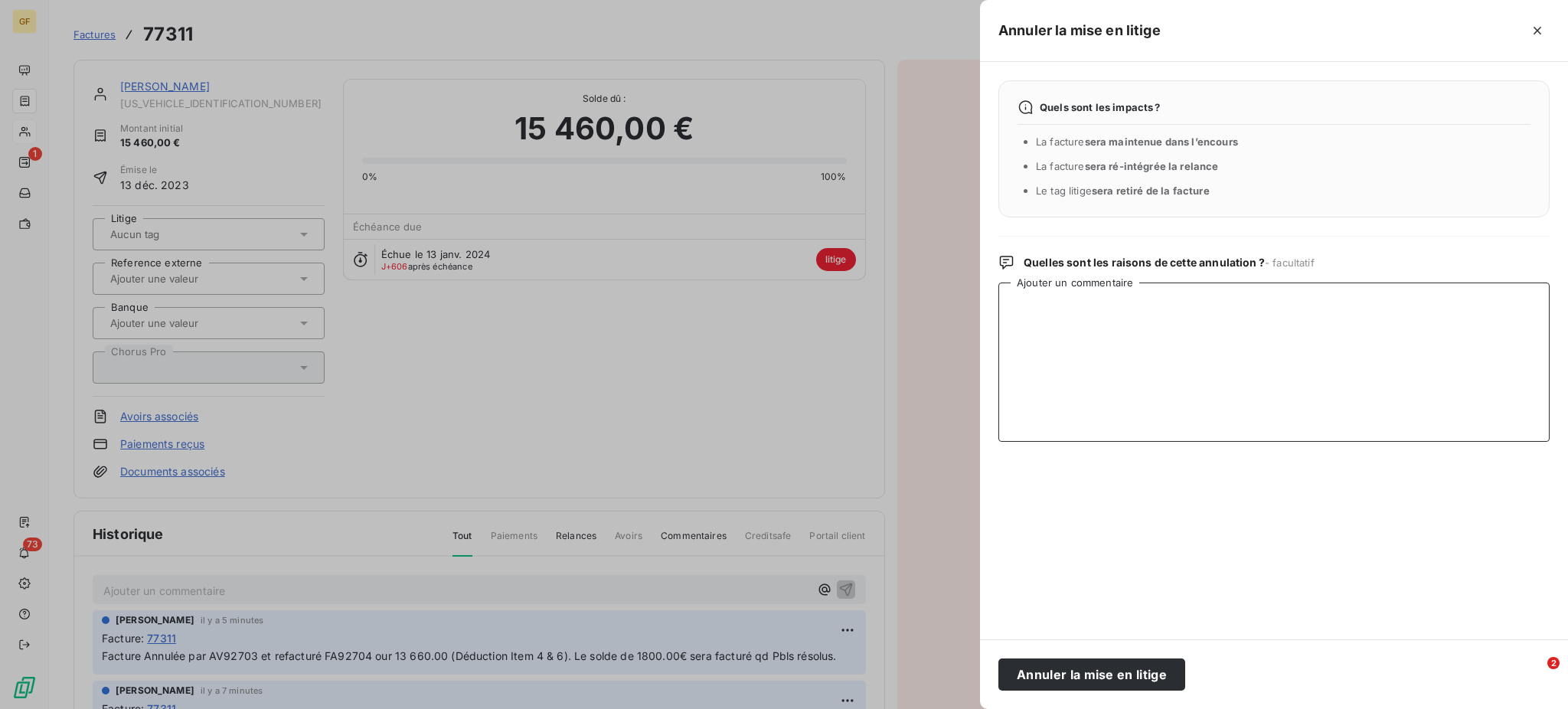
click at [1019, 305] on textarea "Ajouter un commentaire" at bounding box center [1274, 362] width 551 height 159
paste textarea "Facture Annulée par AV92703 et refacturé FA92704 our 13 660.00 (Déduction Item …"
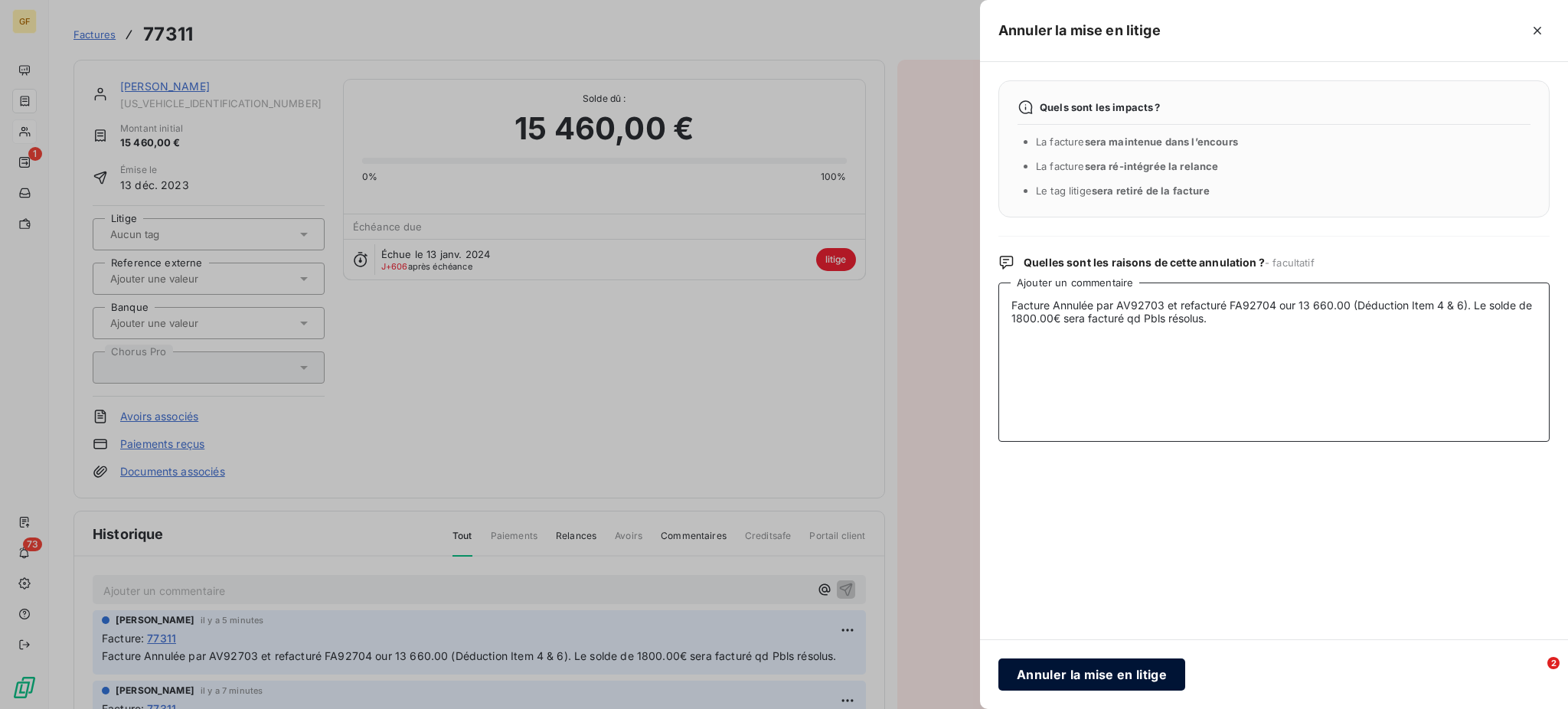
type textarea "Facture Annulée par AV92703 et refacturé FA92704 our 13 660.00 (Déduction Item …"
click at [1094, 670] on button "Annuler la mise en litige" at bounding box center [1092, 675] width 187 height 32
